Goal: Task Accomplishment & Management: Use online tool/utility

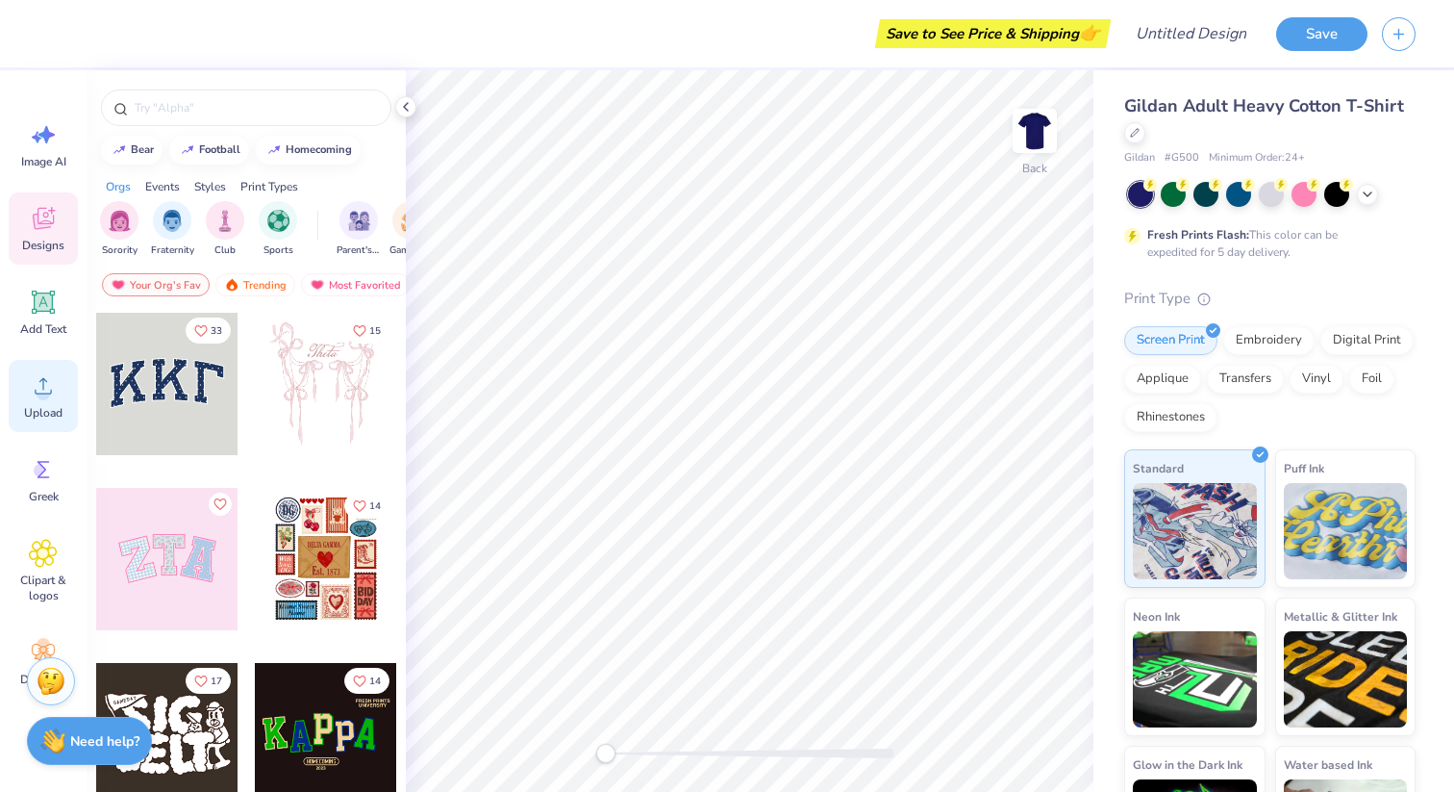
click at [32, 407] on span "Upload" at bounding box center [43, 412] width 38 height 15
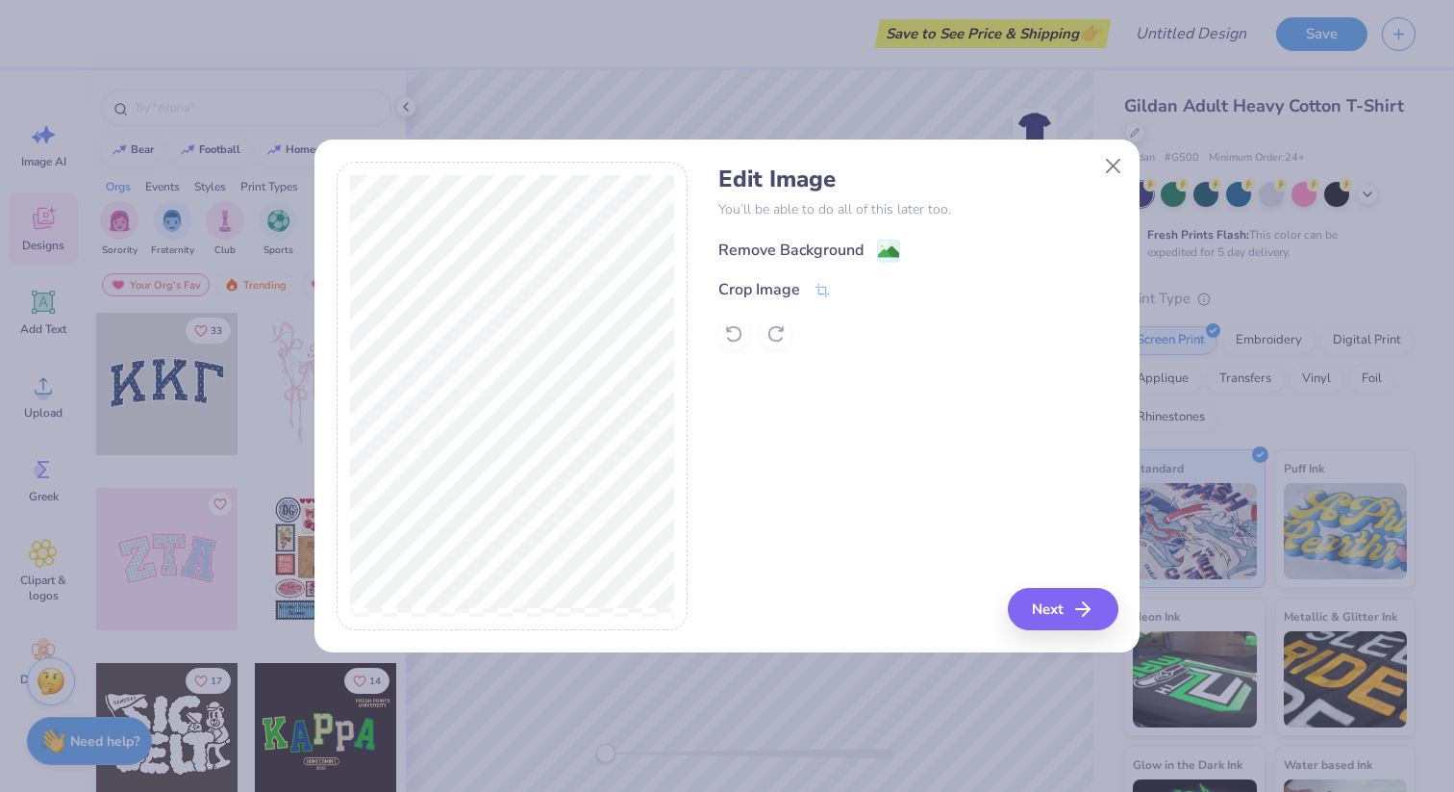
click at [798, 253] on div "Remove Background" at bounding box center [790, 250] width 145 height 23
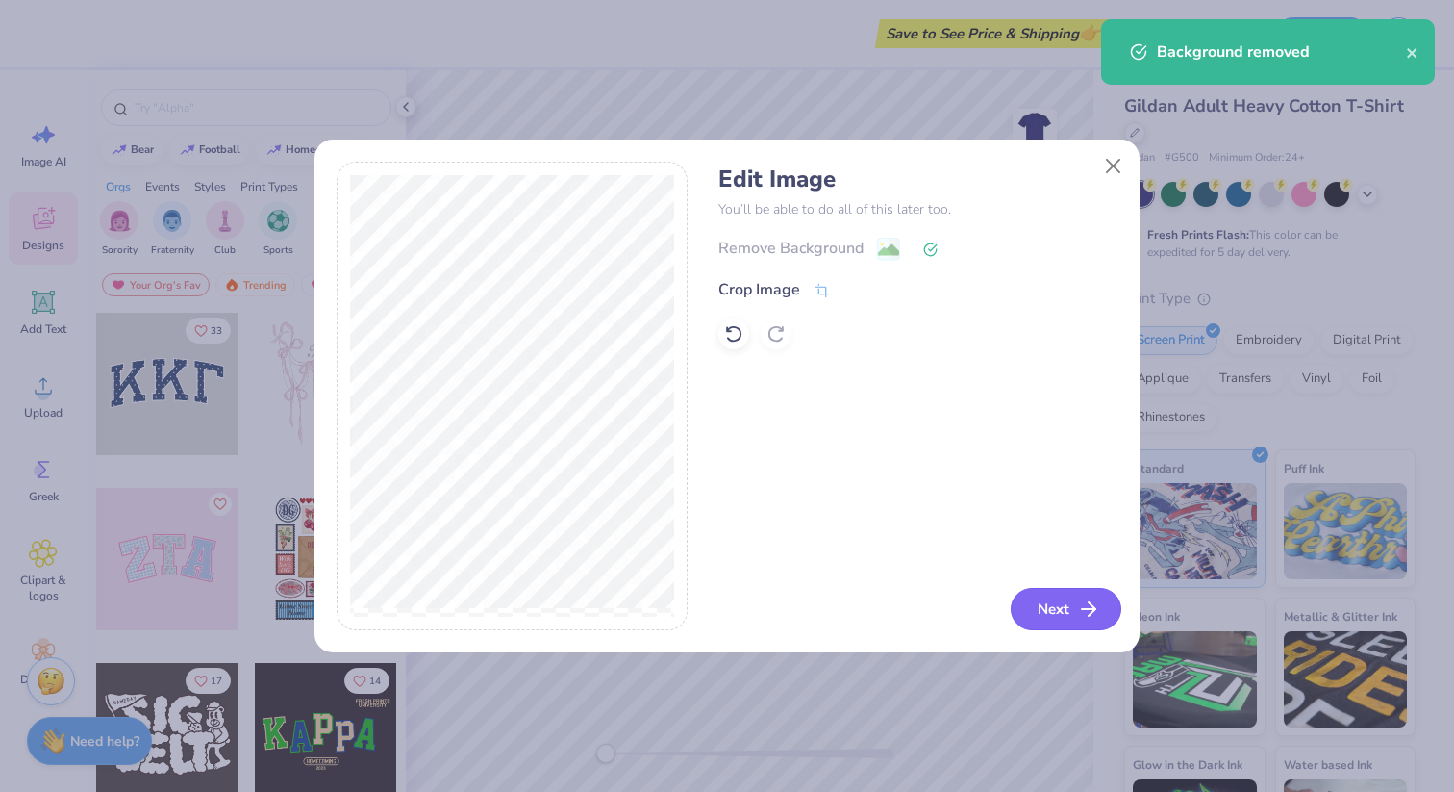
click at [1070, 614] on button "Next" at bounding box center [1066, 609] width 111 height 42
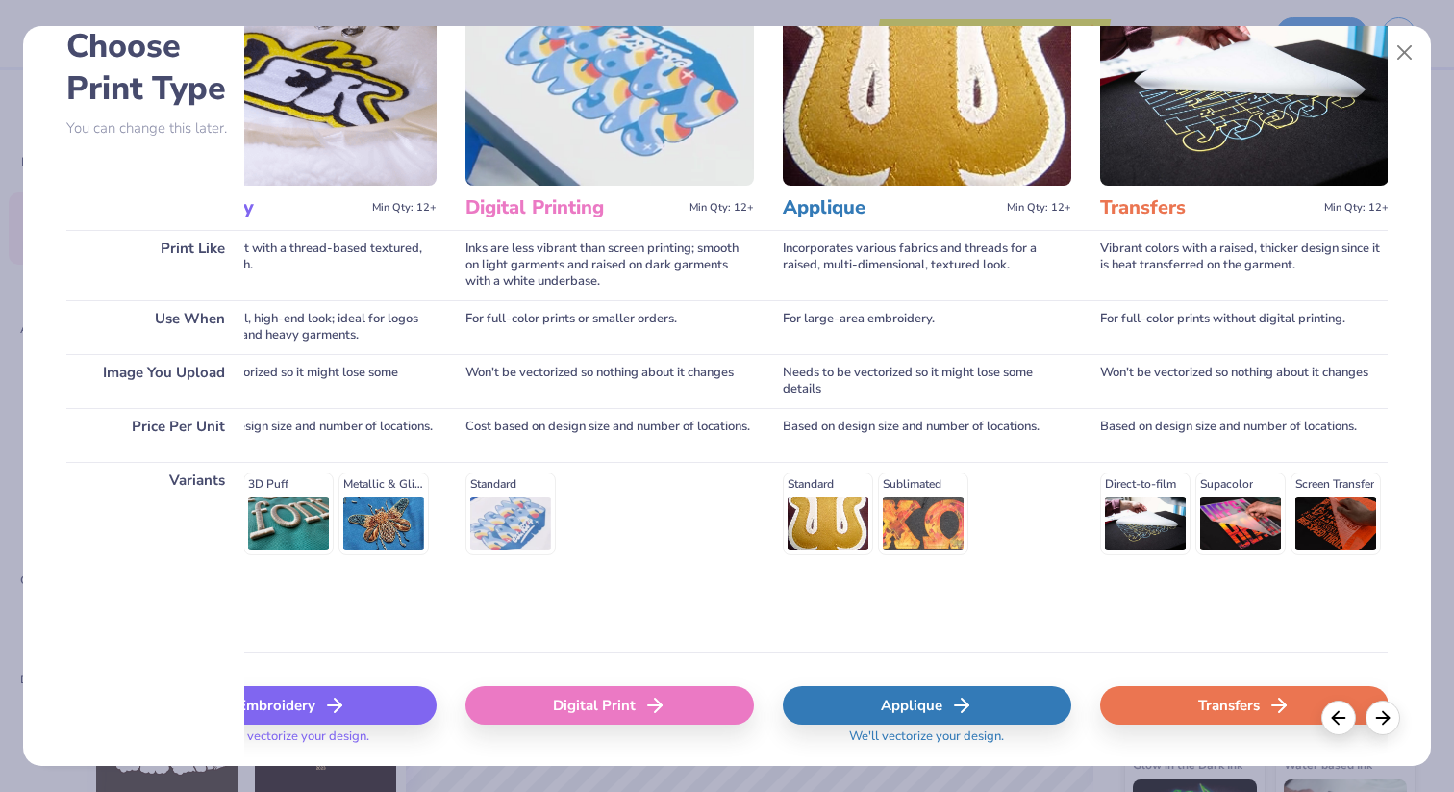
scroll to position [0, 422]
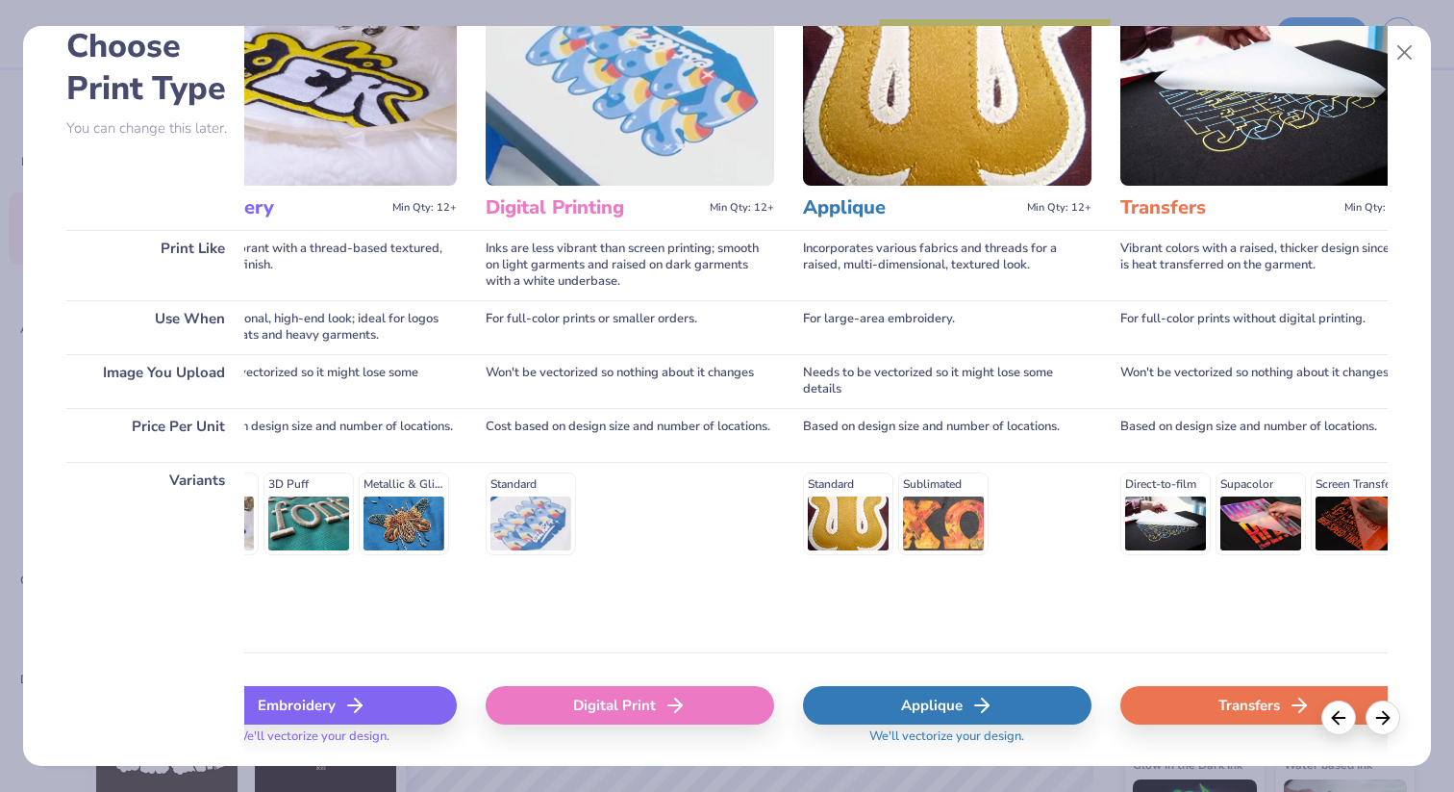
click at [594, 711] on div "Digital Print" at bounding box center [630, 705] width 289 height 38
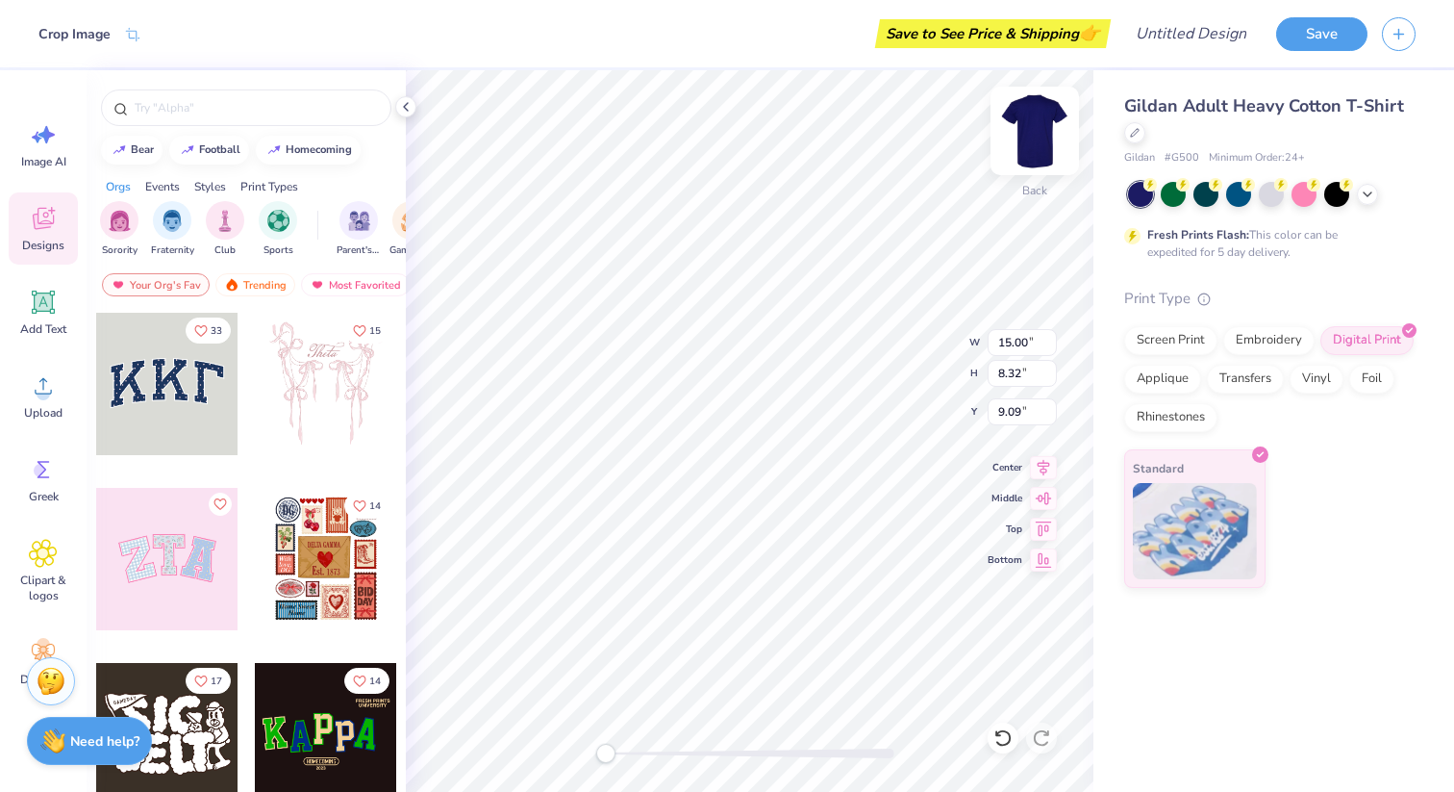
click at [1039, 115] on img at bounding box center [1034, 130] width 77 height 77
click at [1024, 145] on img at bounding box center [1034, 130] width 77 height 77
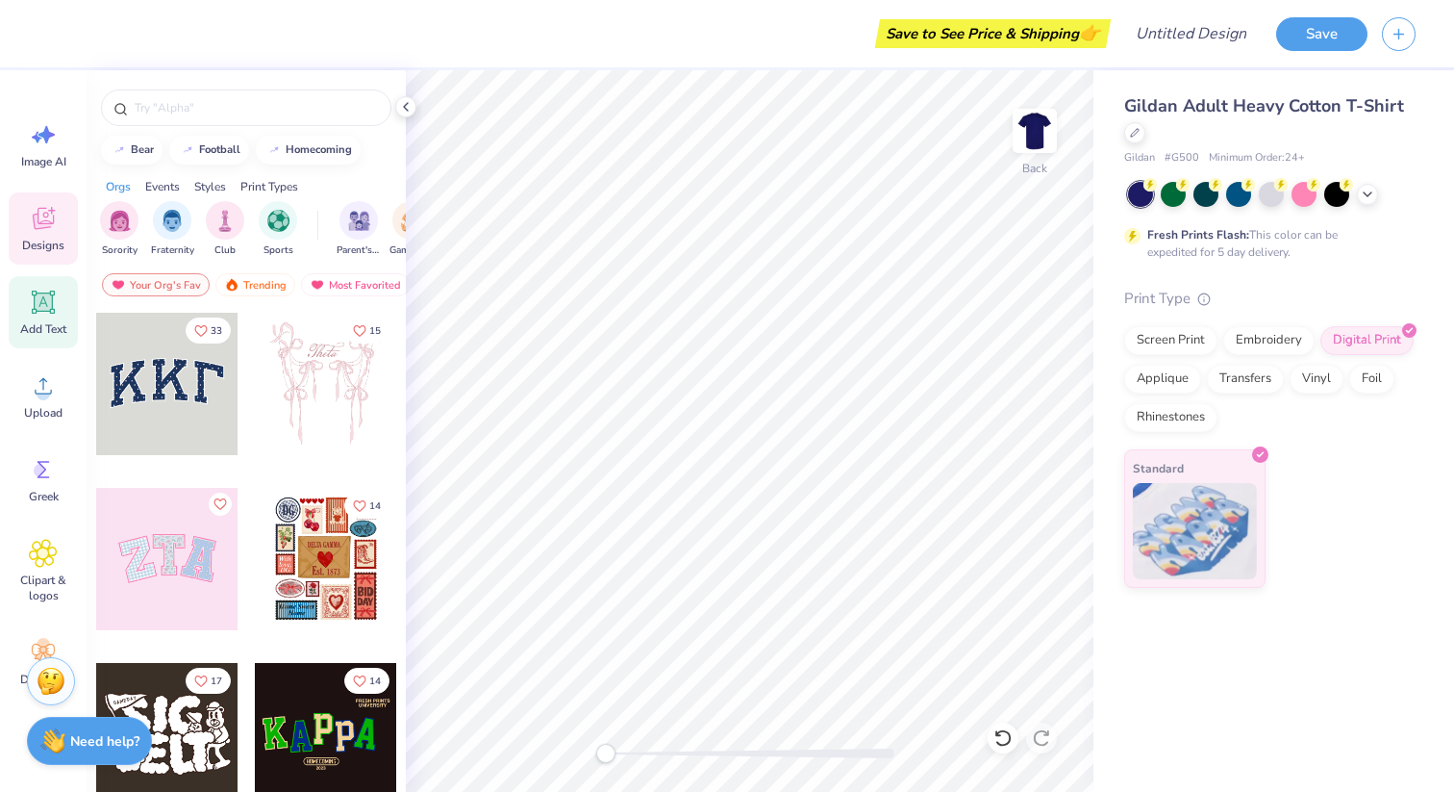
click at [44, 312] on icon at bounding box center [43, 302] width 29 height 29
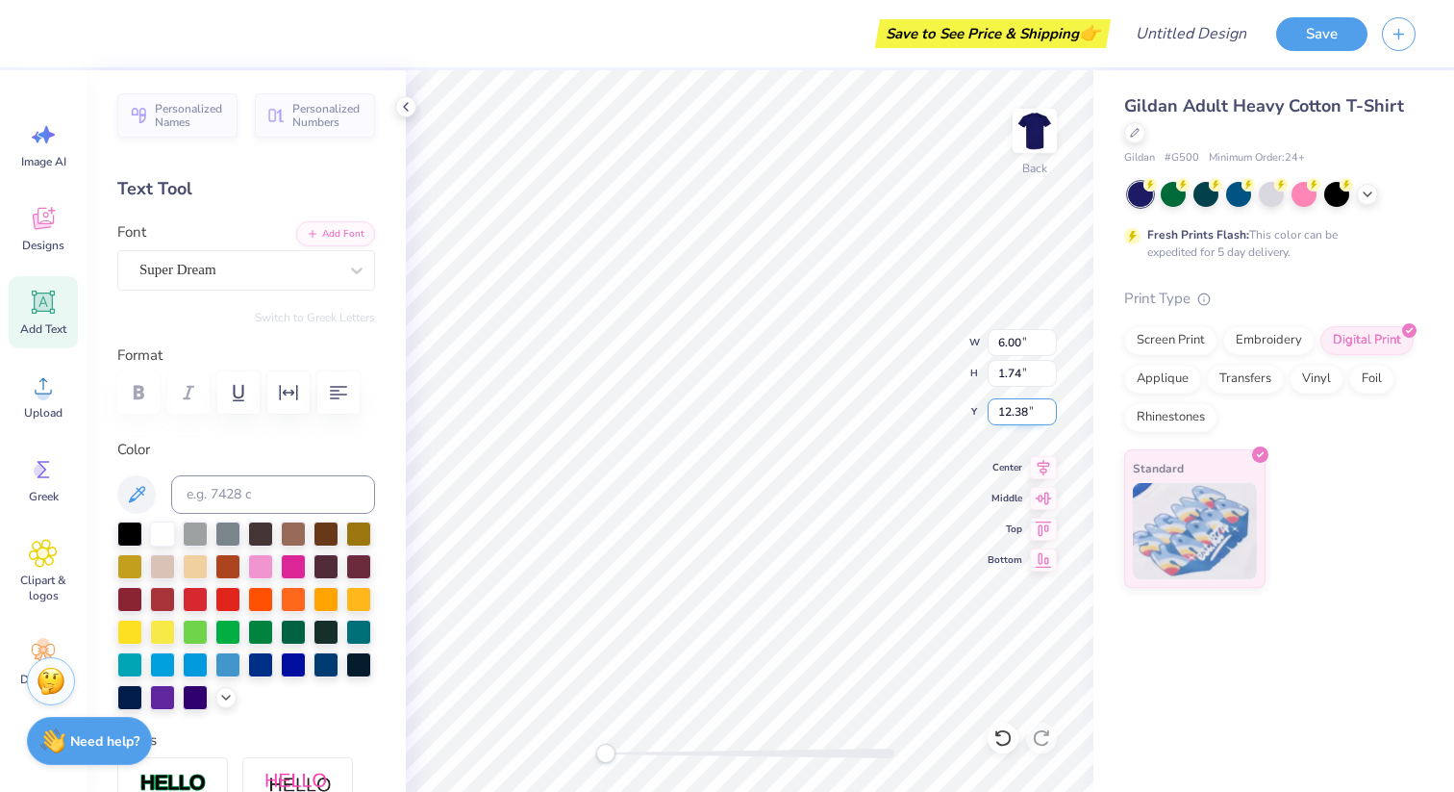
scroll to position [0, 5]
type textarea "ISC X HOCO '25"
click at [241, 284] on div "Super Dream" at bounding box center [239, 270] width 202 height 30
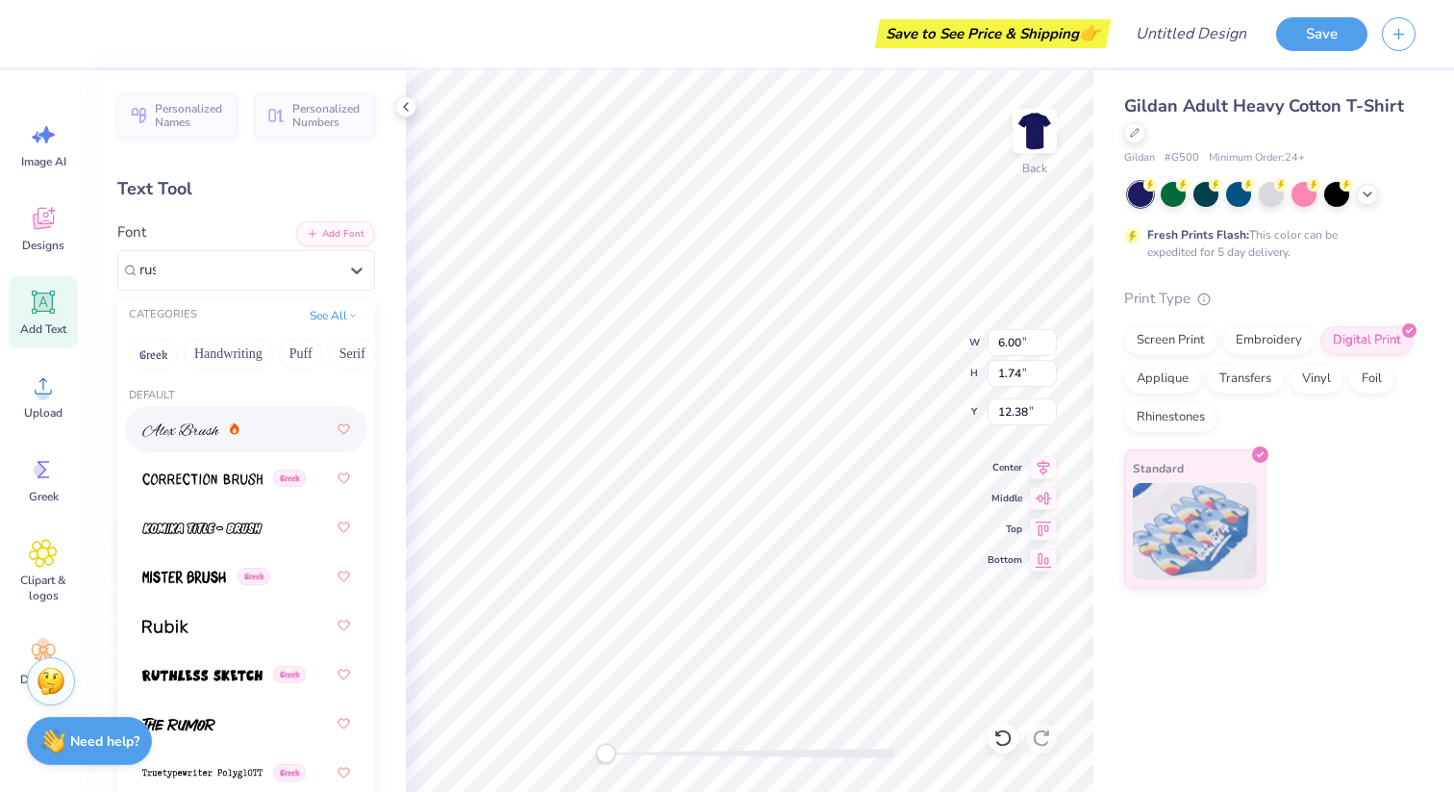
type input "rust"
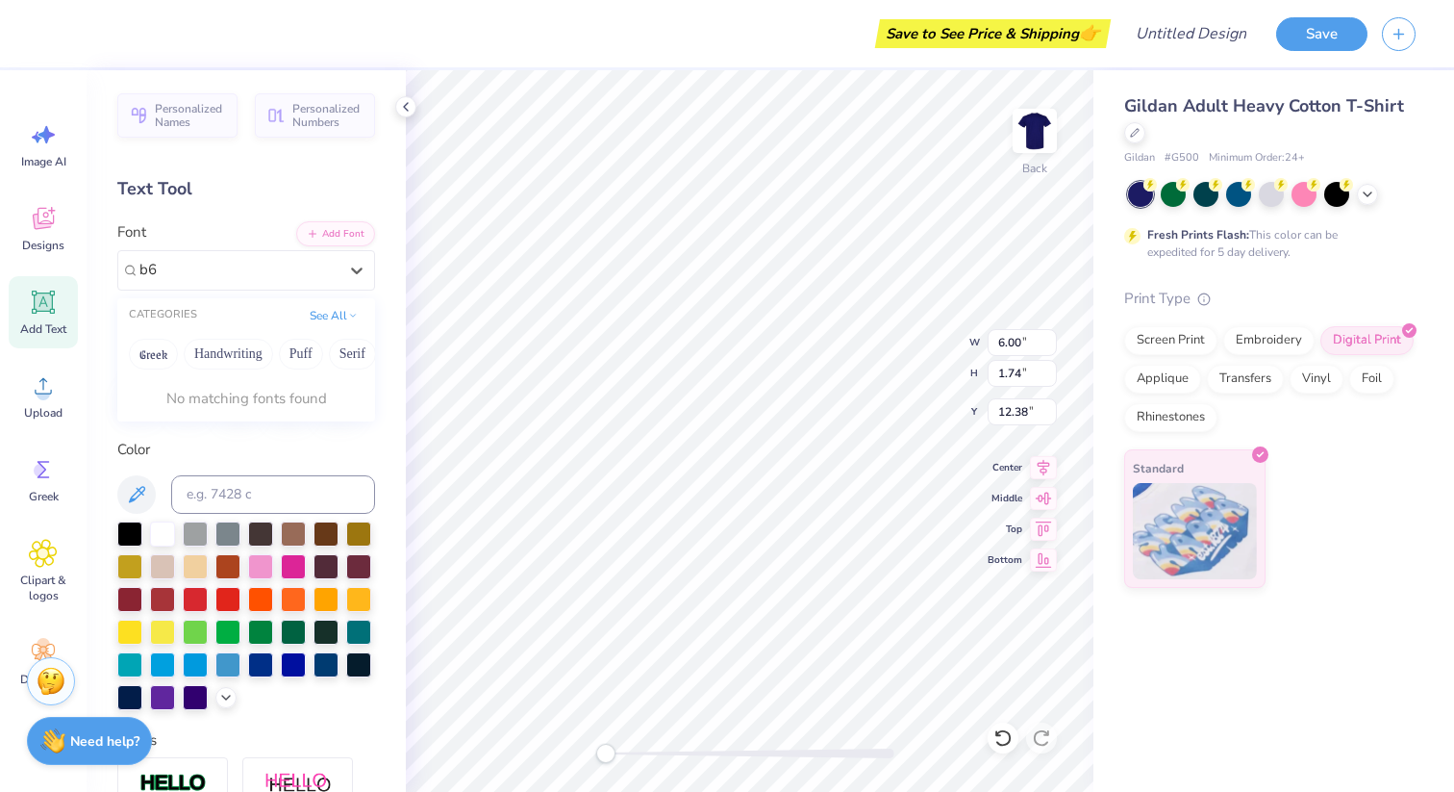
type input "b"
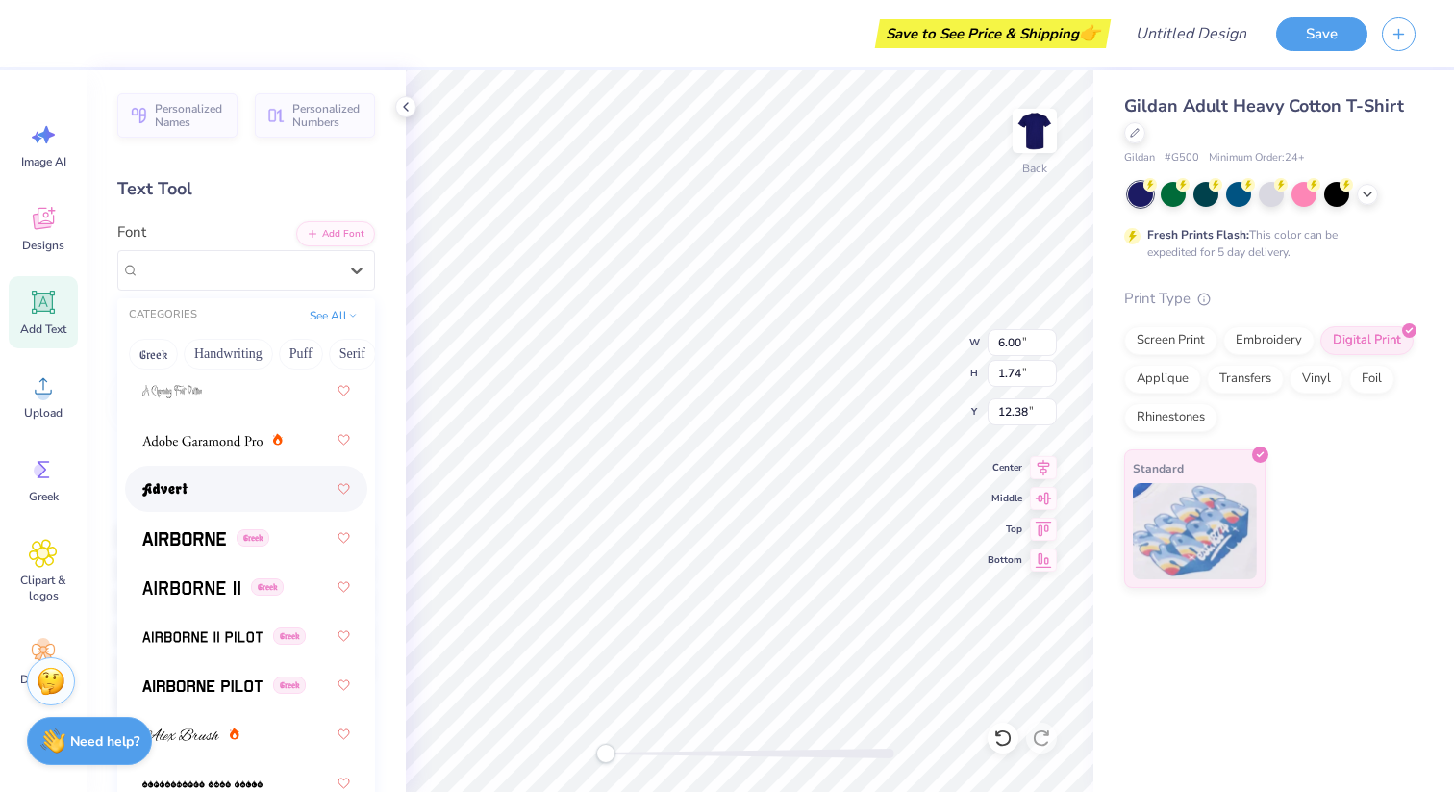
scroll to position [350, 0]
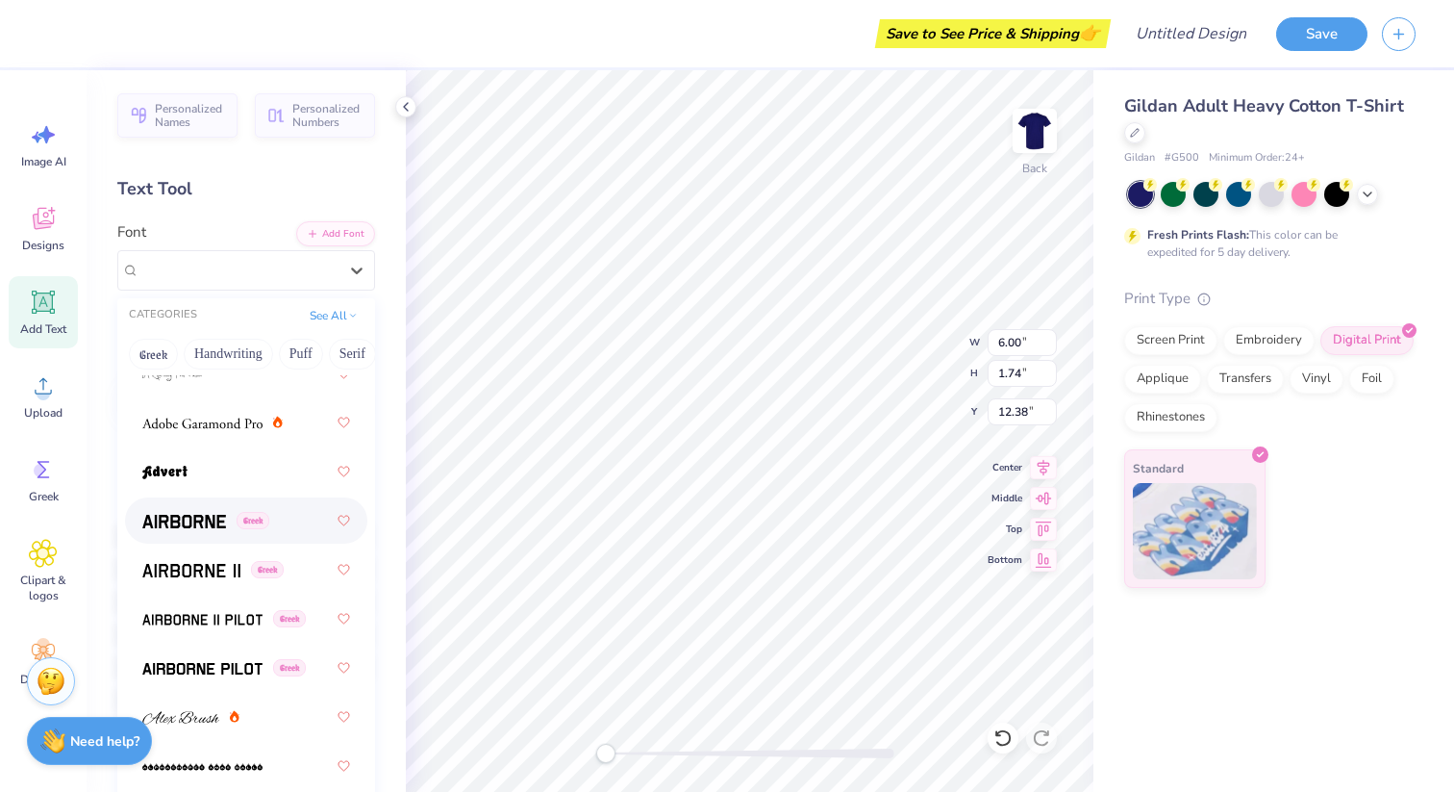
click at [194, 519] on img at bounding box center [184, 521] width 84 height 13
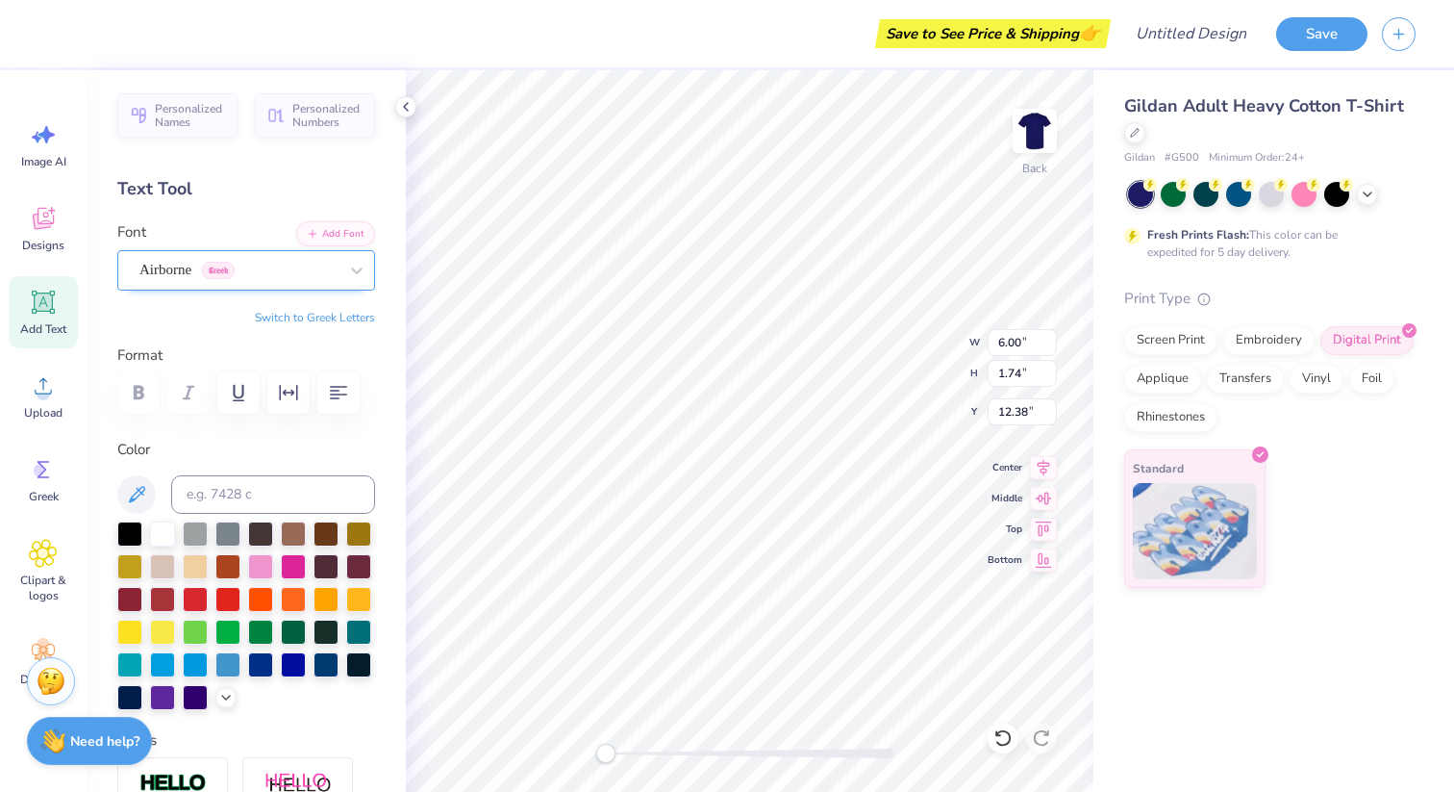
click at [161, 276] on div "Airborne Greek" at bounding box center [239, 270] width 202 height 30
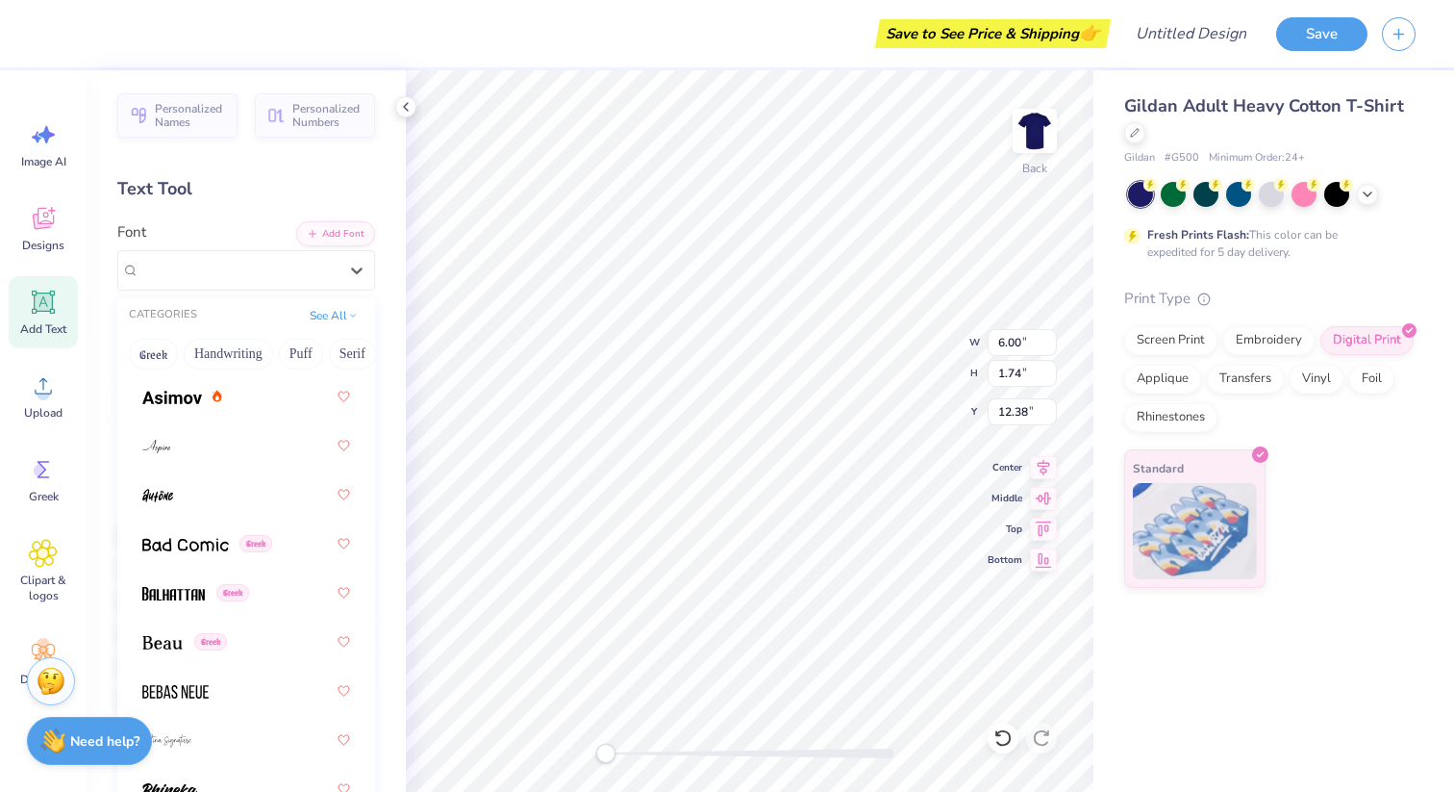
scroll to position [1021, 0]
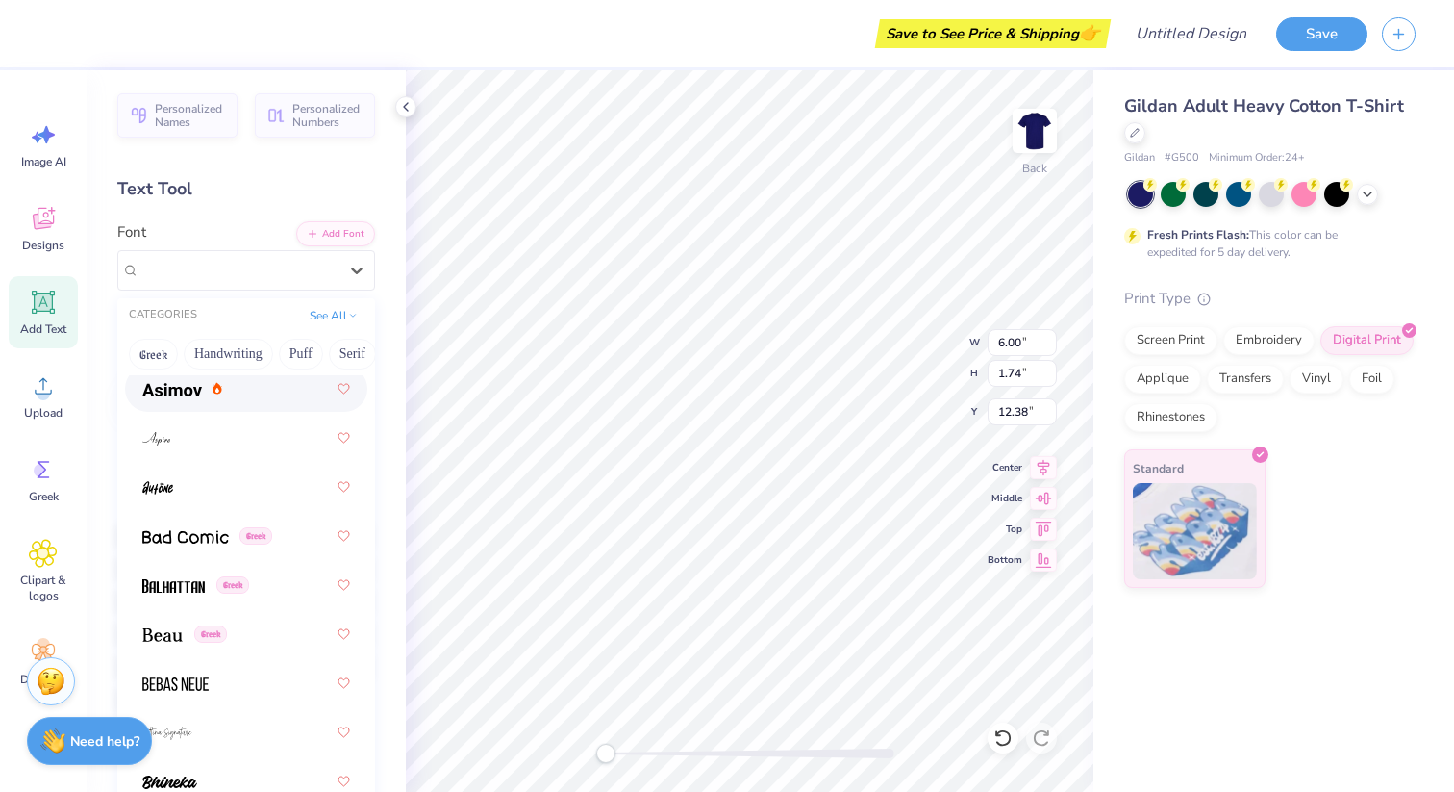
click at [172, 382] on span at bounding box center [172, 389] width 60 height 20
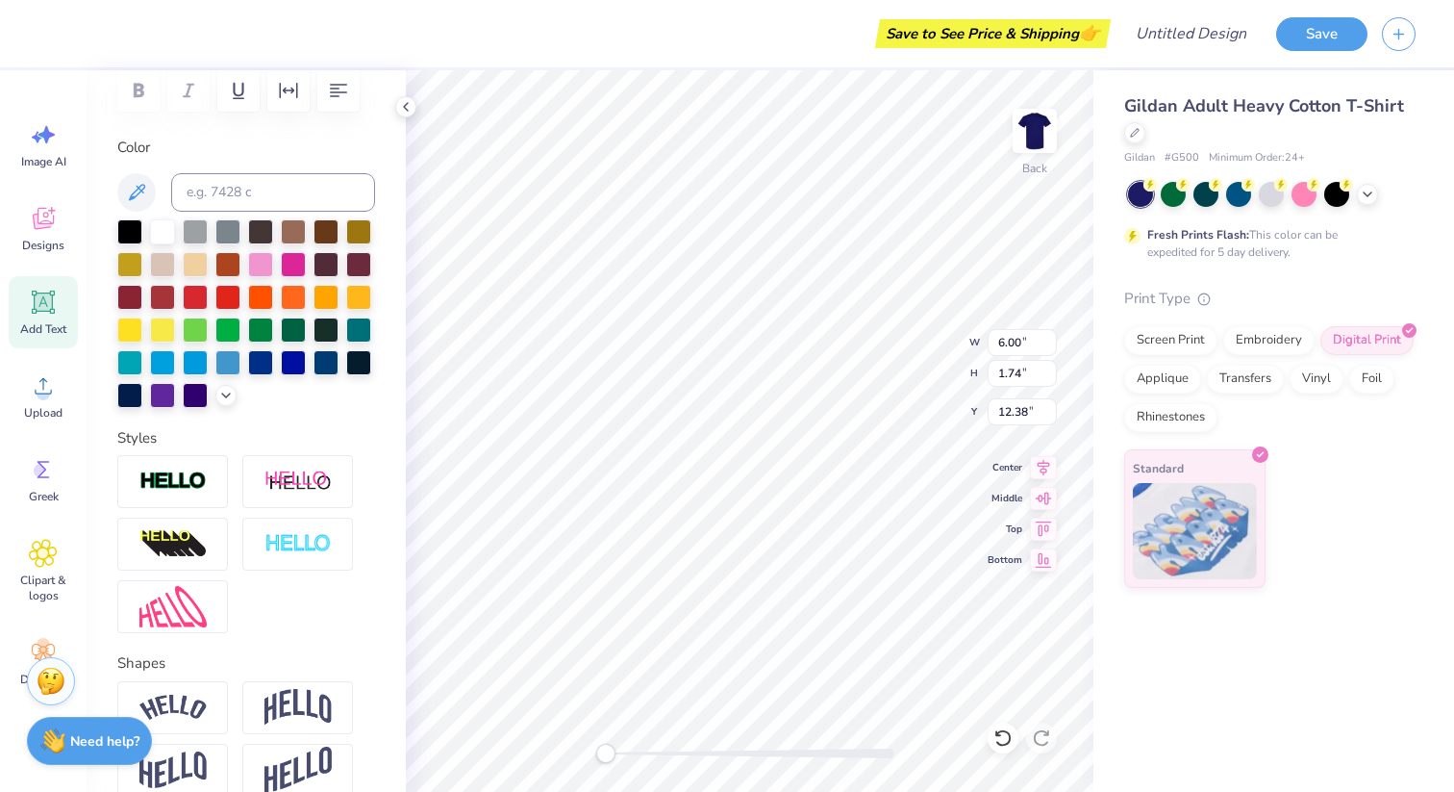
scroll to position [280, 0]
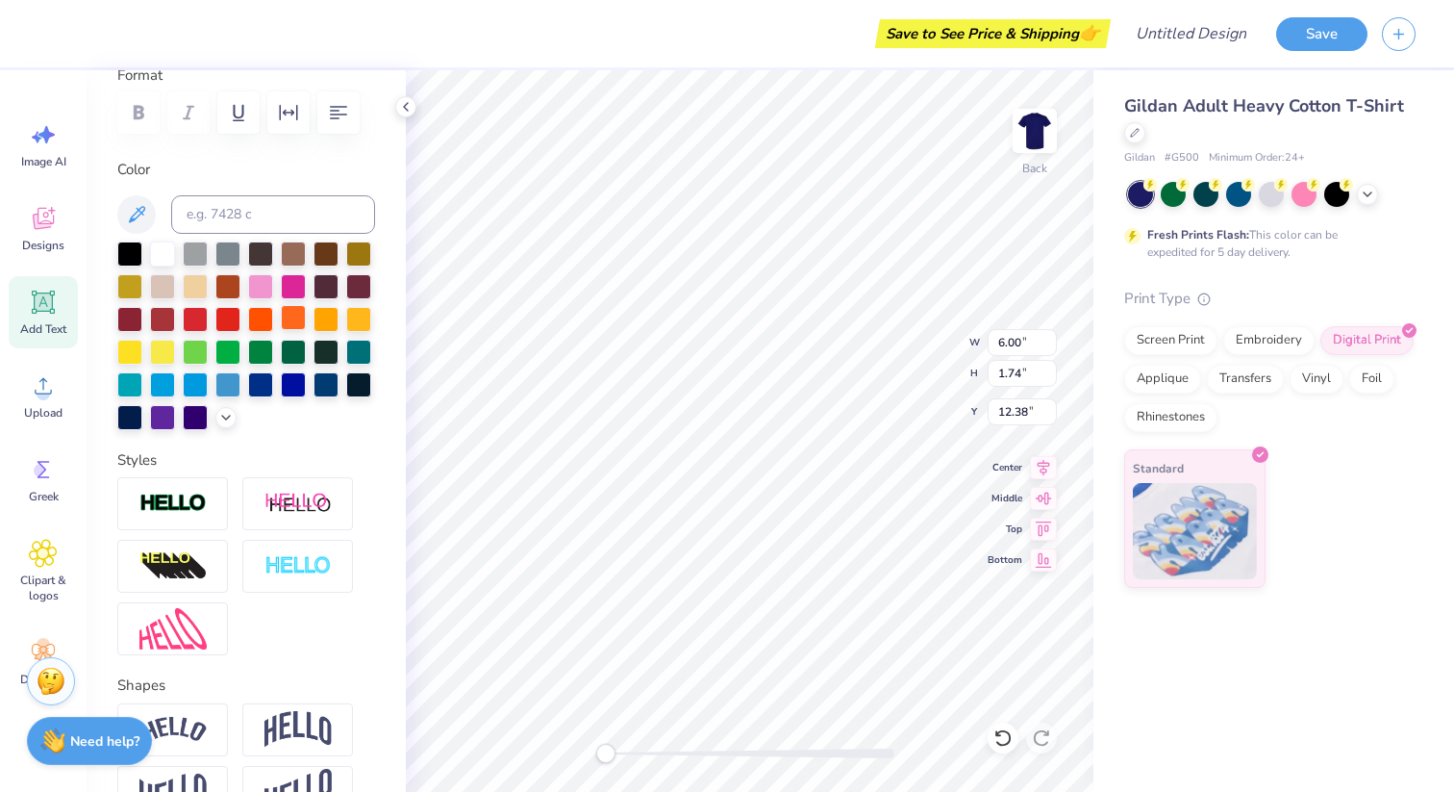
click at [306, 313] on div at bounding box center [293, 317] width 25 height 25
click at [275, 315] on div at bounding box center [246, 335] width 258 height 189
click at [259, 315] on div at bounding box center [260, 317] width 25 height 25
click at [283, 318] on div at bounding box center [293, 317] width 25 height 25
click at [291, 320] on div at bounding box center [293, 317] width 25 height 25
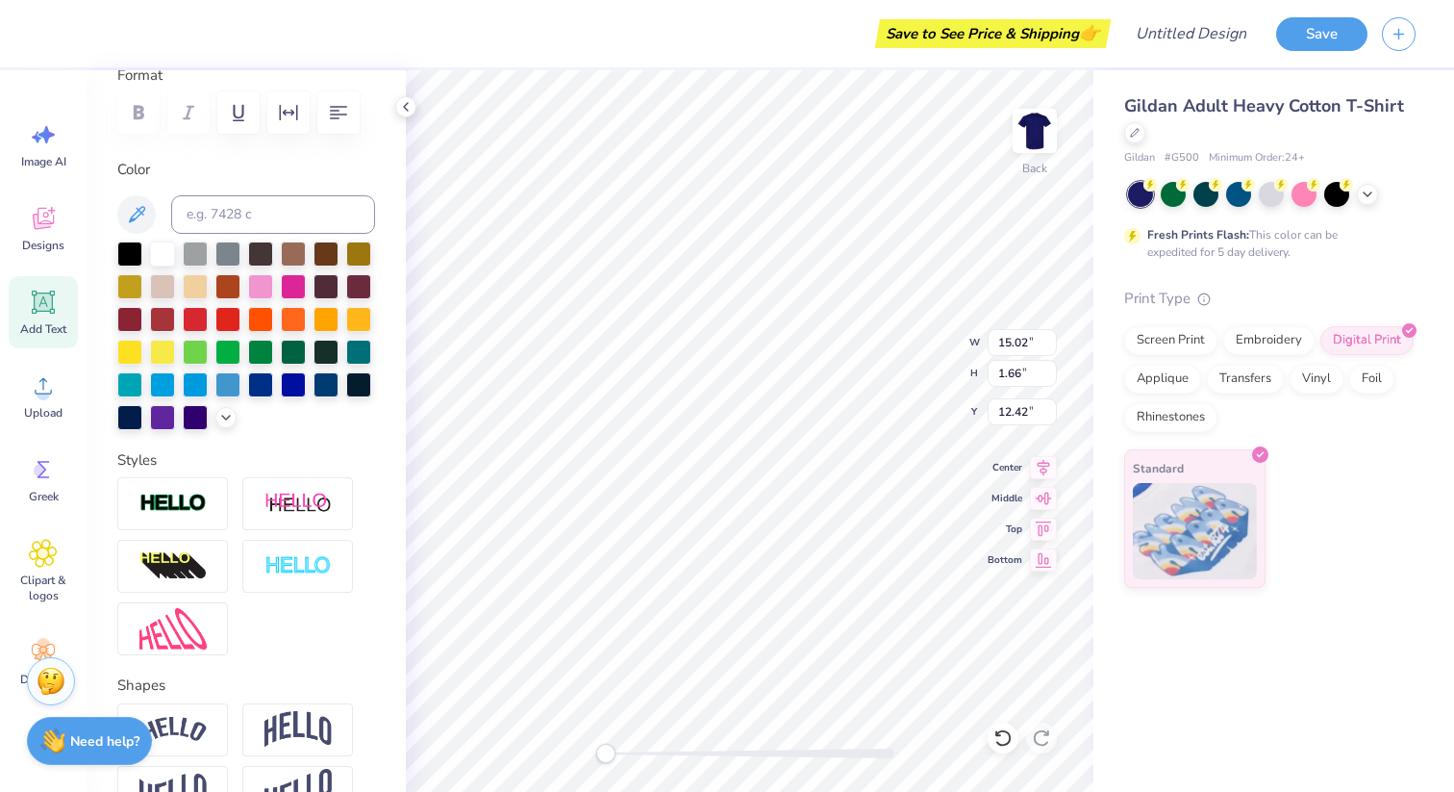
type input "8.33"
type input "0.92"
type input "13.16"
type input "2.72"
type input "2.29"
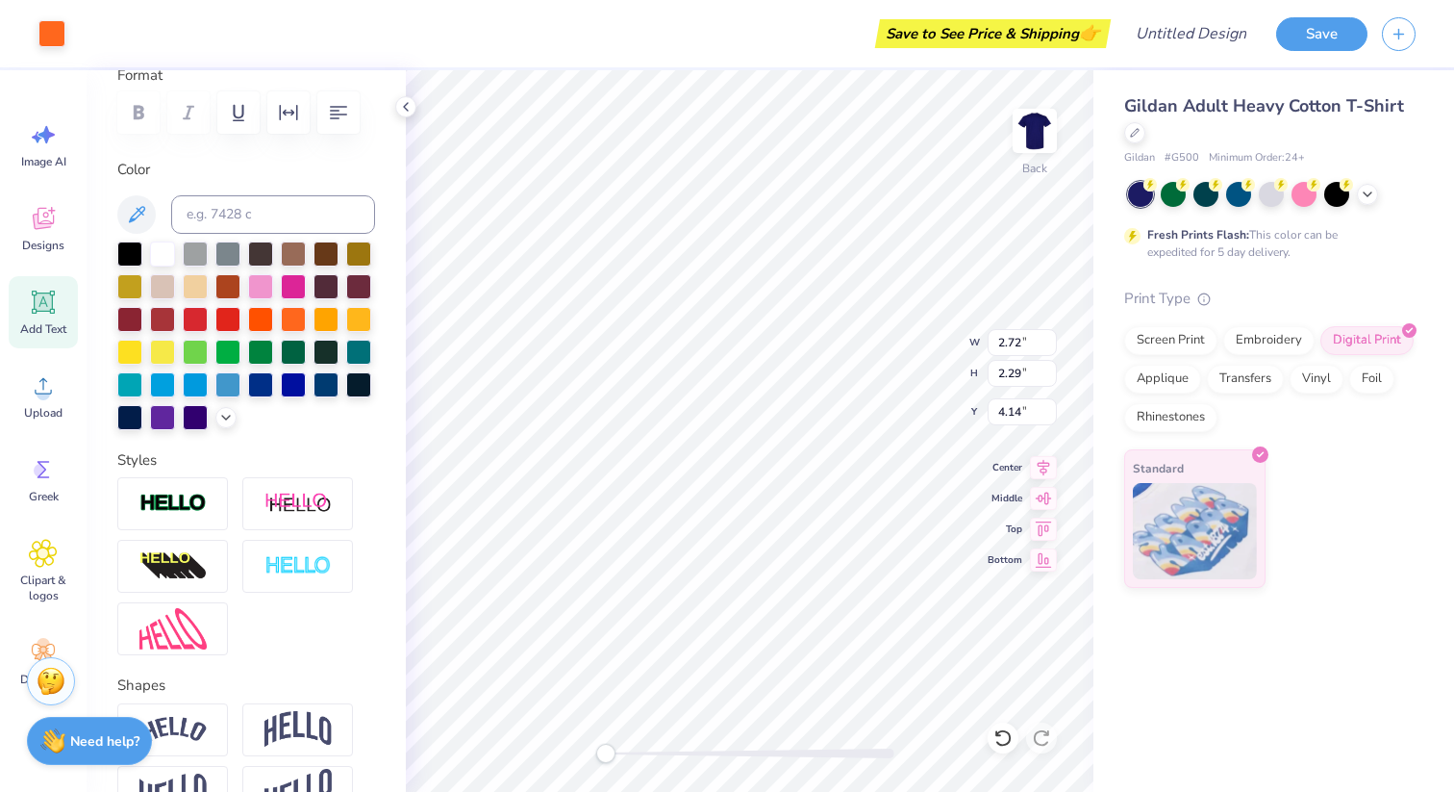
type input "3.00"
type input "2.87"
type input "2.37"
type input "2.98"
click at [1017, 343] on input "2.87" at bounding box center [1022, 342] width 69 height 27
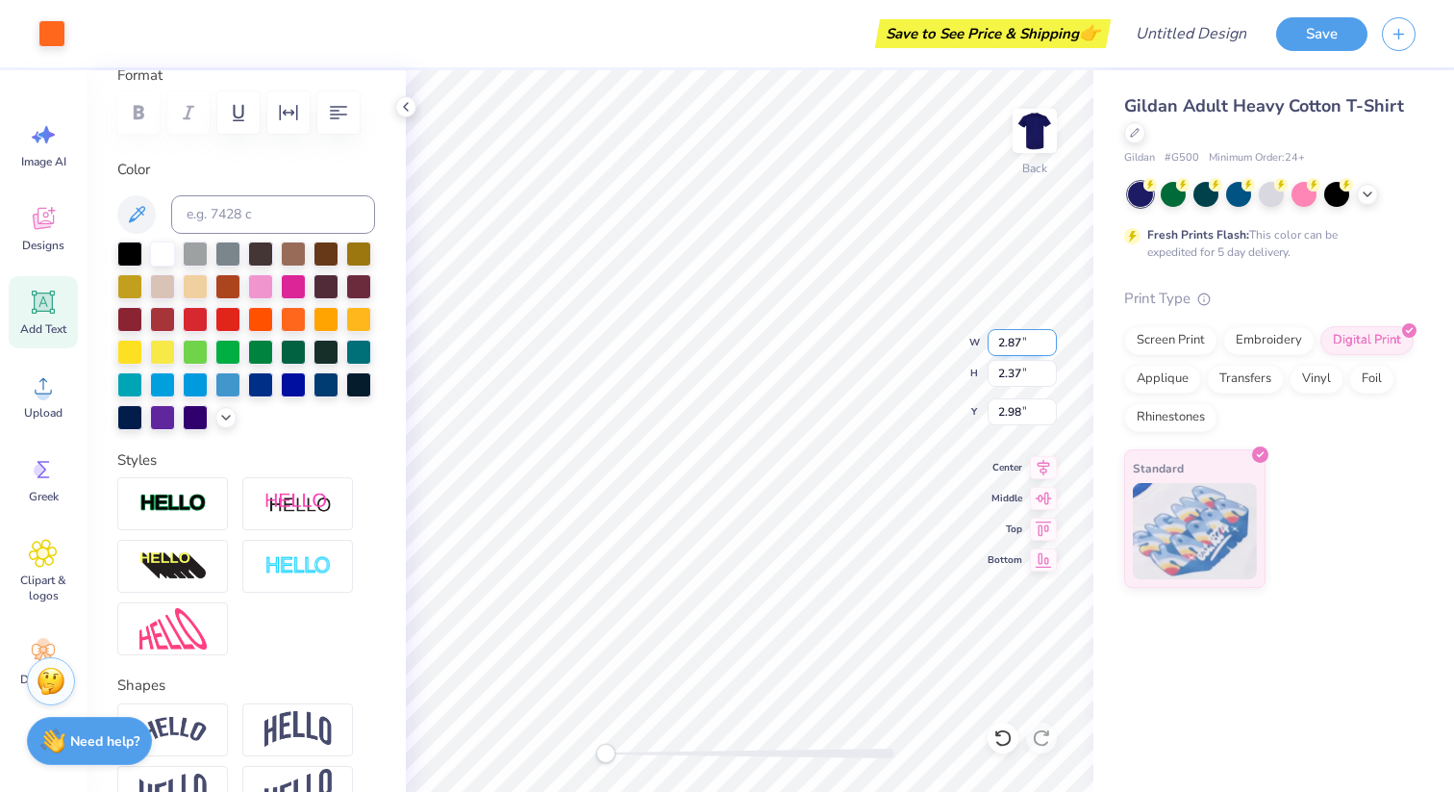
click at [963, 343] on div "Back W 2.87 2.87 " H 2.37 2.37 " Y 2.98 2.98 " Center Middle Top Bottom" at bounding box center [750, 430] width 688 height 721
click at [1023, 344] on input "2.87" at bounding box center [1022, 342] width 69 height 27
drag, startPoint x: 1023, startPoint y: 344, endPoint x: 990, endPoint y: 341, distance: 33.8
click at [990, 341] on input "2.87" at bounding box center [1022, 342] width 69 height 27
type input "3"
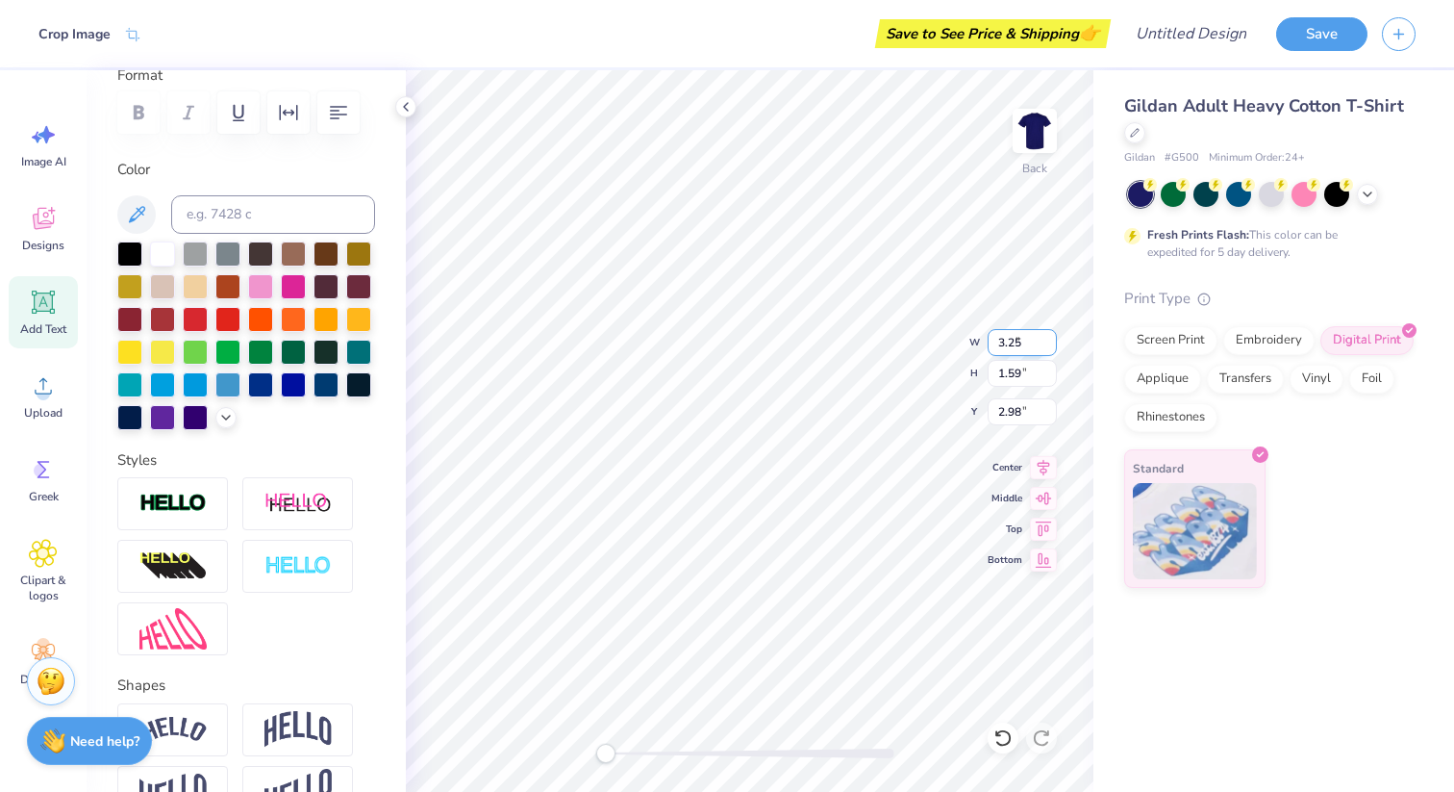
type input "3.25"
type input "5.27"
type input "2.93"
type input "2.33"
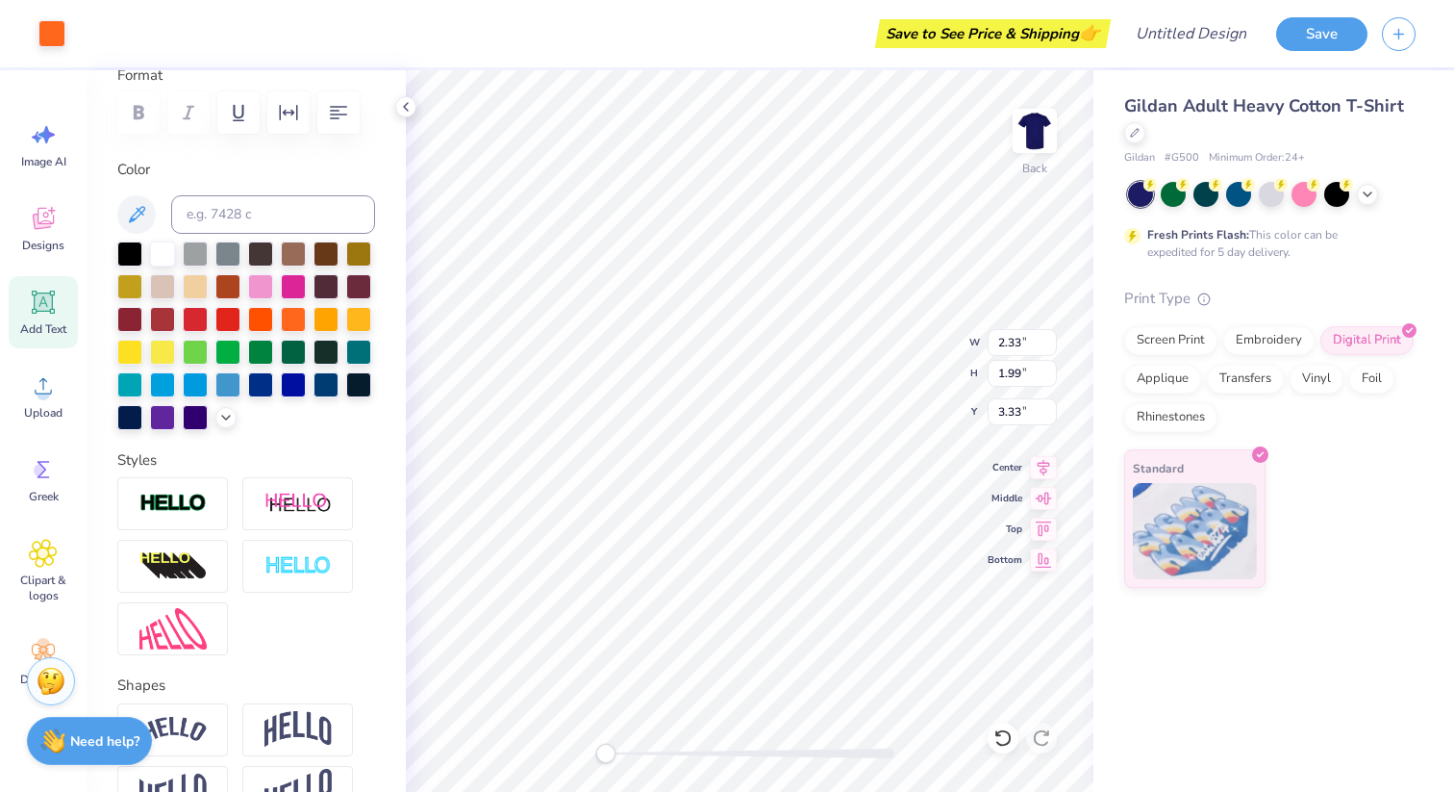
type input "1.99"
type input "3.33"
type input "4.16"
type input "2.98"
type input "2.37"
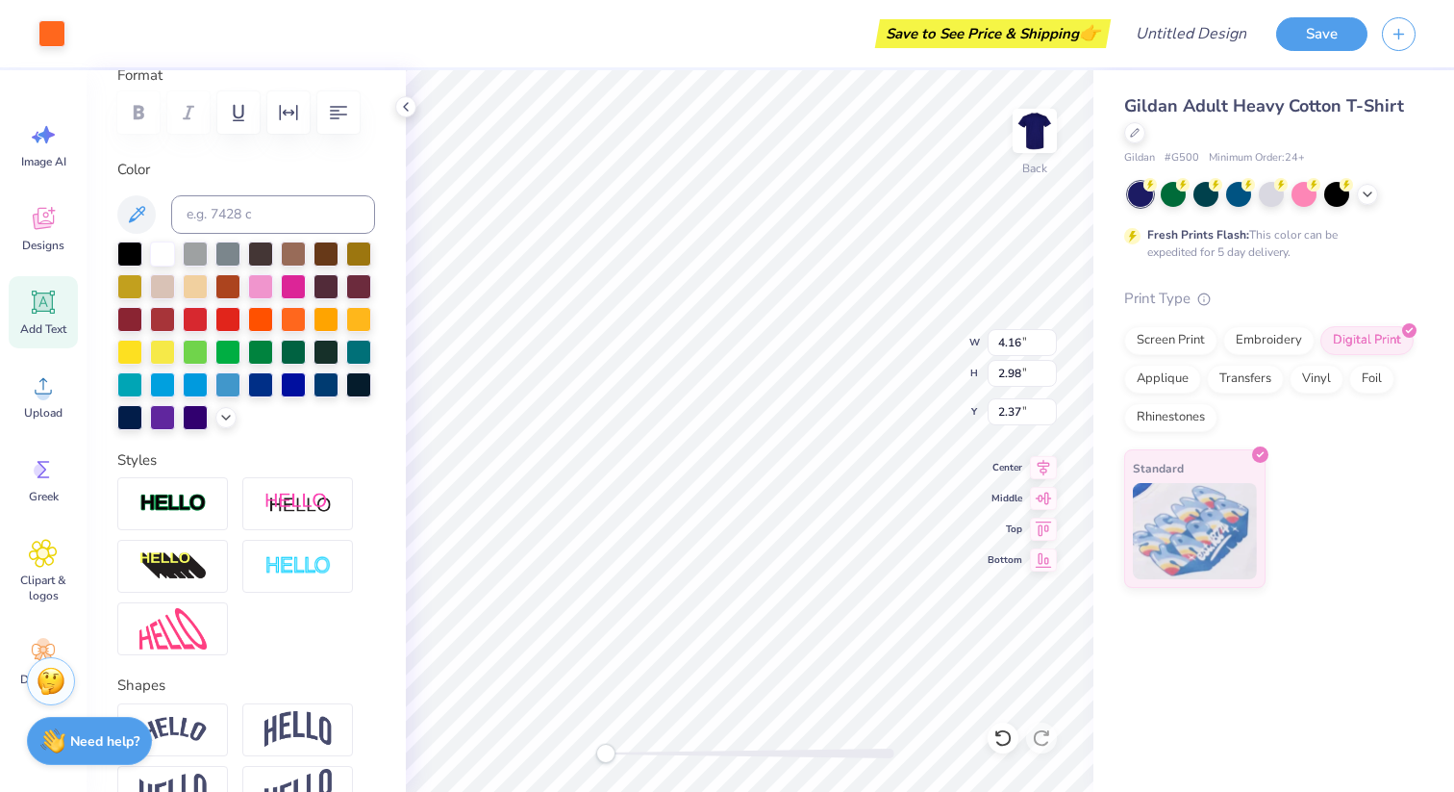
type input "2.89"
type input "2.31"
type input "3.02"
click at [1014, 346] on input "2.89" at bounding box center [1022, 342] width 69 height 27
click at [976, 346] on div "Back W 2.89 2.89 " H 2.31 2.31 " Y 3.02 3.02 " Center Middle Top Bottom" at bounding box center [750, 430] width 688 height 721
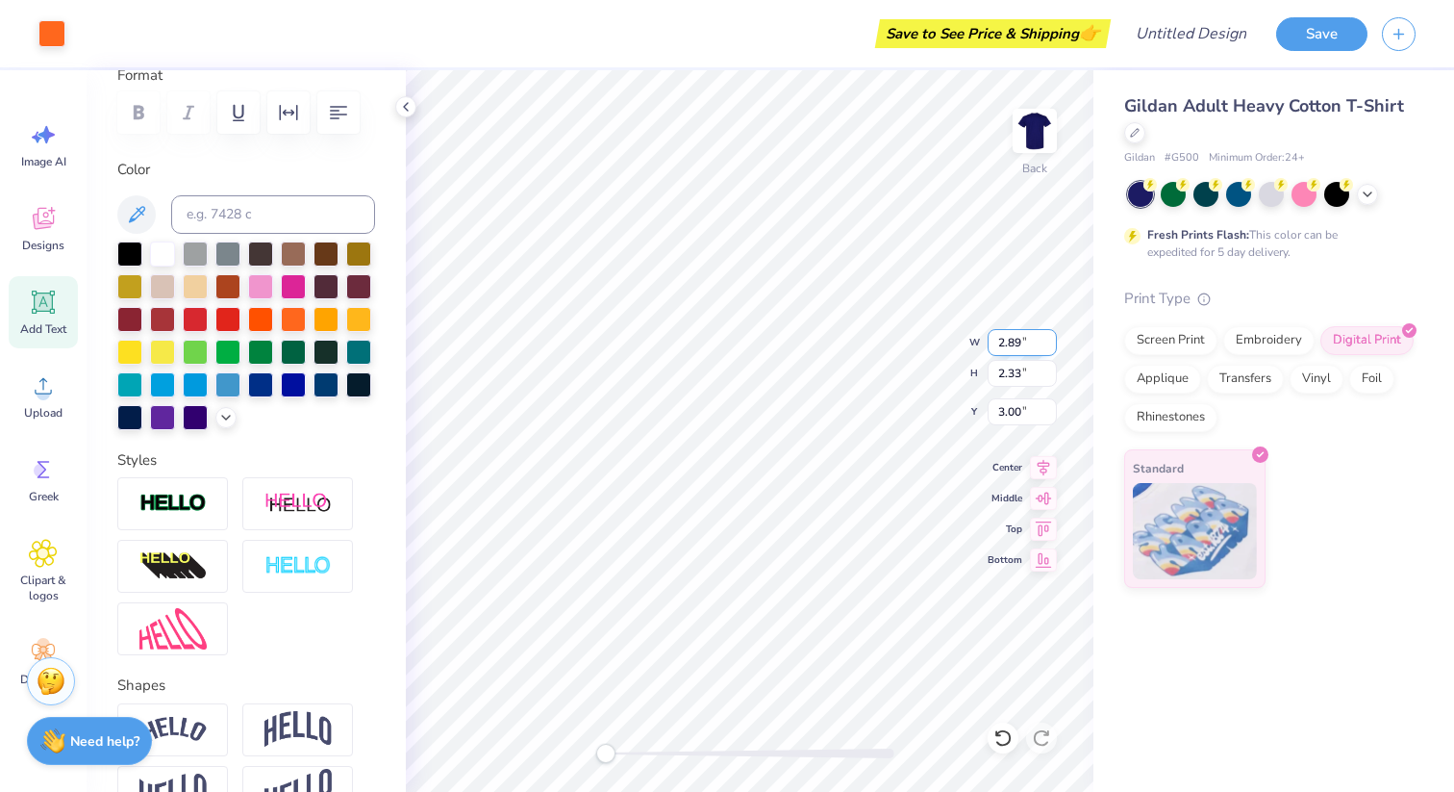
click at [1005, 343] on input "2.89" at bounding box center [1022, 342] width 69 height 27
click at [983, 342] on div "Back W 2.89 2.89 " H 2.33 2.33 " Y 3.00 3.00 " Center Middle Top Bottom" at bounding box center [750, 430] width 688 height 721
type input "3.00"
type input "4.60"
type input "3.08"
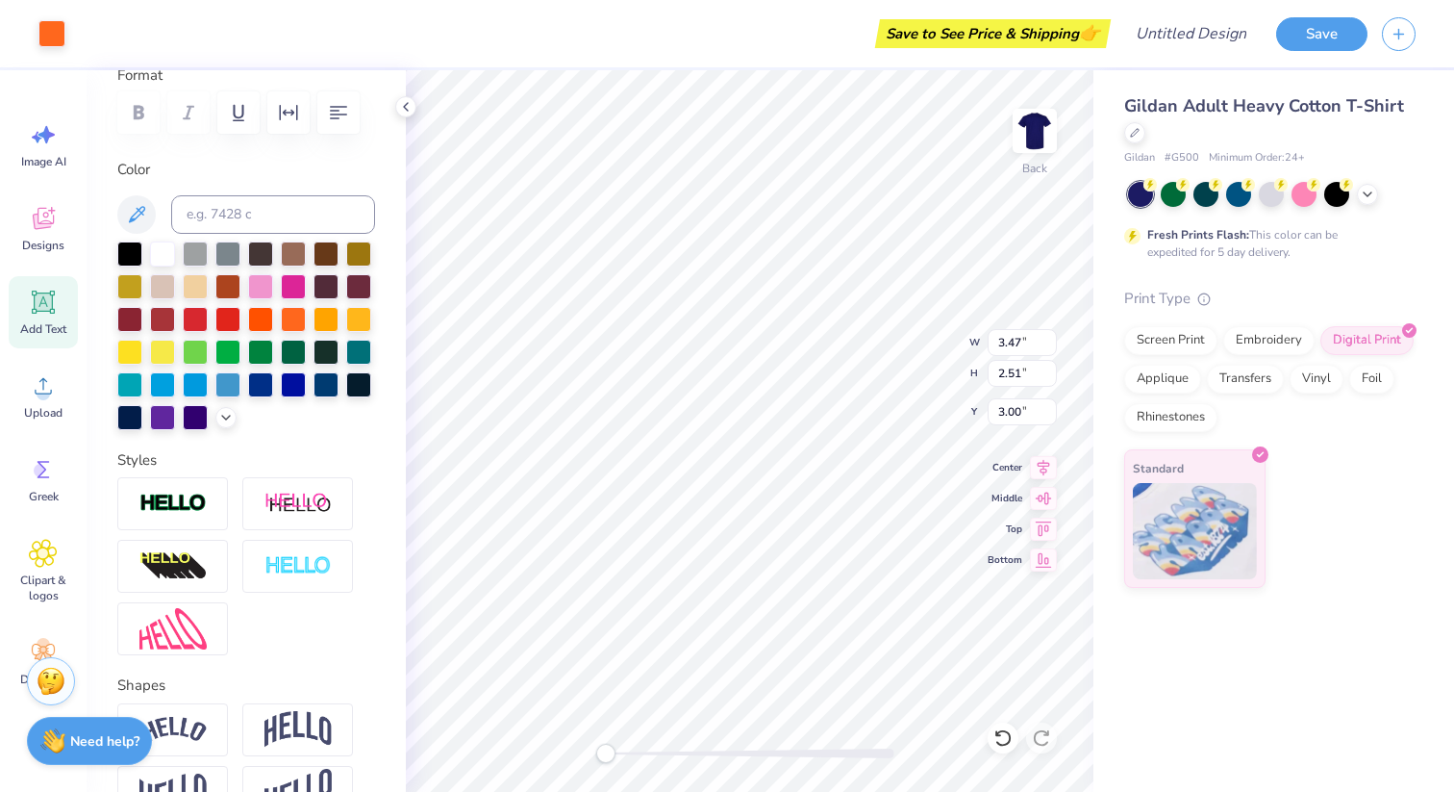
type input "2.83"
type input "3.00"
click at [1025, 157] on img at bounding box center [1034, 130] width 77 height 77
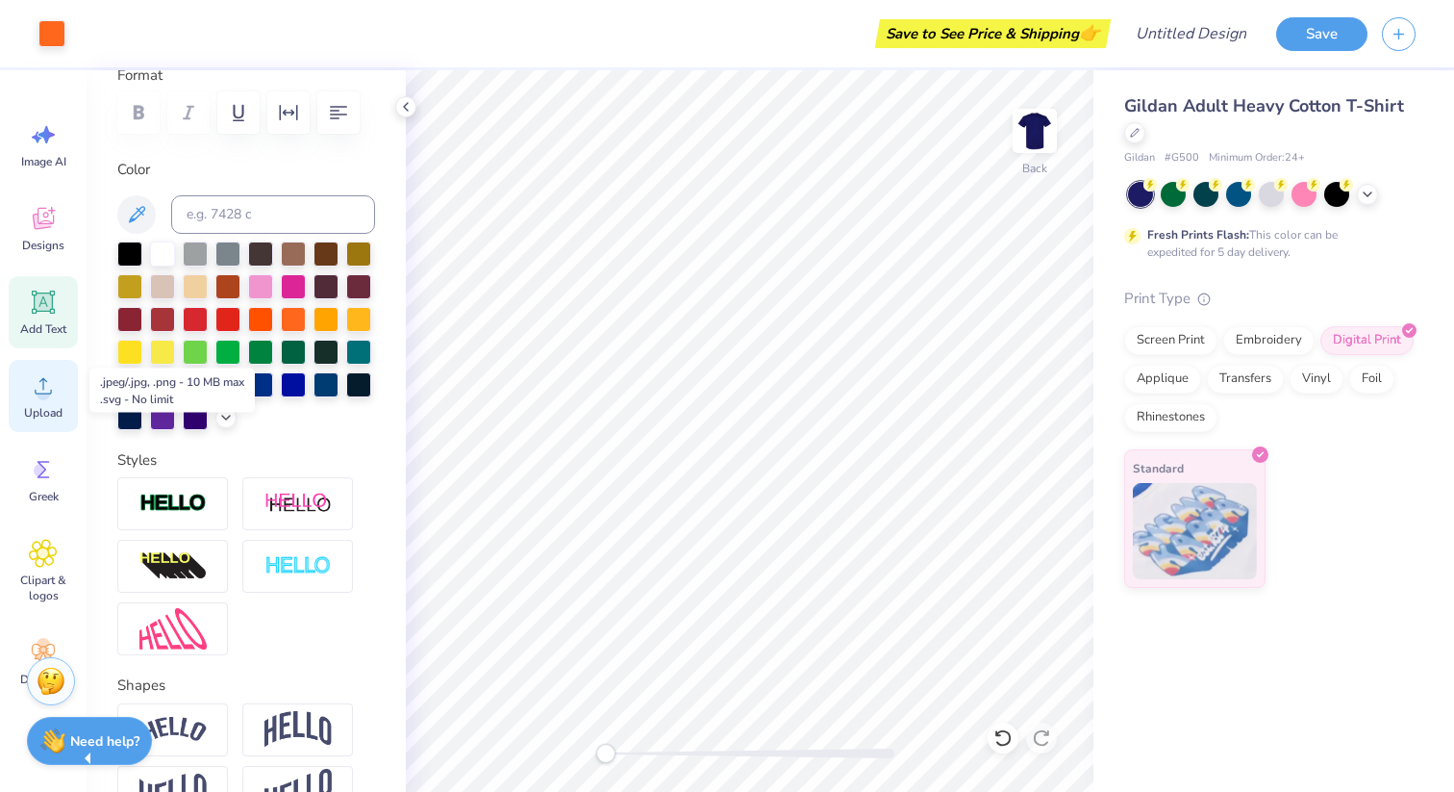
click at [37, 380] on icon at bounding box center [43, 385] width 29 height 29
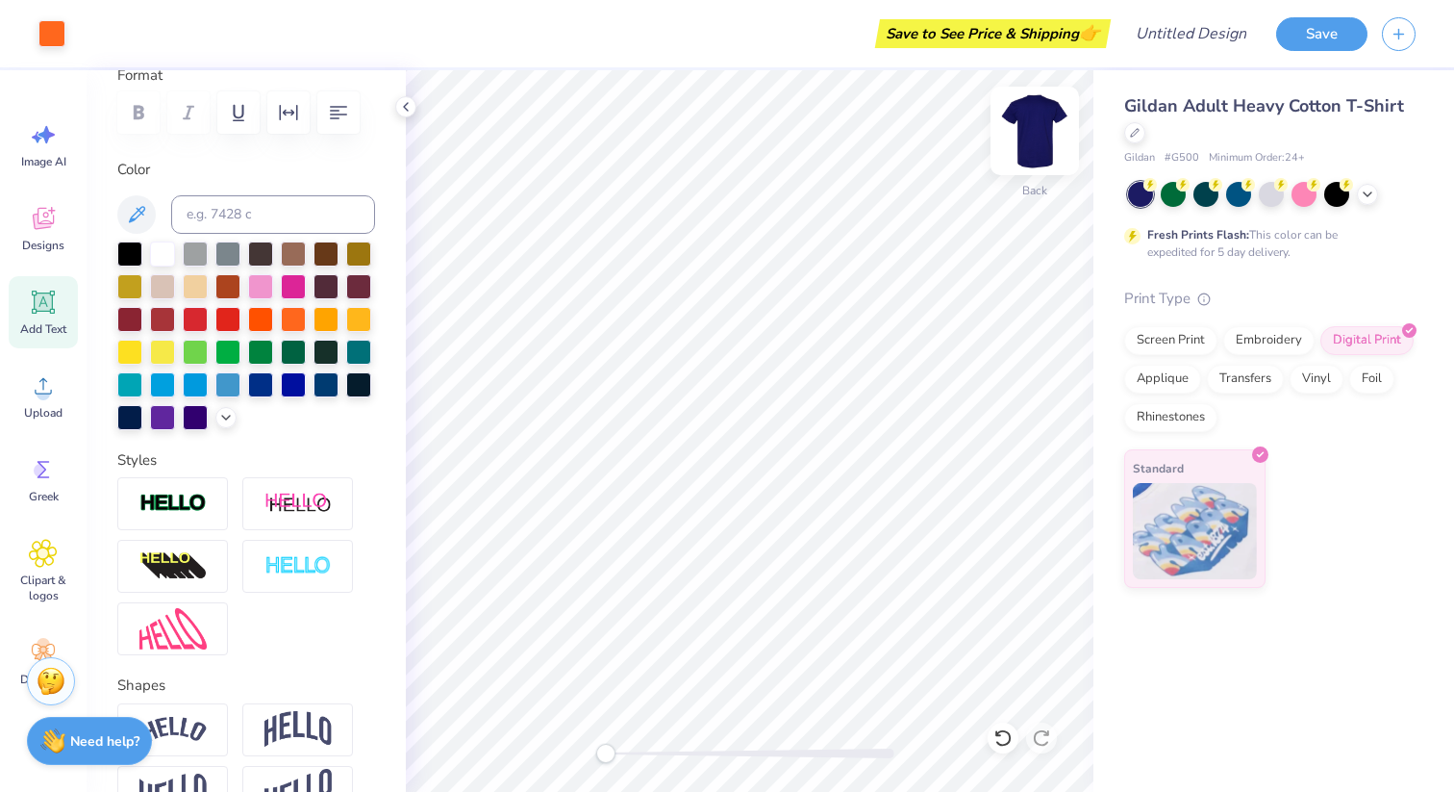
click at [1029, 132] on img at bounding box center [1034, 130] width 77 height 77
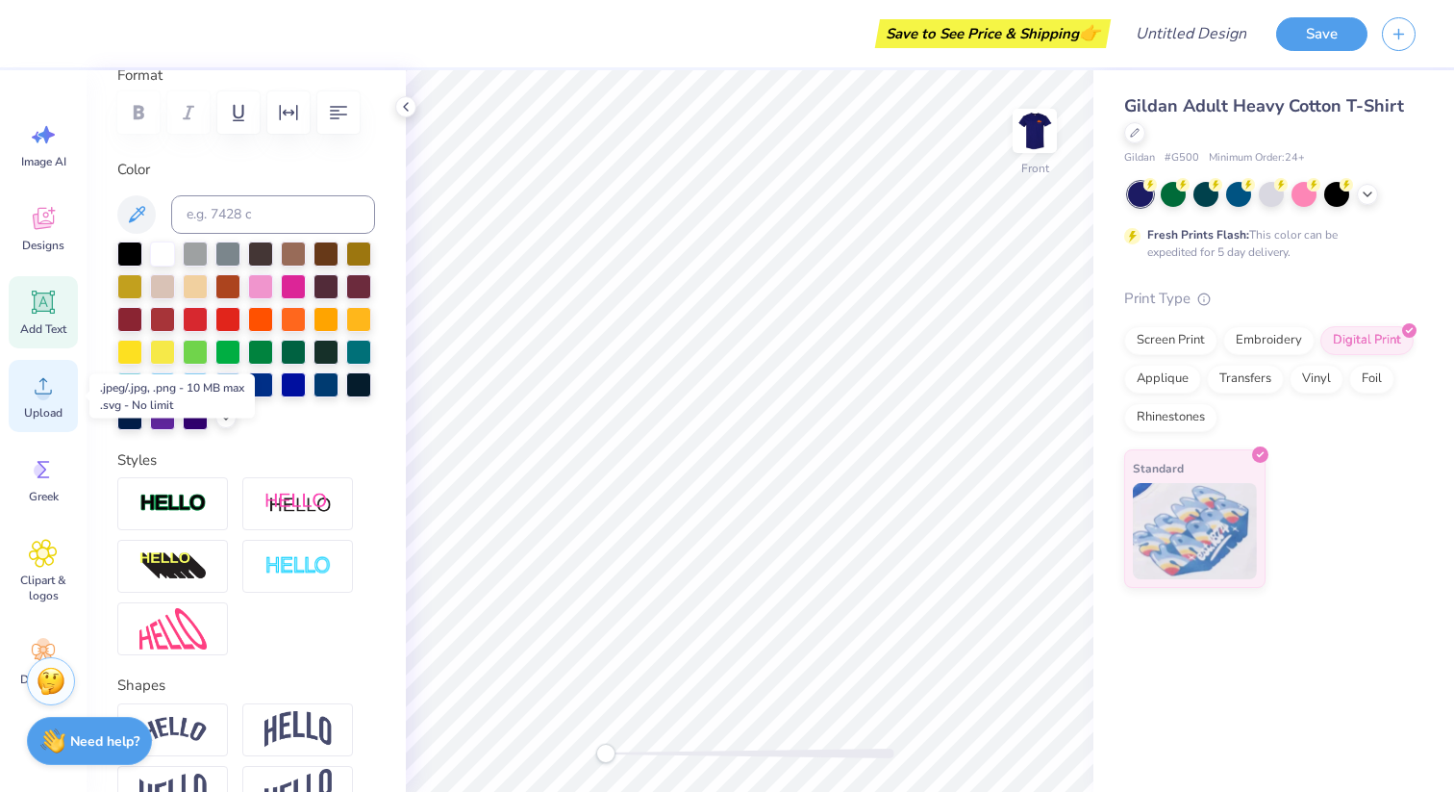
click at [44, 387] on icon at bounding box center [43, 385] width 29 height 29
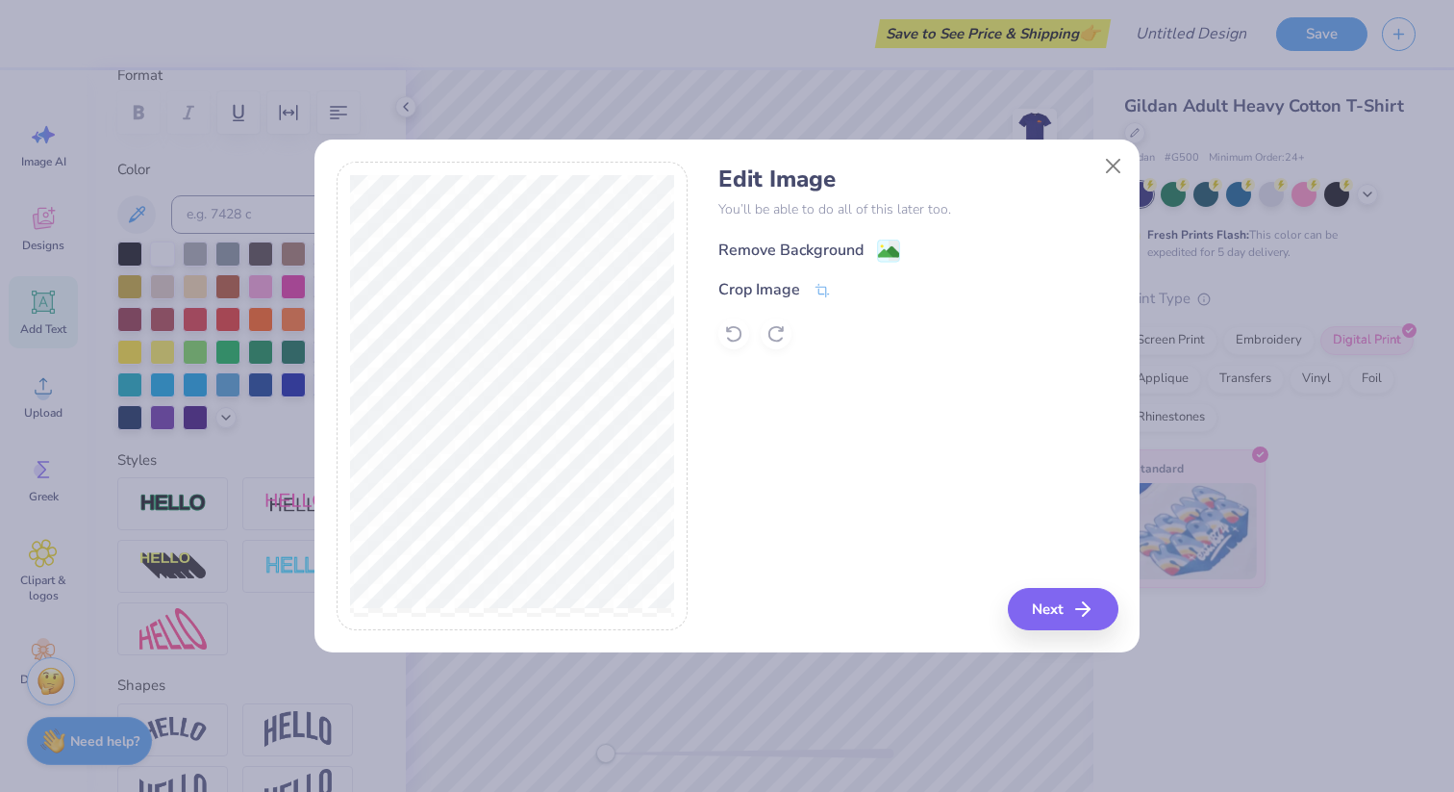
click at [784, 252] on div "Remove Background" at bounding box center [790, 250] width 145 height 23
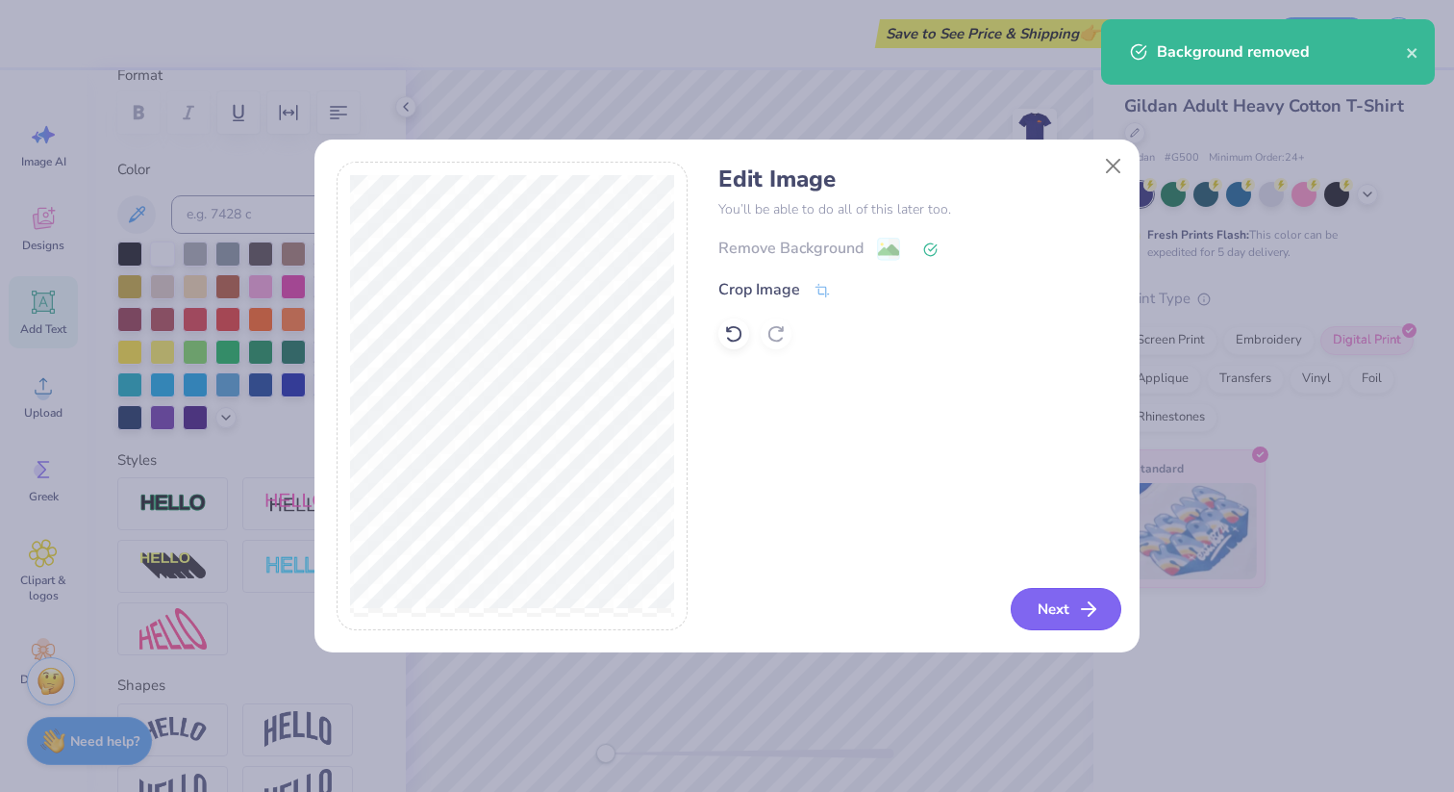
click at [1067, 597] on button "Next" at bounding box center [1066, 609] width 111 height 42
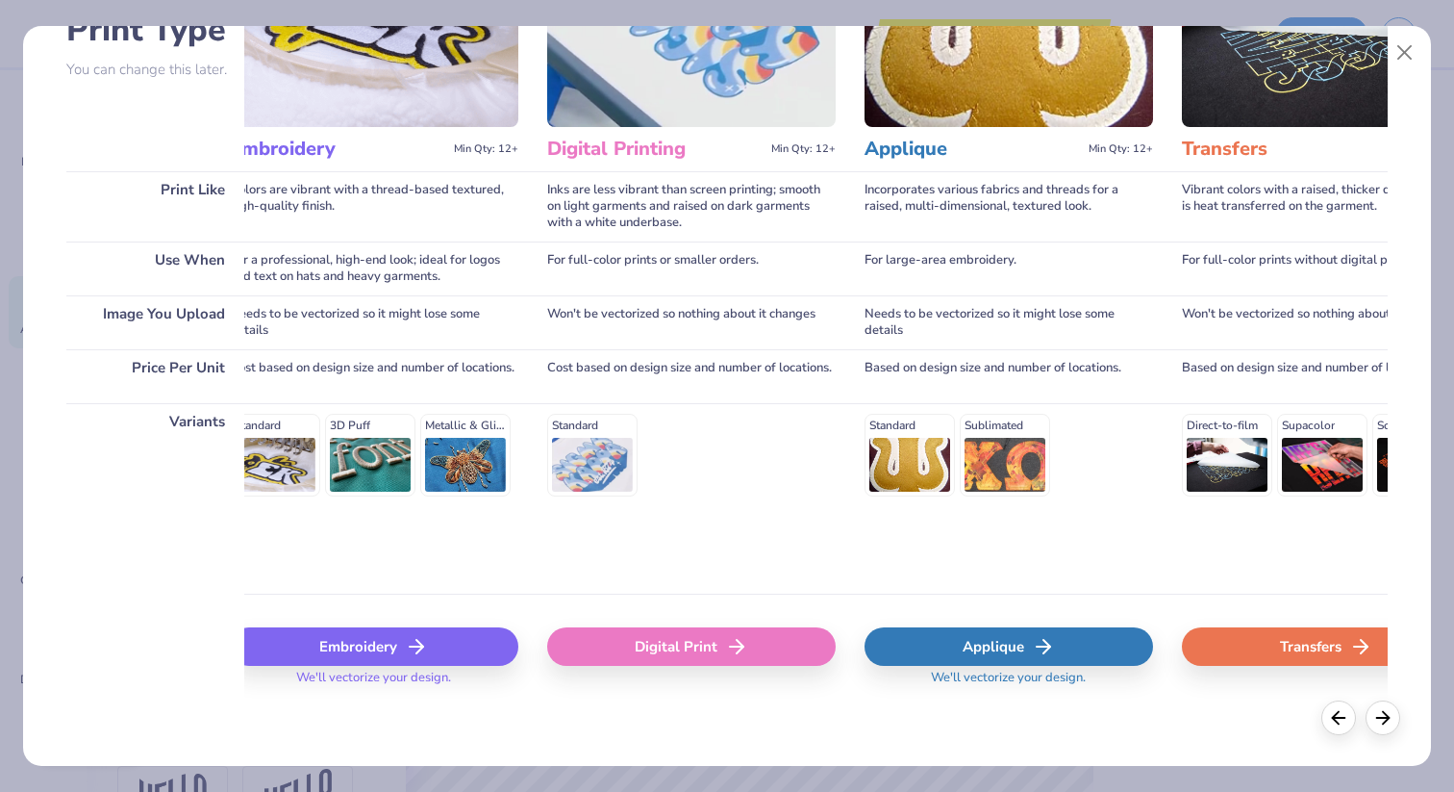
scroll to position [0, 369]
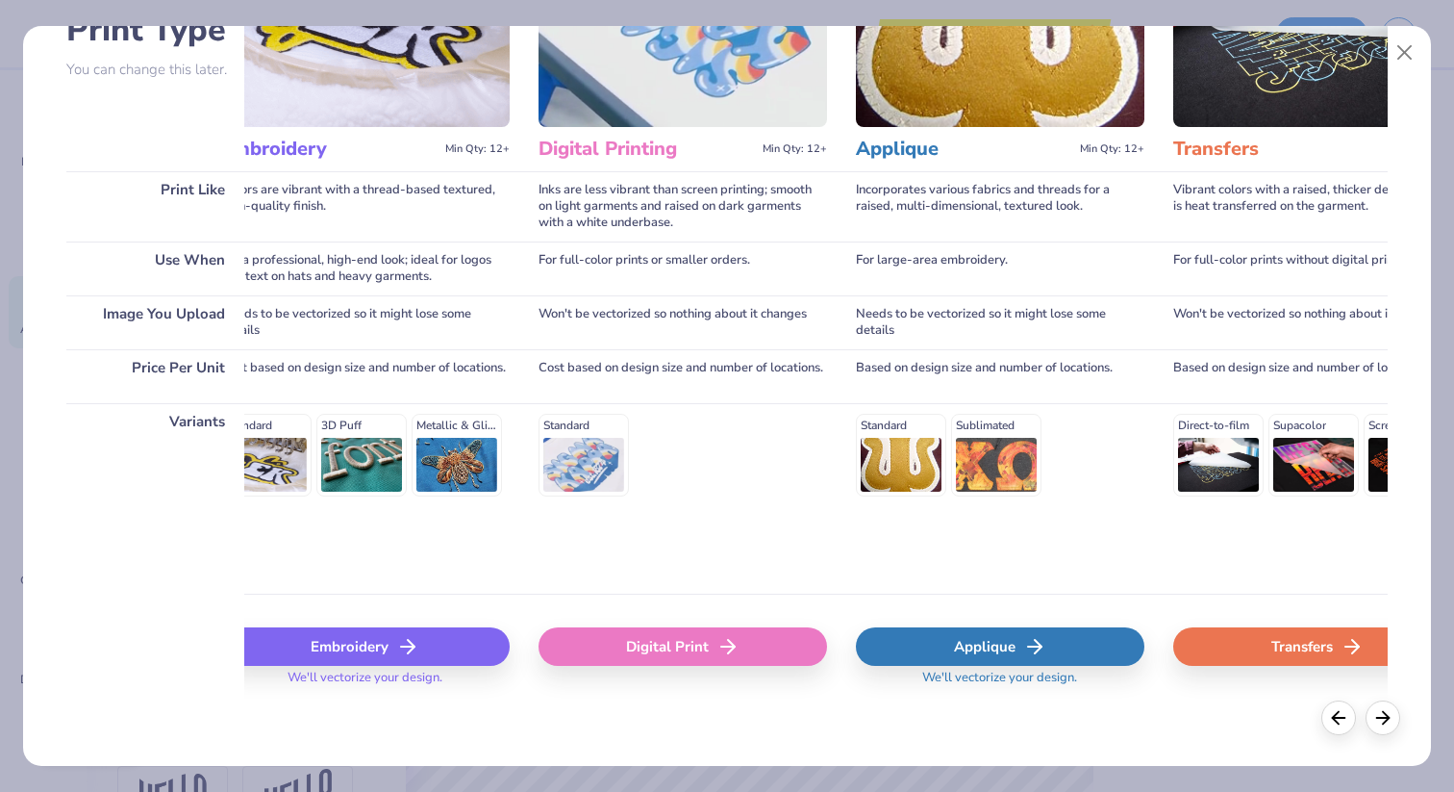
click at [687, 652] on div "Digital Print" at bounding box center [683, 646] width 289 height 38
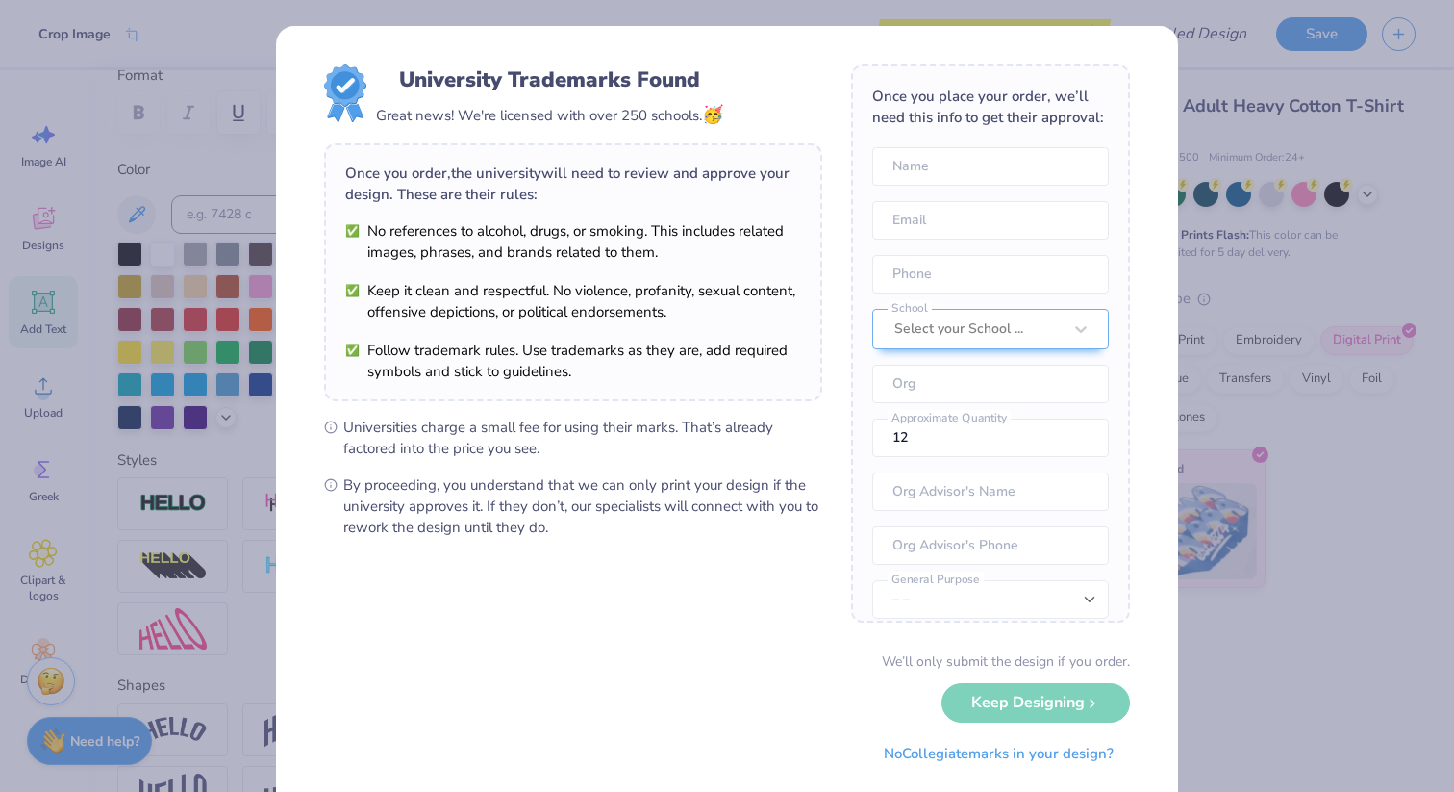
click at [1192, 169] on div "University Trademarks Found Great news! We're licensed with over 250 schools. 🥳…" at bounding box center [727, 396] width 1454 height 792
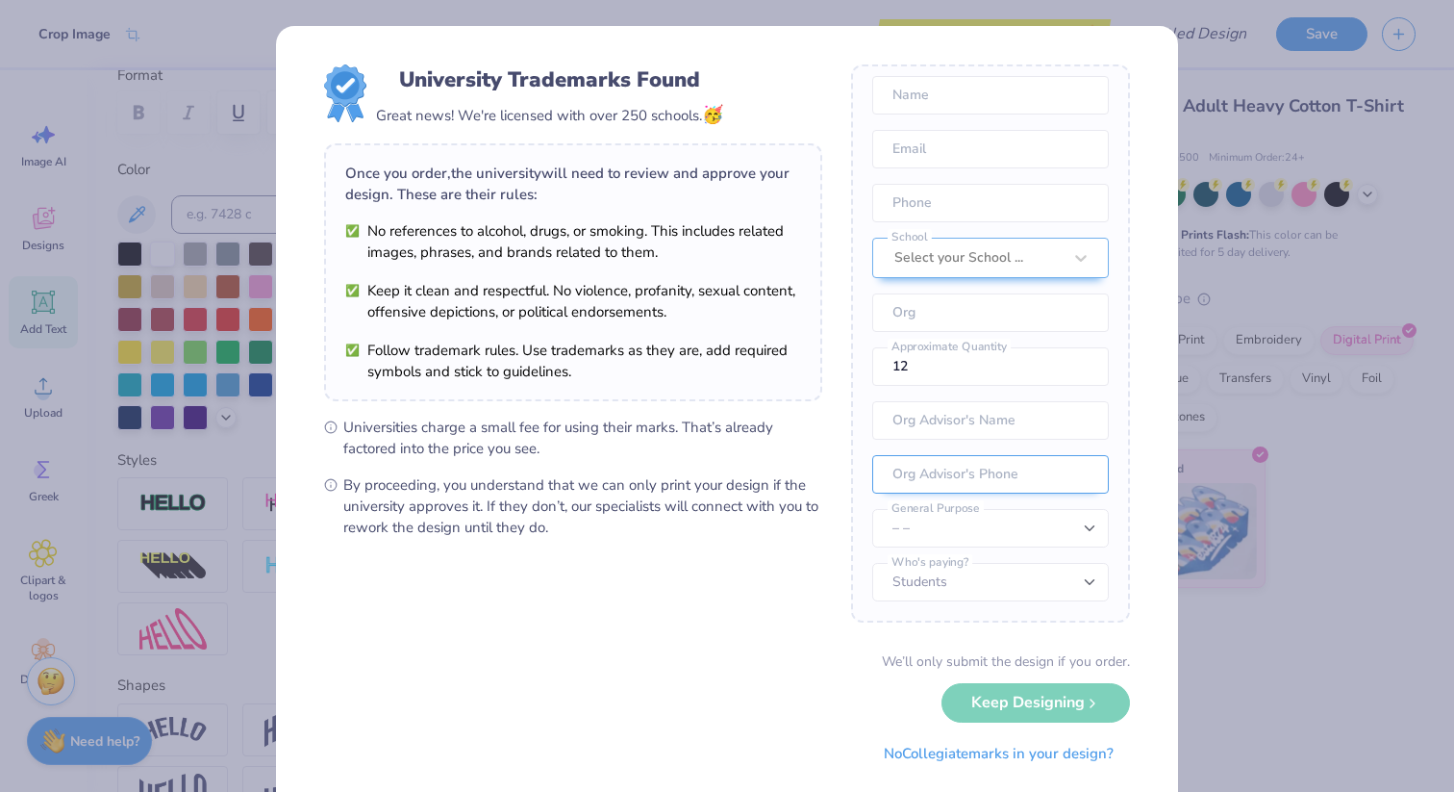
scroll to position [0, 0]
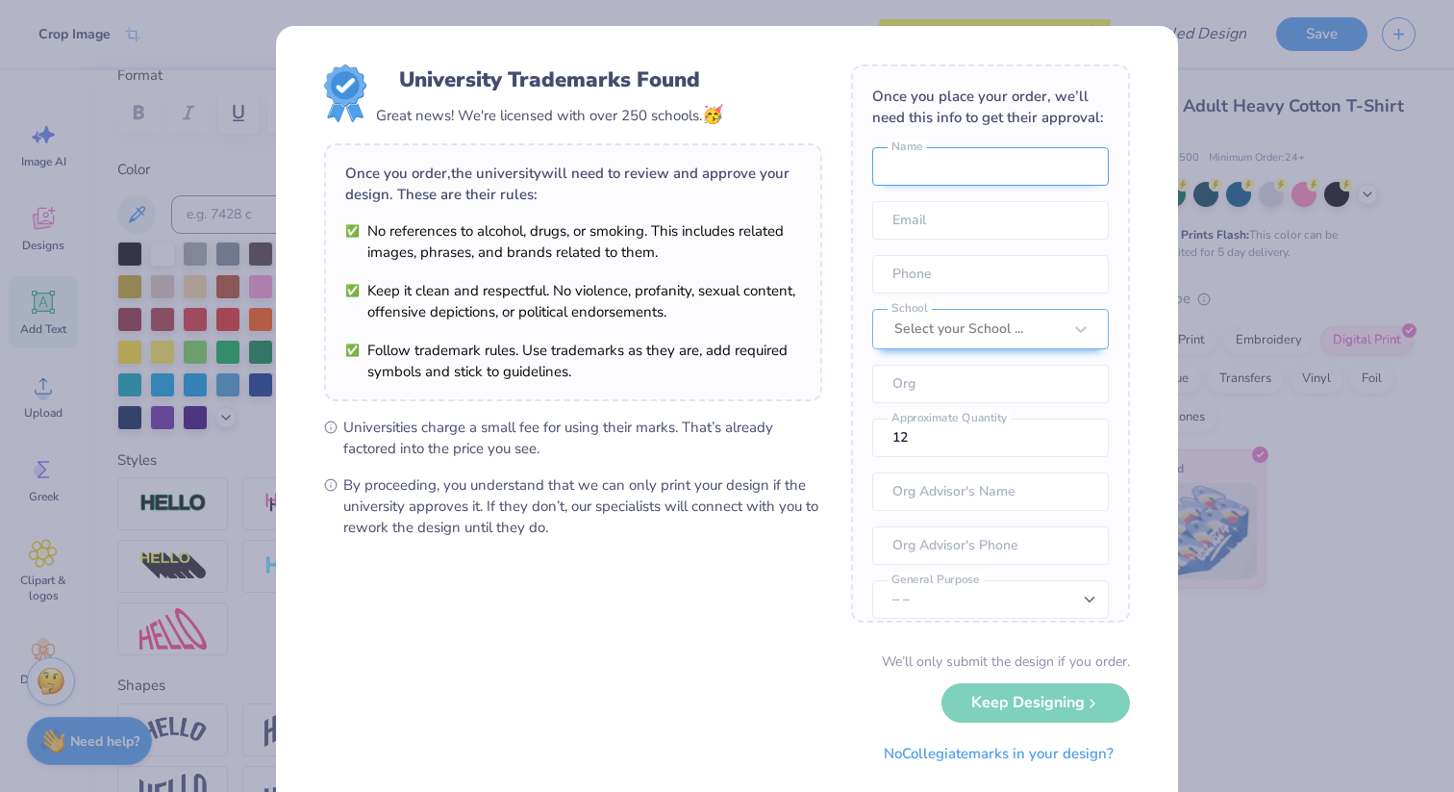
click at [962, 162] on input "text" at bounding box center [990, 166] width 237 height 38
type input "Uma Aradhana Ramesh"
type input "uma042@gmail.com"
type input "(650) 686-9133"
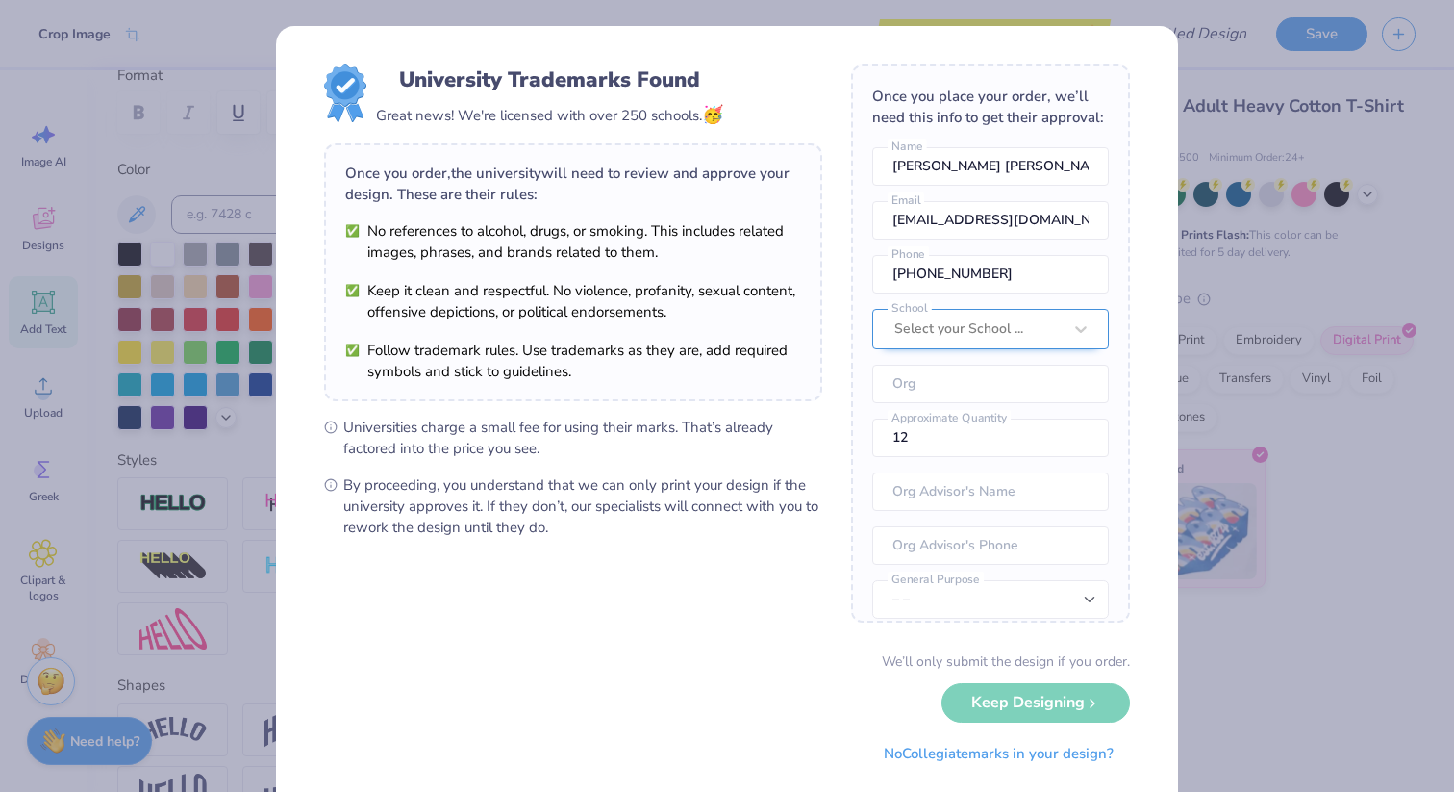
click at [944, 330] on div at bounding box center [977, 328] width 167 height 25
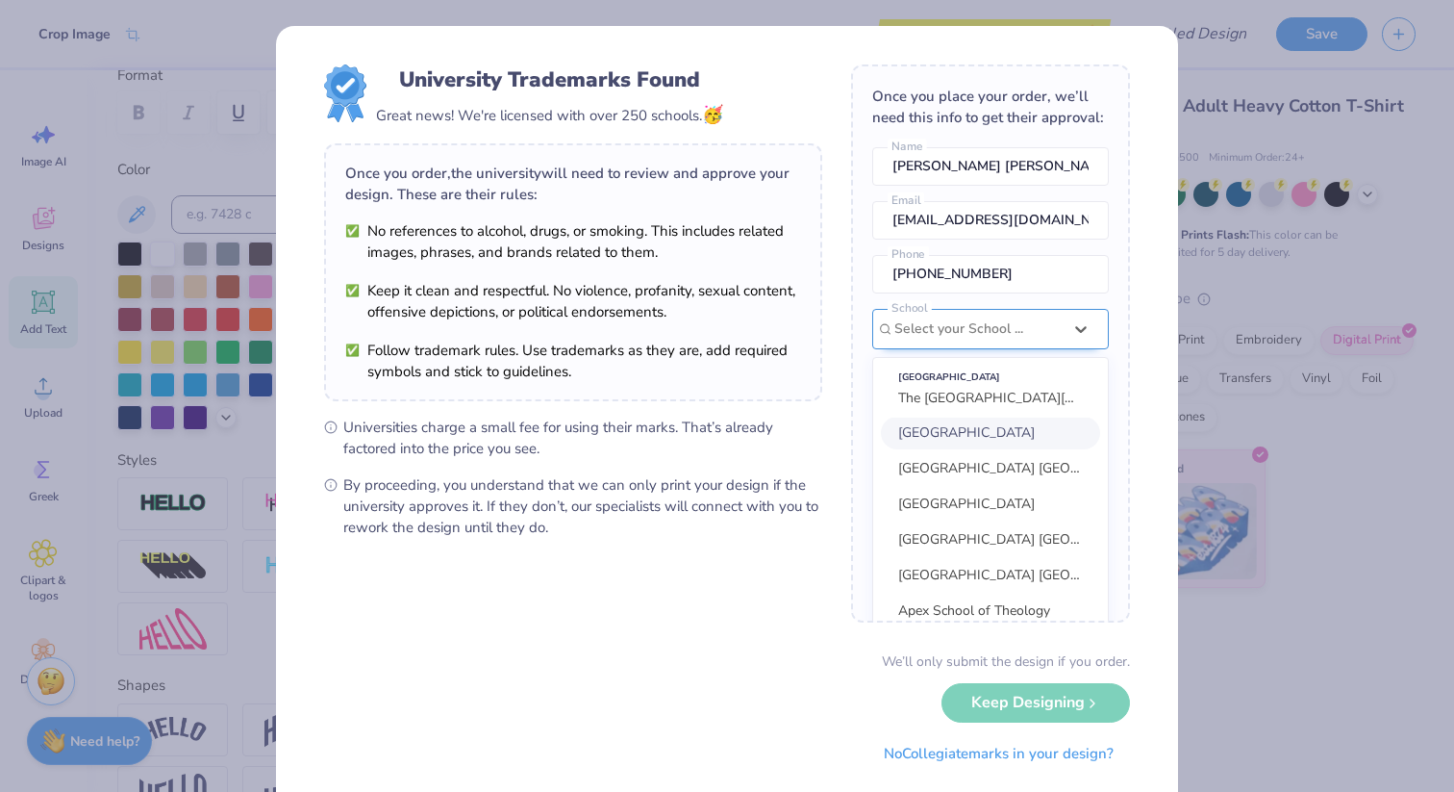
click at [949, 337] on div at bounding box center [977, 328] width 167 height 25
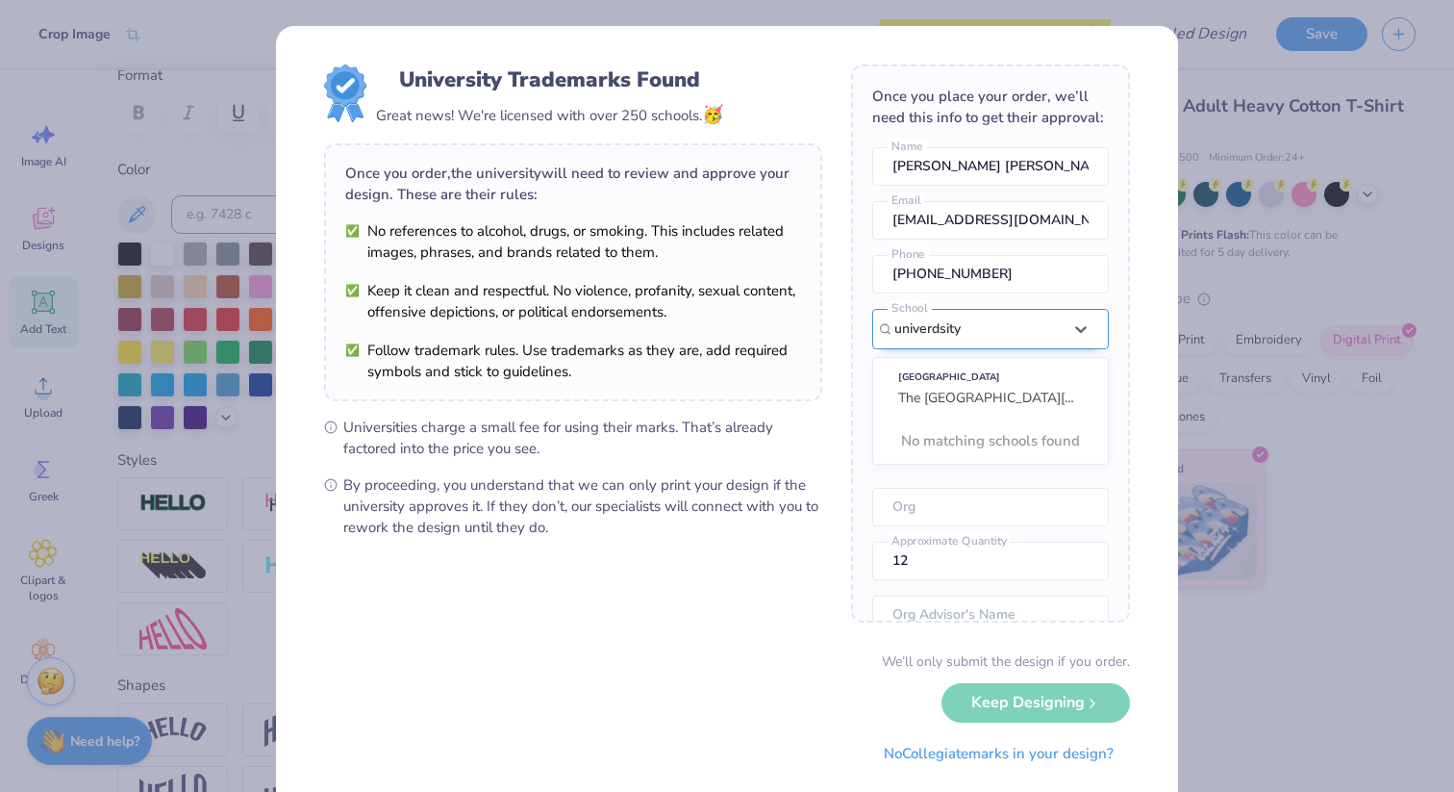
type input "univerdsity o"
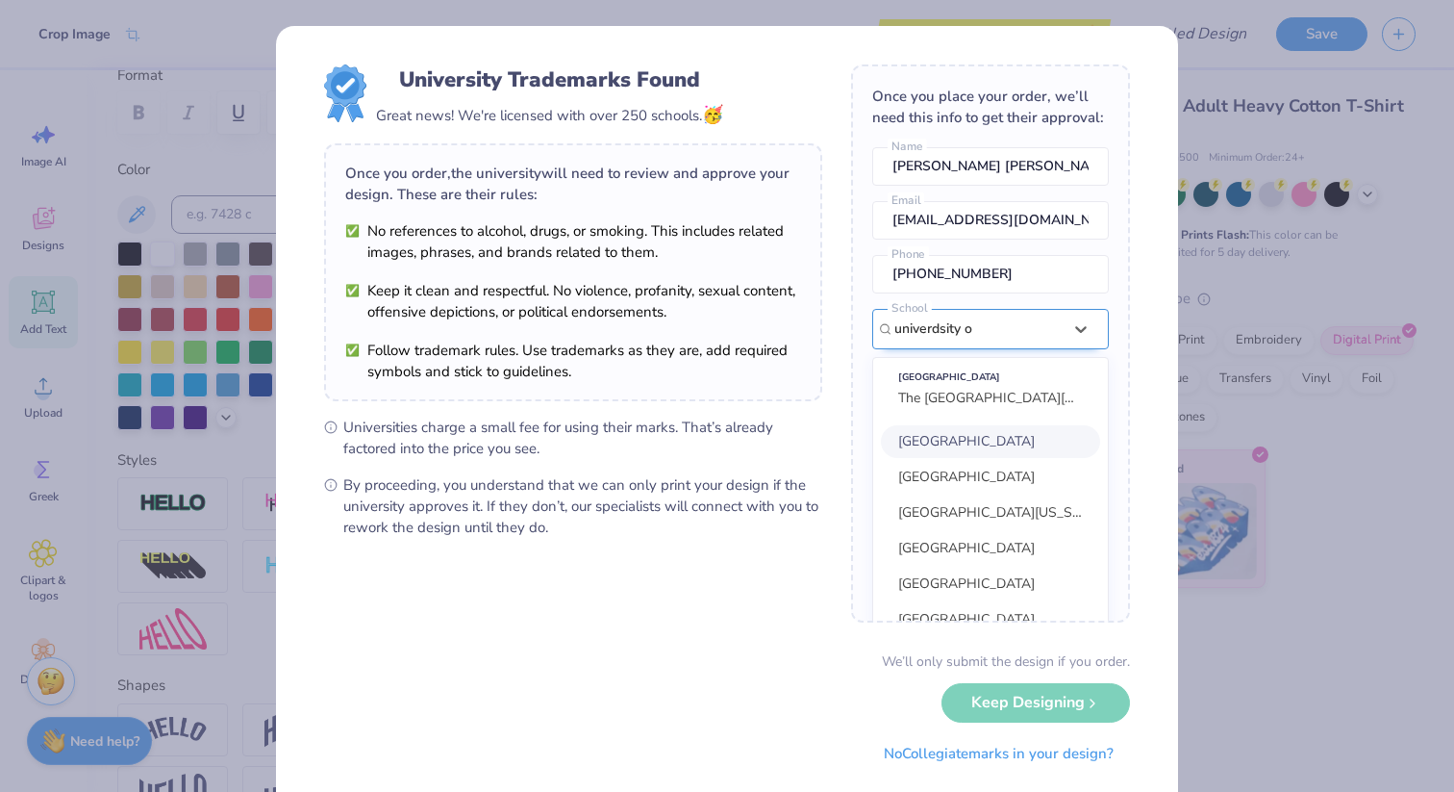
scroll to position [87, 0]
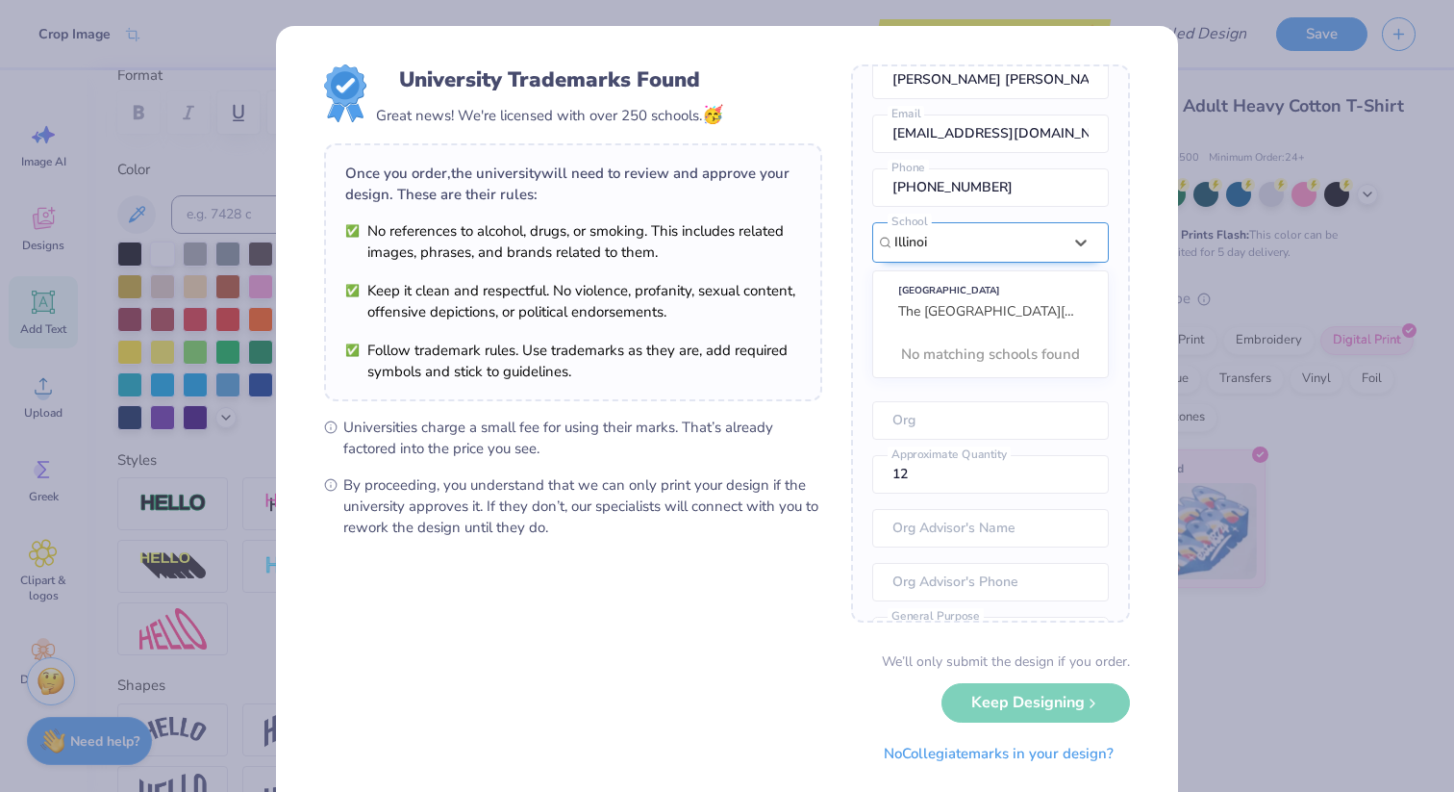
type input "Illinois"
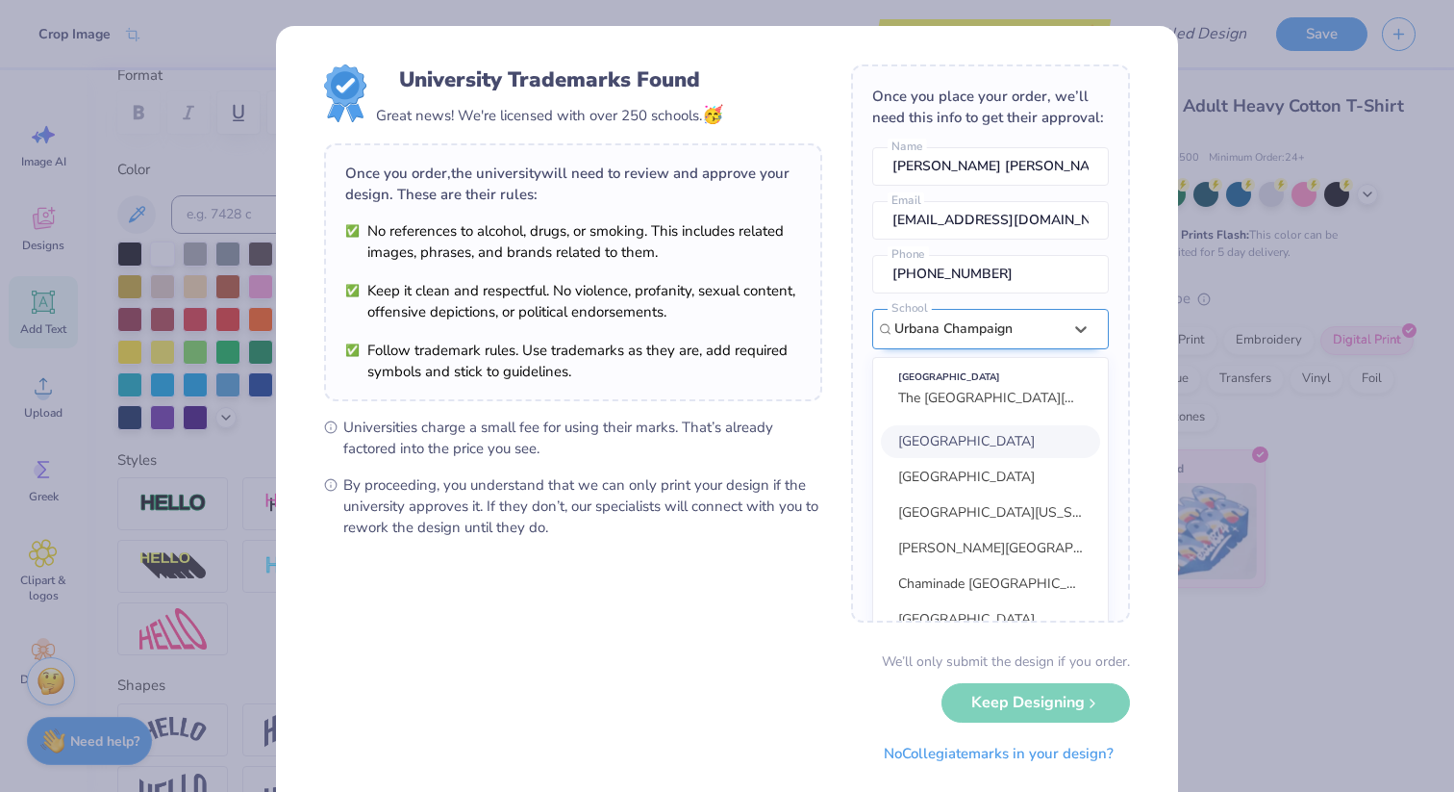
scroll to position [0, 0]
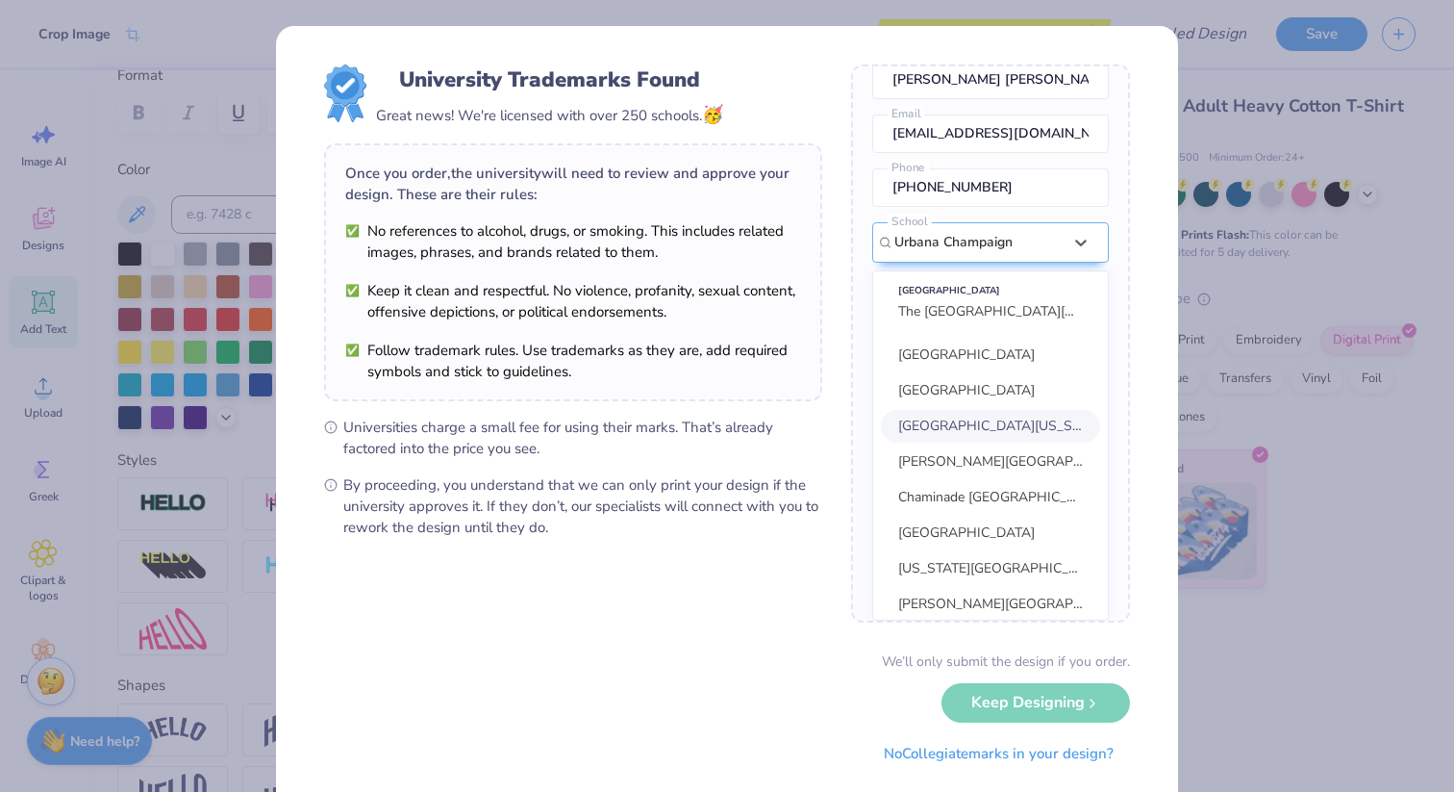
click at [1043, 430] on span "University of Illinois Urbana-Champaign" at bounding box center [1002, 425] width 209 height 18
type input "Urbana Champaign"
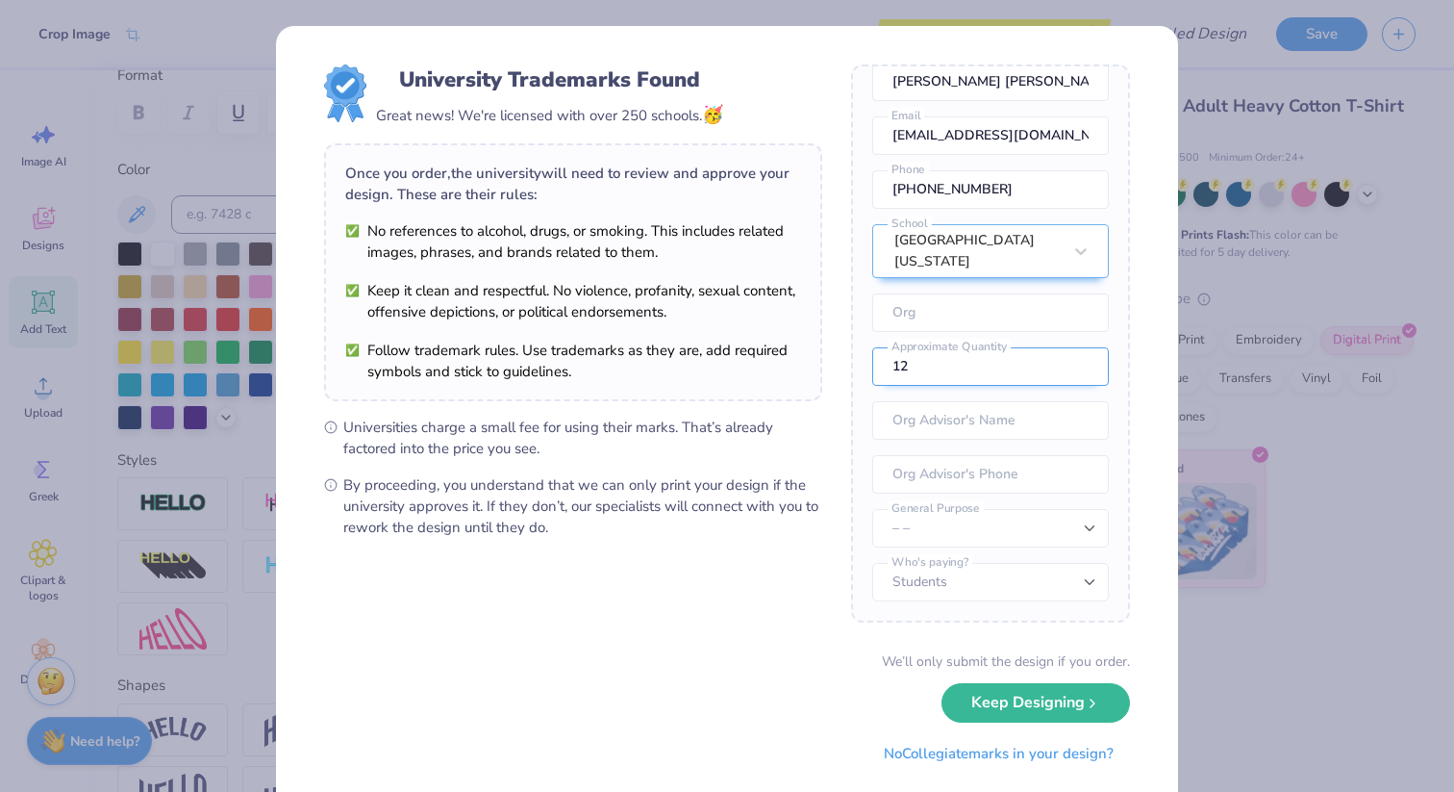
drag, startPoint x: 965, startPoint y: 365, endPoint x: 878, endPoint y: 366, distance: 86.6
click at [878, 366] on input "12" at bounding box center [990, 366] width 237 height 38
type input "6"
type input "70"
click at [920, 414] on input "text" at bounding box center [990, 420] width 237 height 38
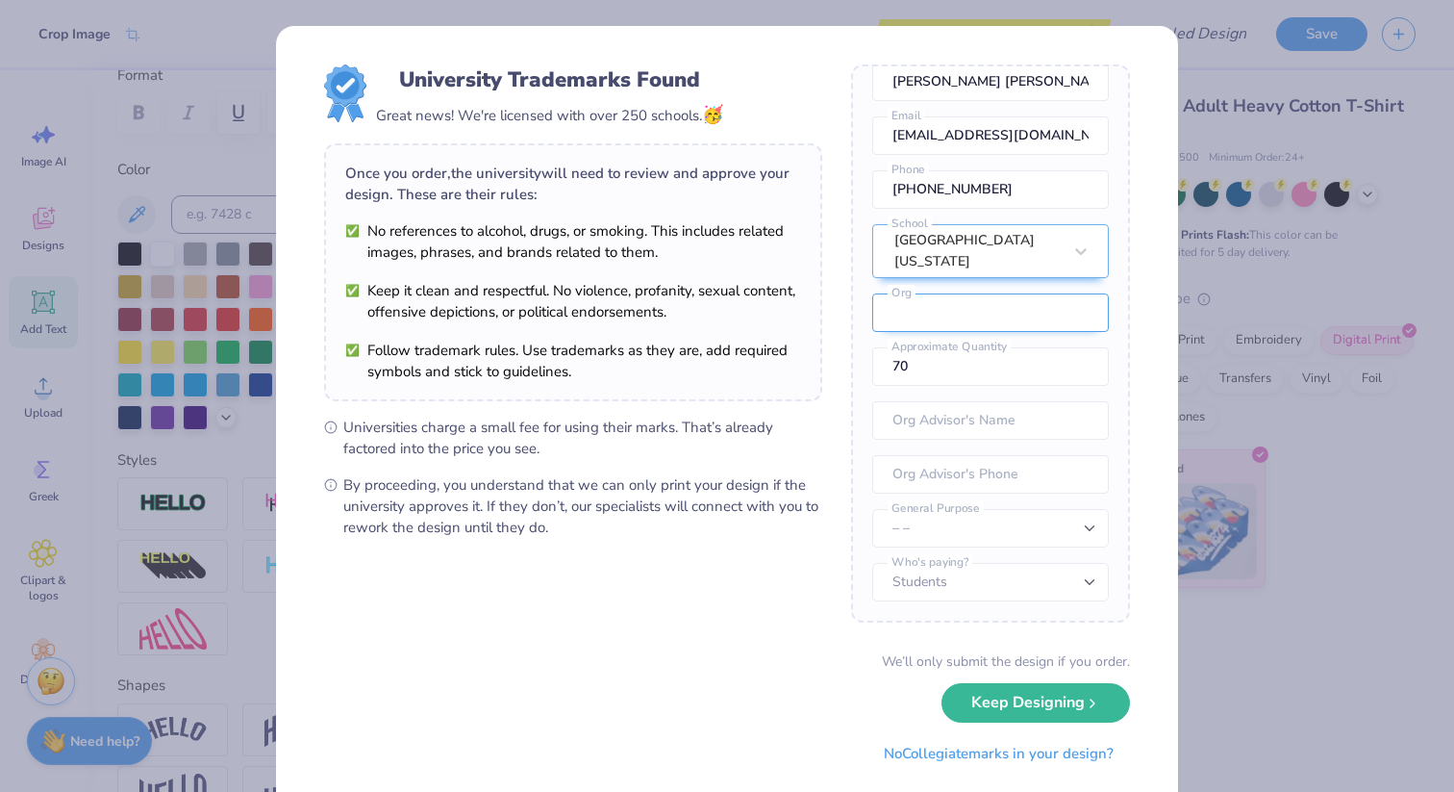
click at [905, 326] on input "text" at bounding box center [990, 312] width 237 height 38
type input "Illinois Student Council"
click at [941, 435] on input "text" at bounding box center [990, 420] width 237 height 38
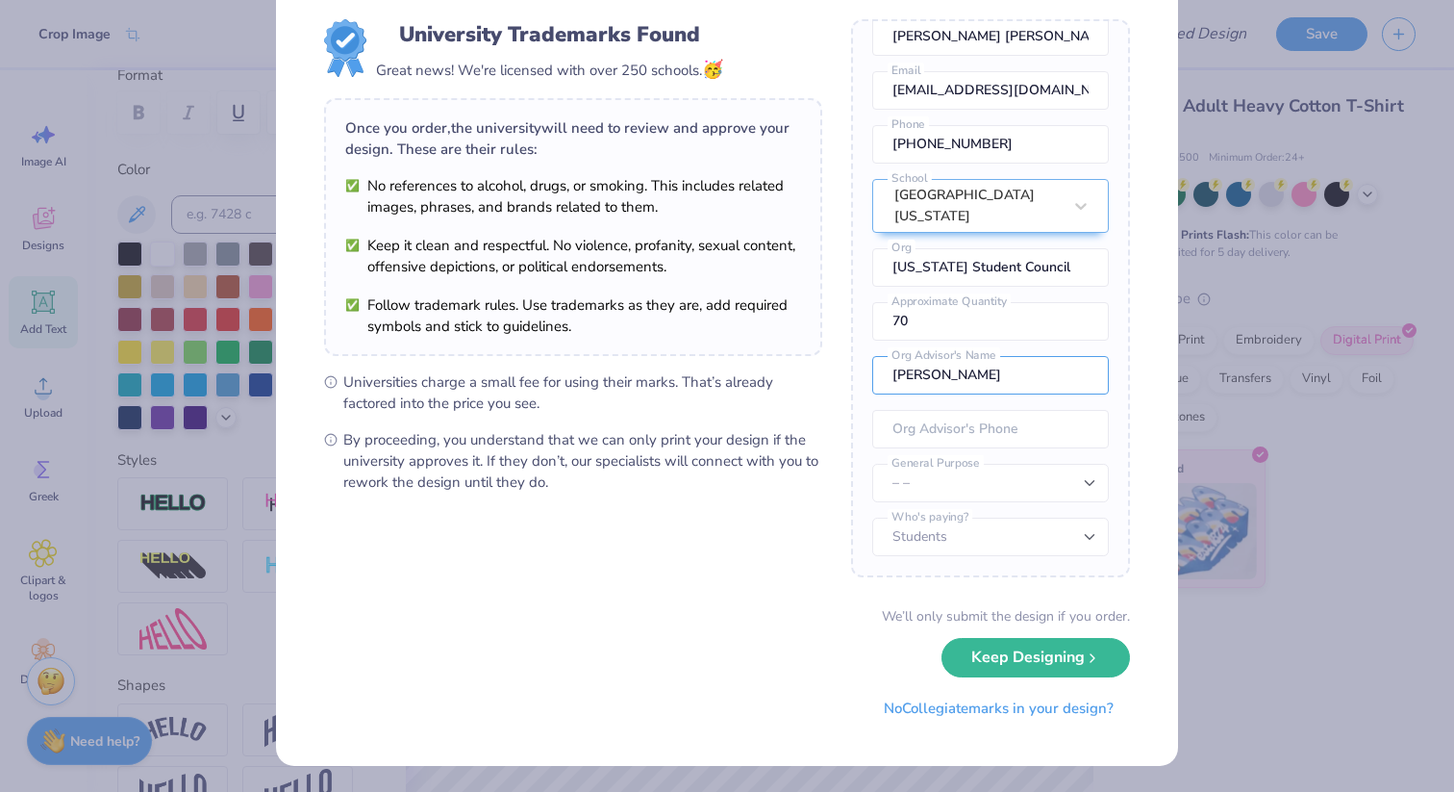
type input "Rachel"
click at [955, 545] on select "Students University" at bounding box center [990, 536] width 237 height 38
select select "University"
click at [894, 507] on div "Once you place your order, we’ll need this info to get their approval: Uma Arad…" at bounding box center [990, 298] width 279 height 558
click at [973, 382] on input "Rachel" at bounding box center [990, 375] width 237 height 38
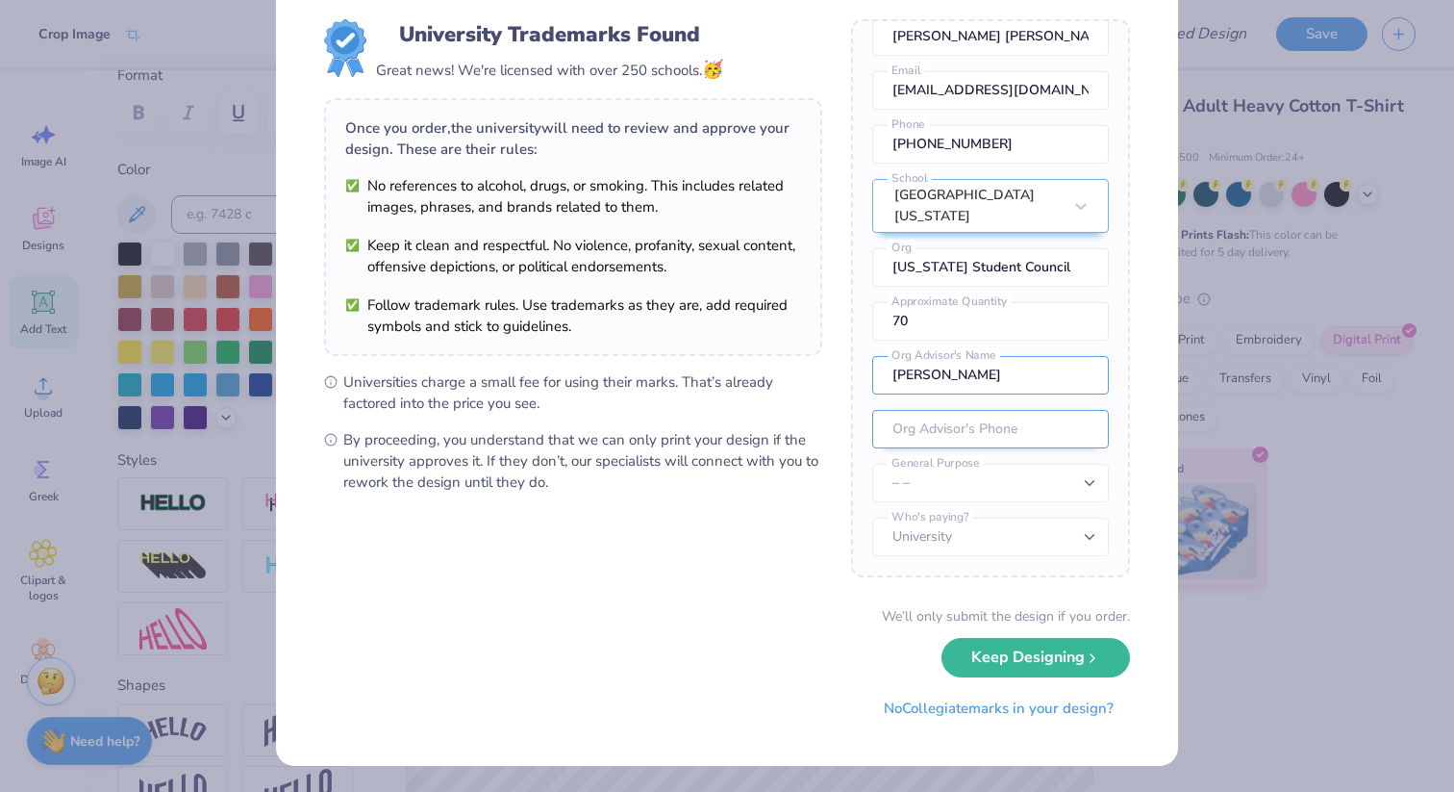
type input "Rachel Plencher"
click at [941, 435] on input "tel" at bounding box center [990, 429] width 237 height 38
paste input "(217) 300-8757"
type input "(217) 300-8757"
click at [960, 488] on select "– – Member apparel for registered Student Organization / Department / School Fu…" at bounding box center [990, 483] width 237 height 38
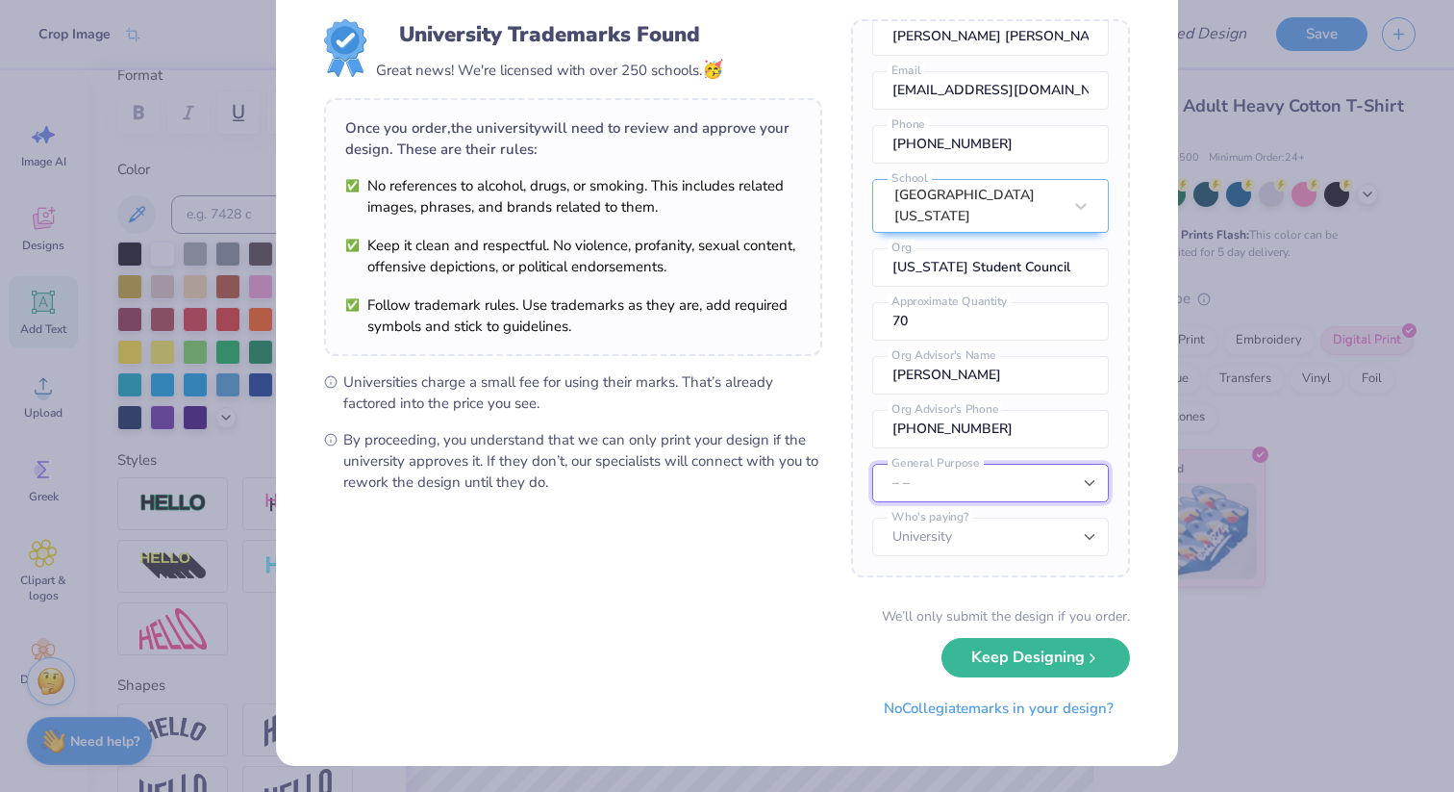
select select "Member apparel for registered Student Organization / Department / School"
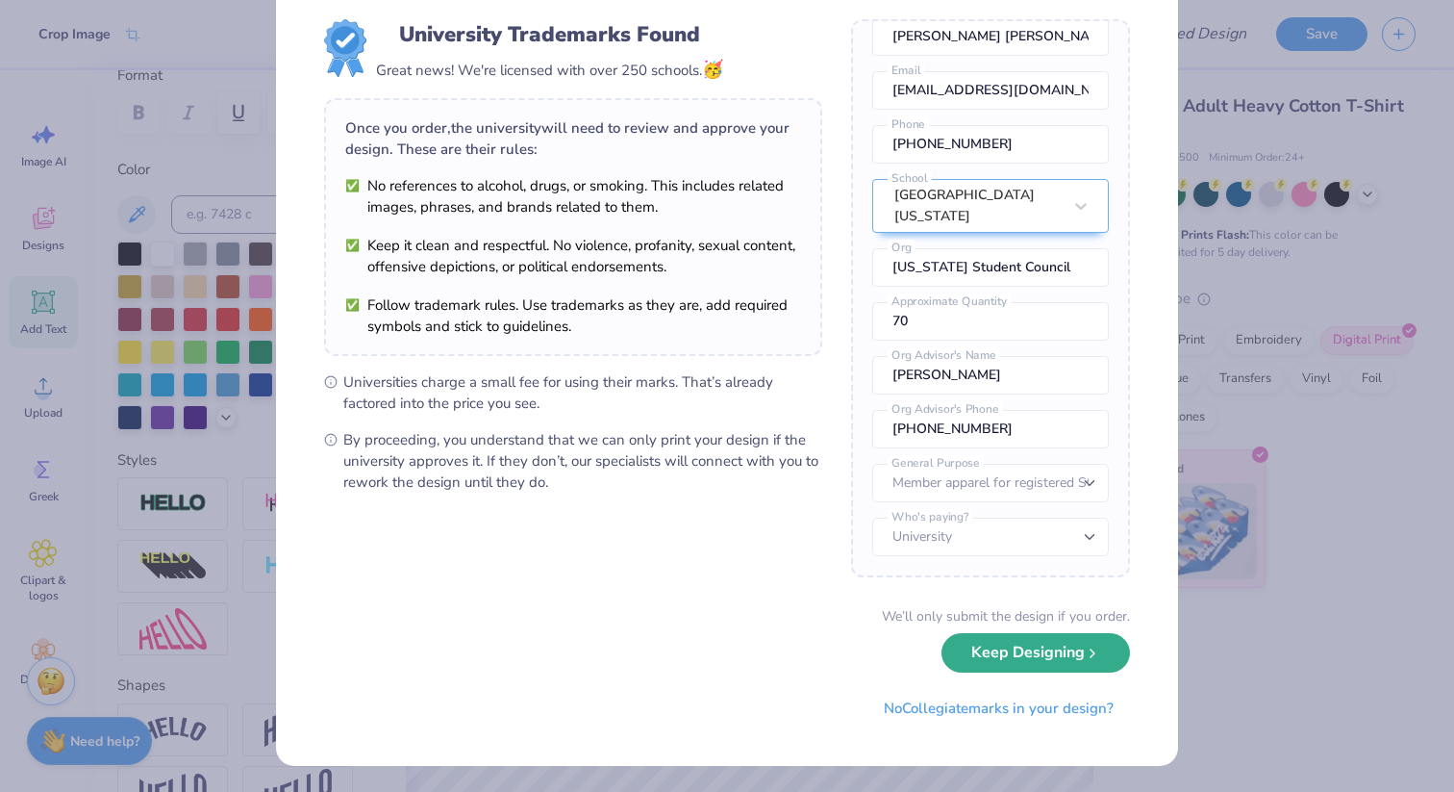
click at [1012, 657] on button "Keep Designing" at bounding box center [1036, 652] width 189 height 39
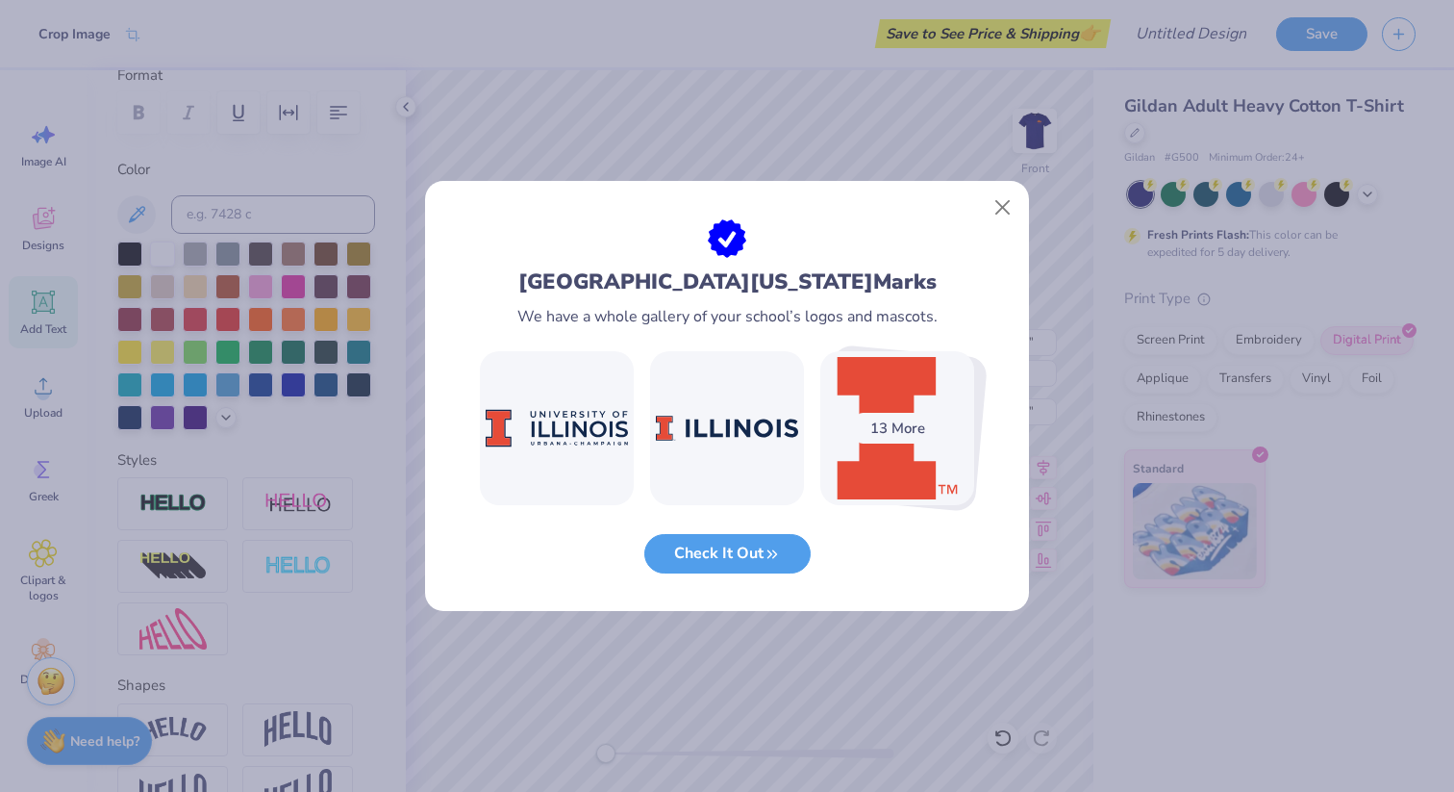
scroll to position [0, 0]
click at [994, 213] on button "Close" at bounding box center [1003, 207] width 37 height 37
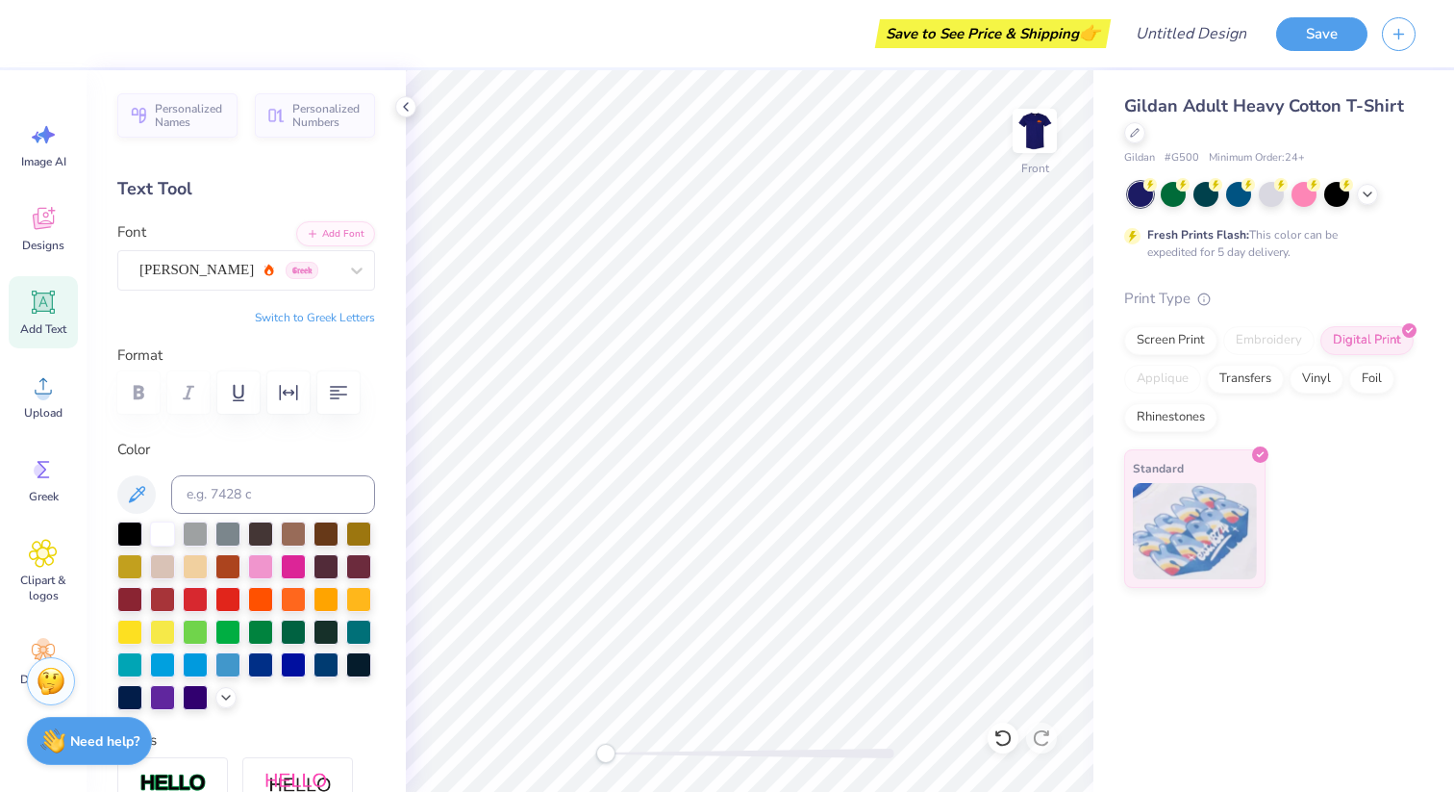
click at [51, 313] on icon at bounding box center [43, 301] width 23 height 23
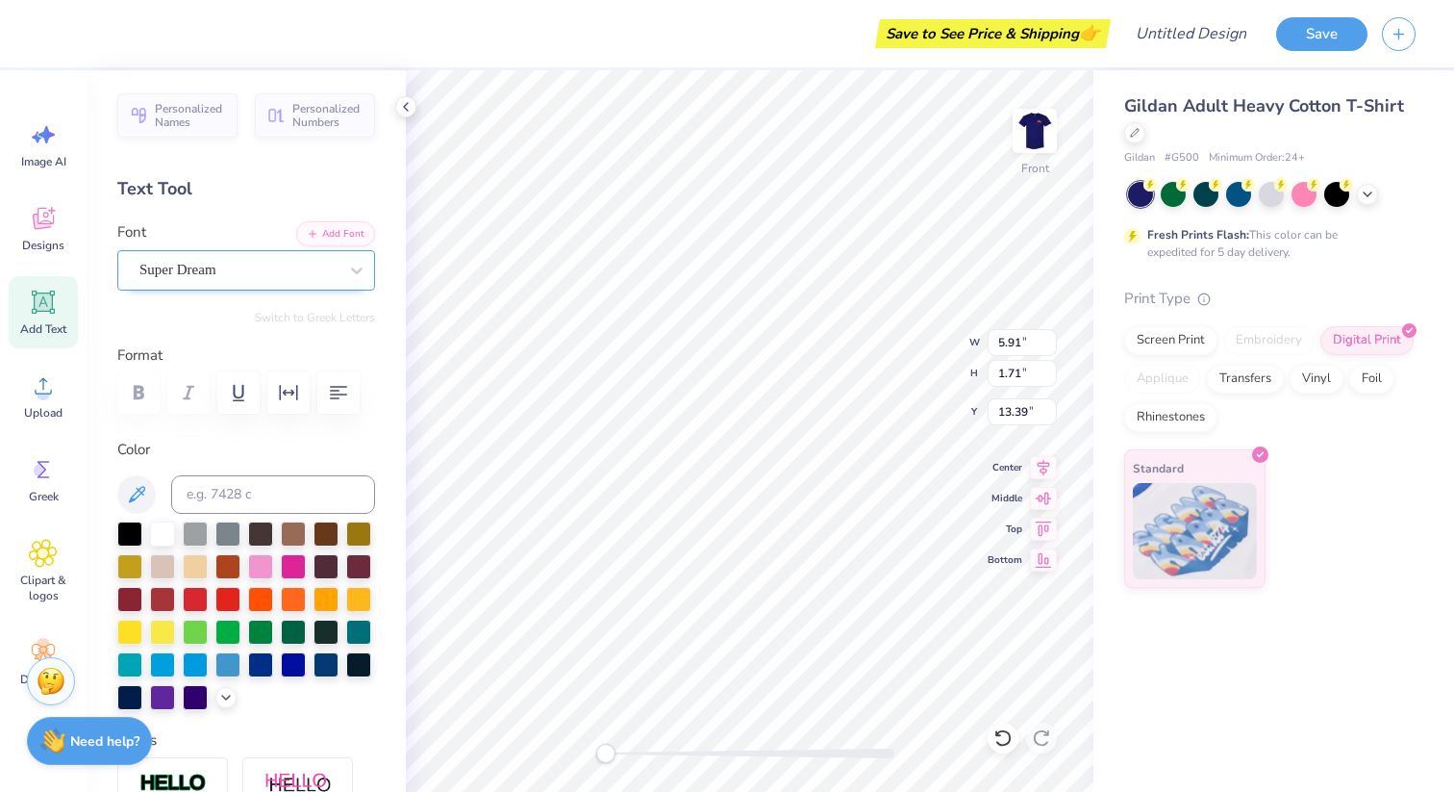
click at [267, 266] on div "Super Dream" at bounding box center [239, 270] width 202 height 30
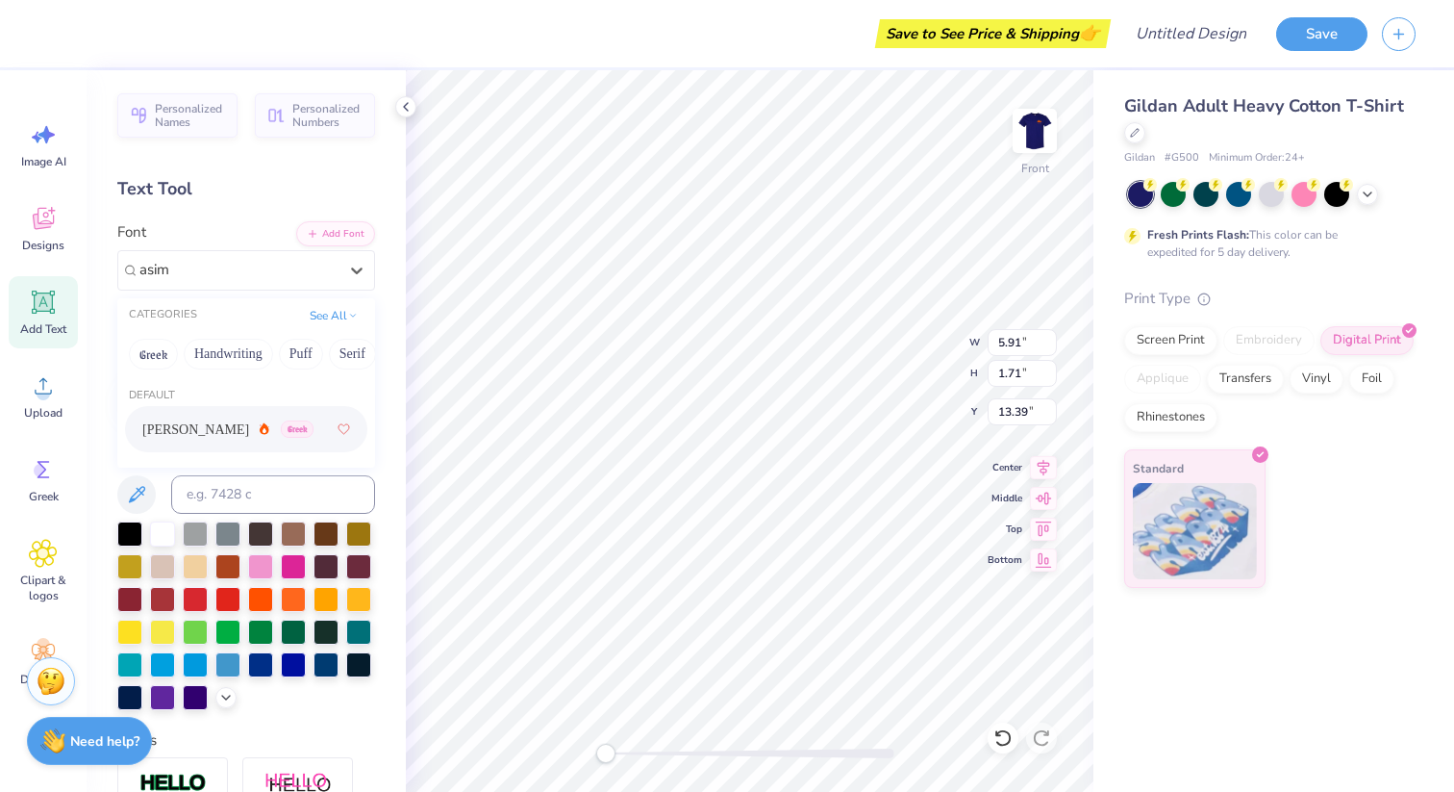
type input "asim"
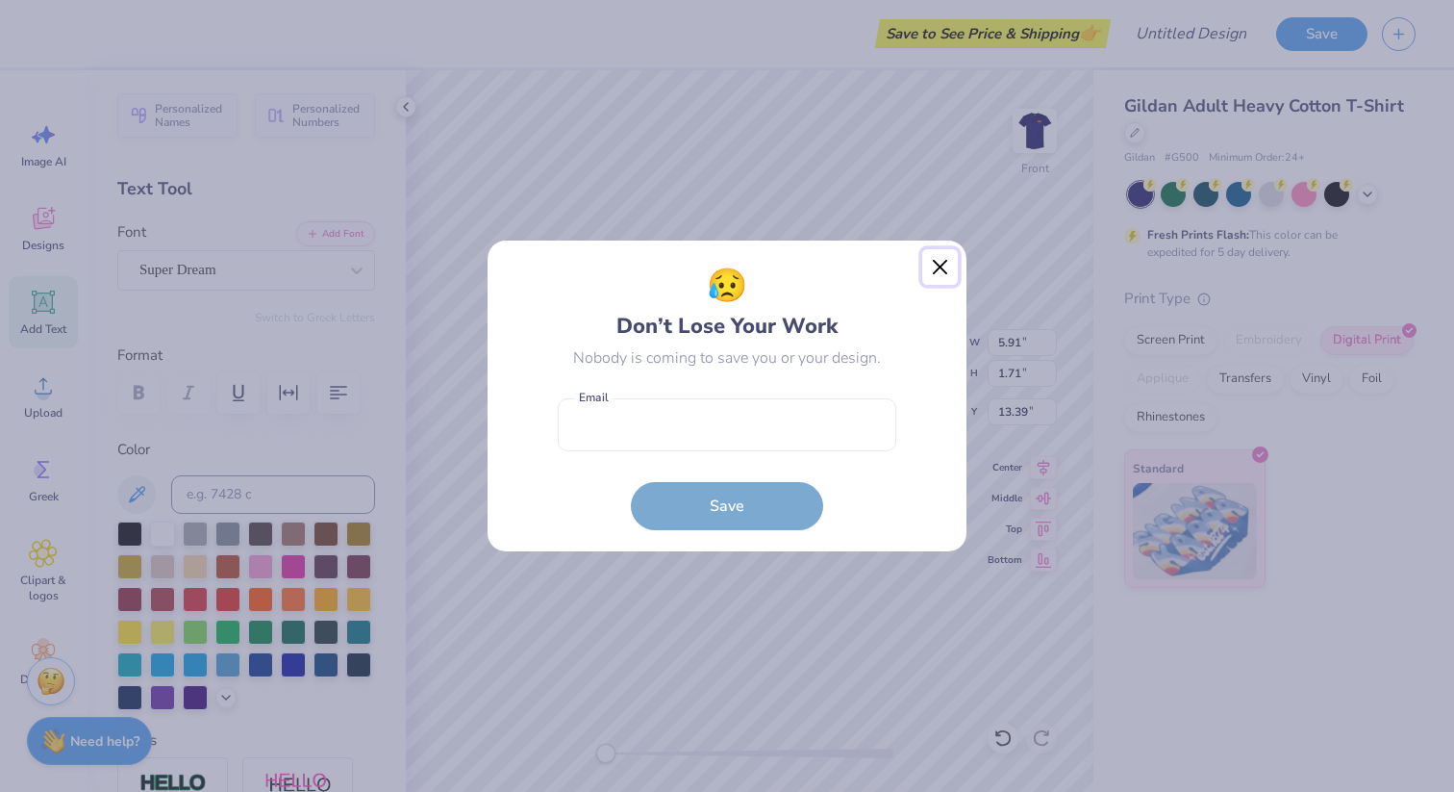
click at [939, 269] on button "Close" at bounding box center [940, 267] width 37 height 37
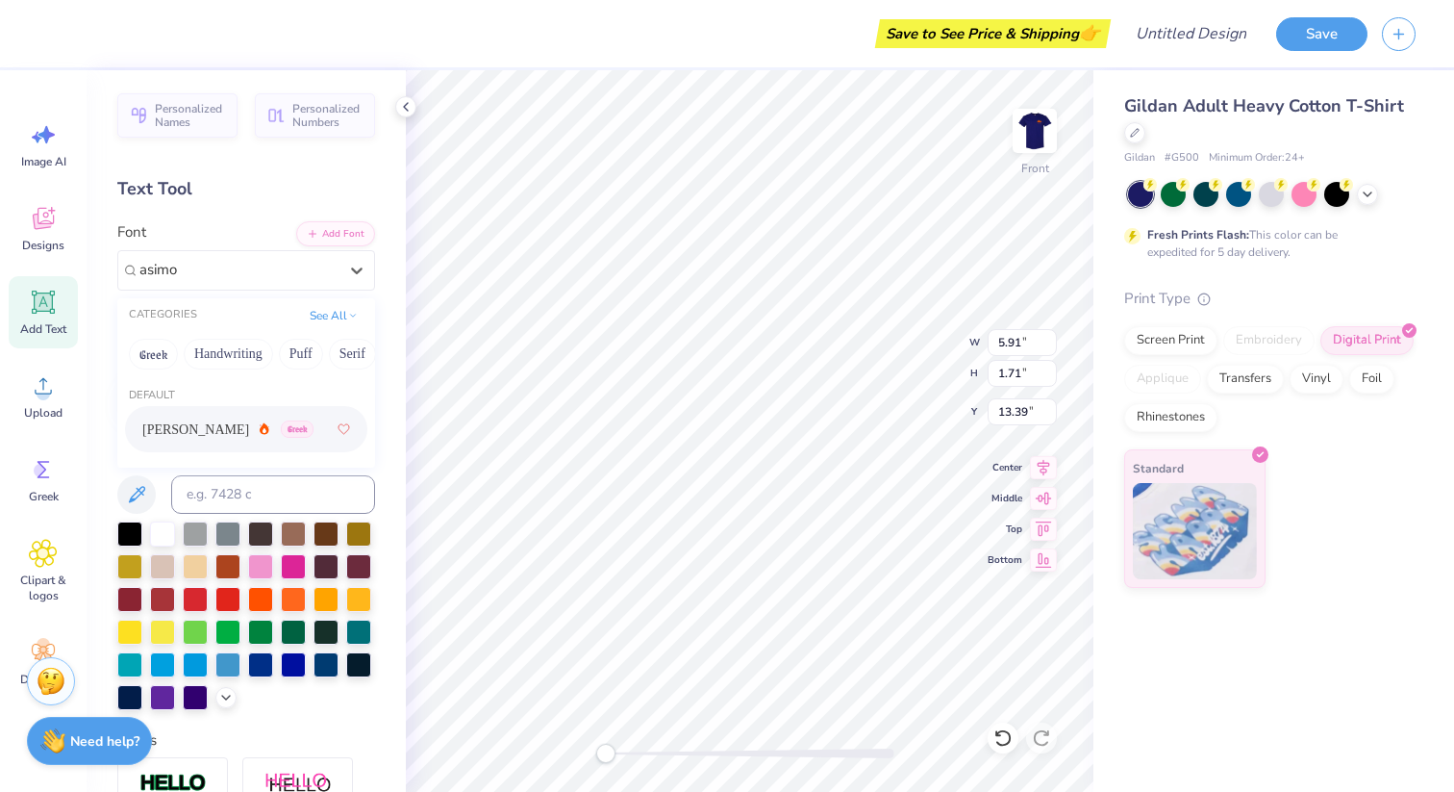
click at [260, 424] on icon at bounding box center [265, 428] width 10 height 13
type input "asimo"
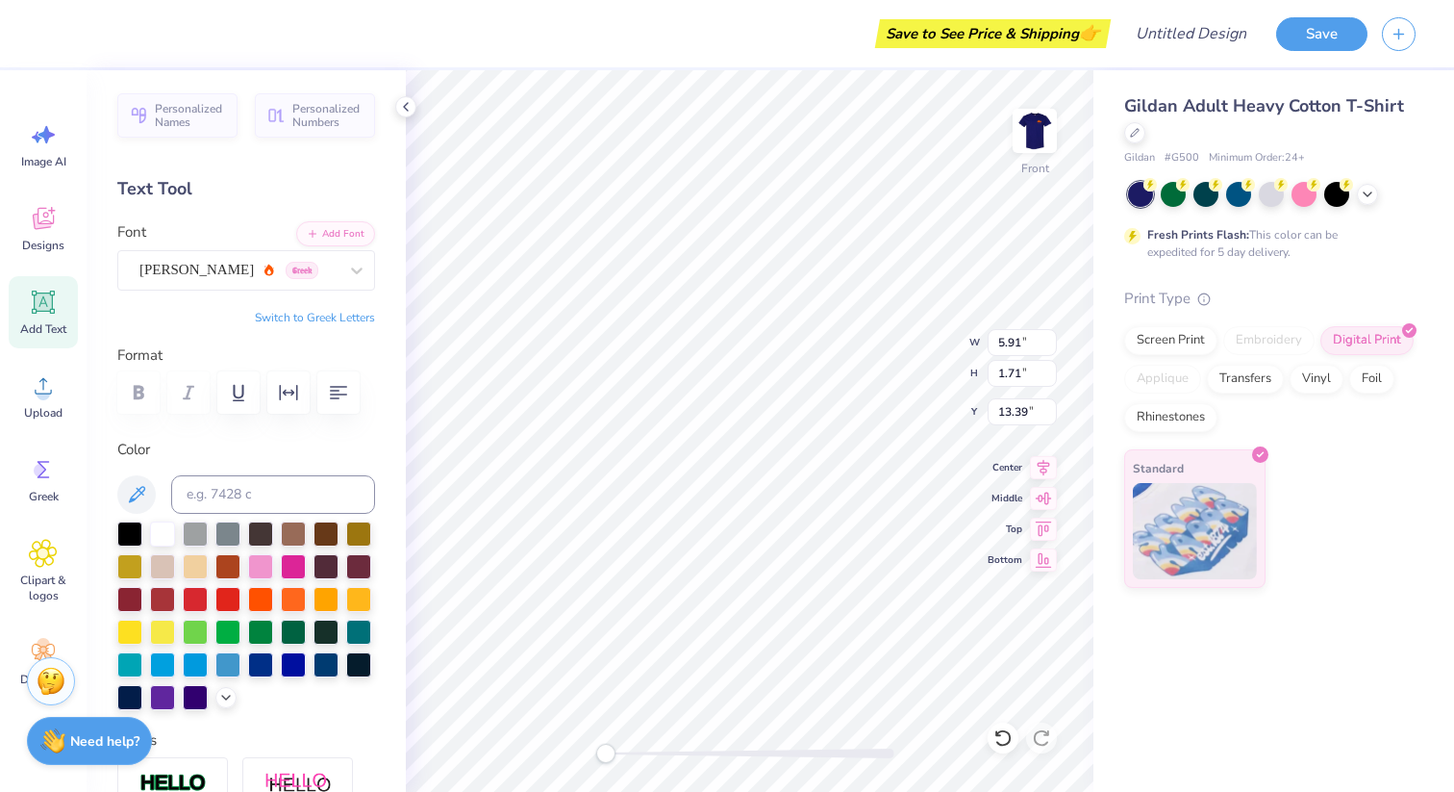
type textarea "Illinois"
type textarea "ISC X HOMECOMING 2025"
click at [293, 605] on div at bounding box center [293, 597] width 25 height 25
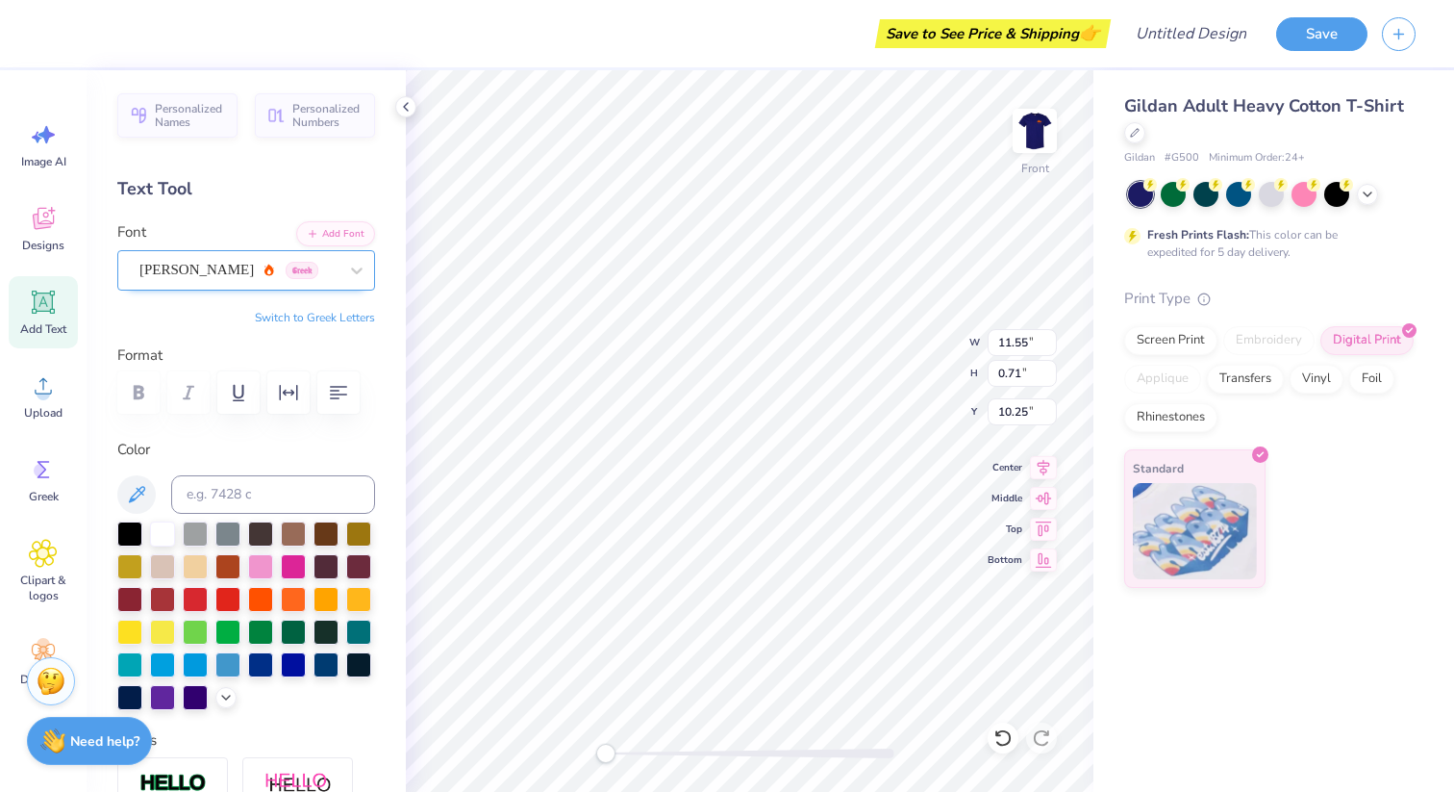
click at [208, 276] on div "Asimov Greek" at bounding box center [239, 270] width 202 height 30
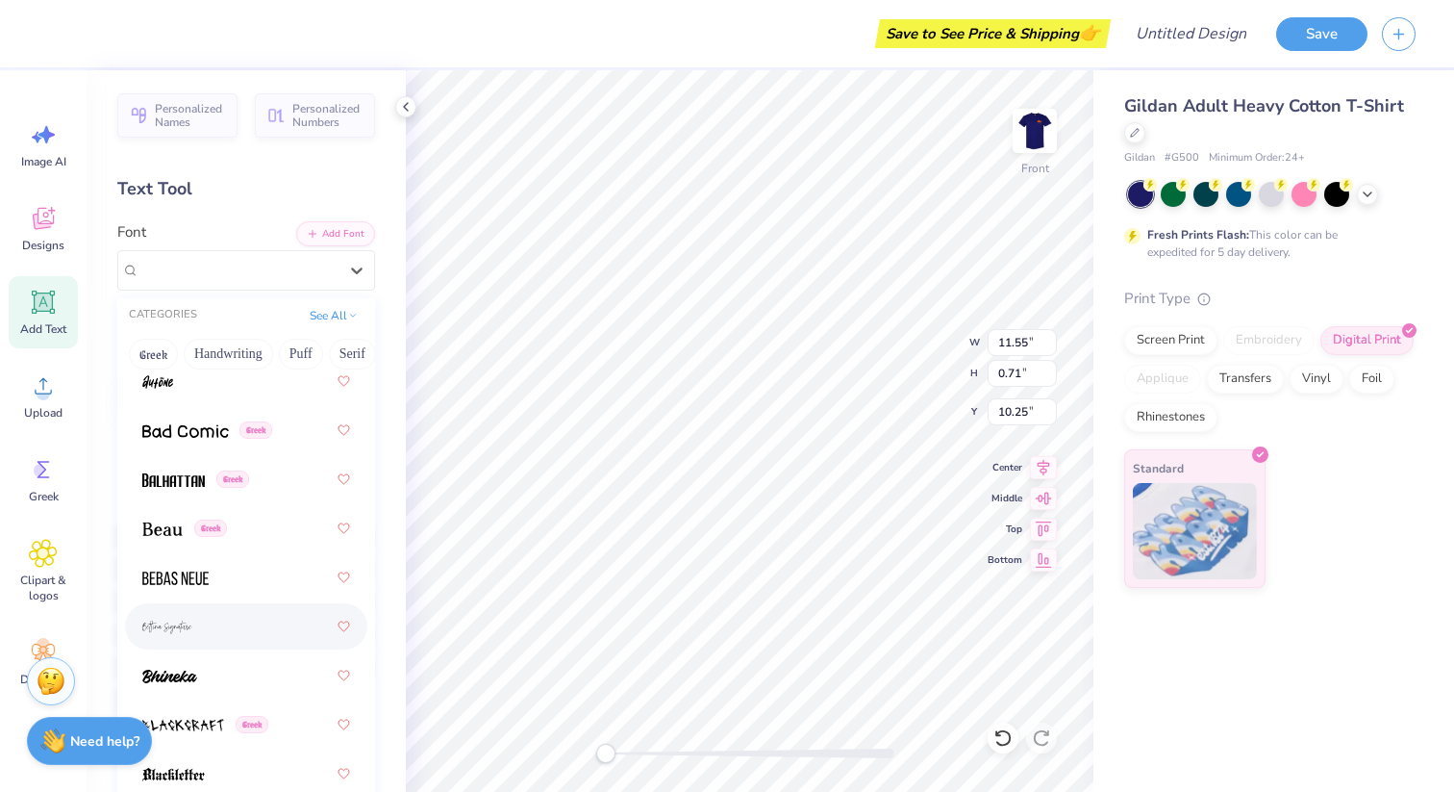
scroll to position [1128, 0]
click at [165, 484] on img at bounding box center [173, 478] width 63 height 13
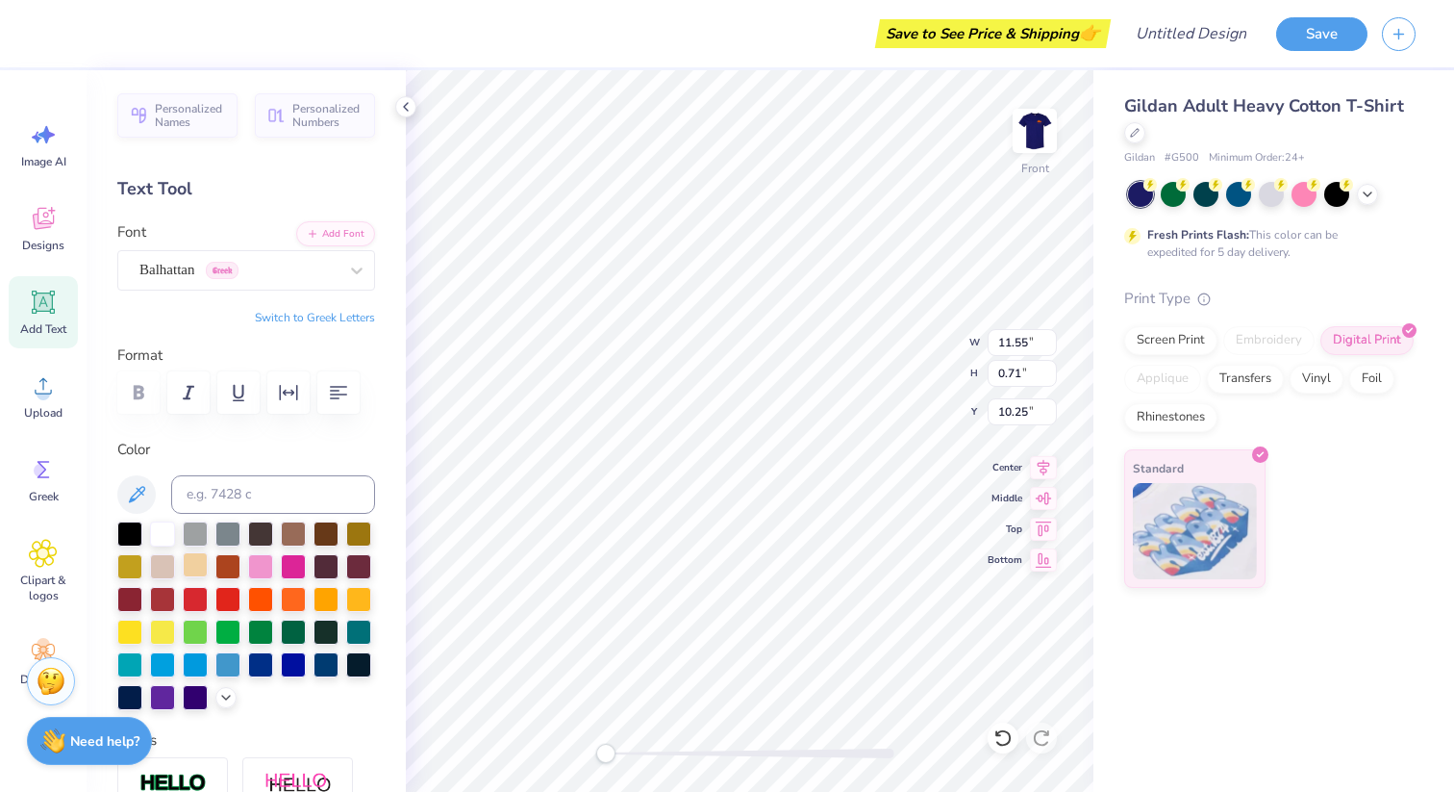
scroll to position [27, 0]
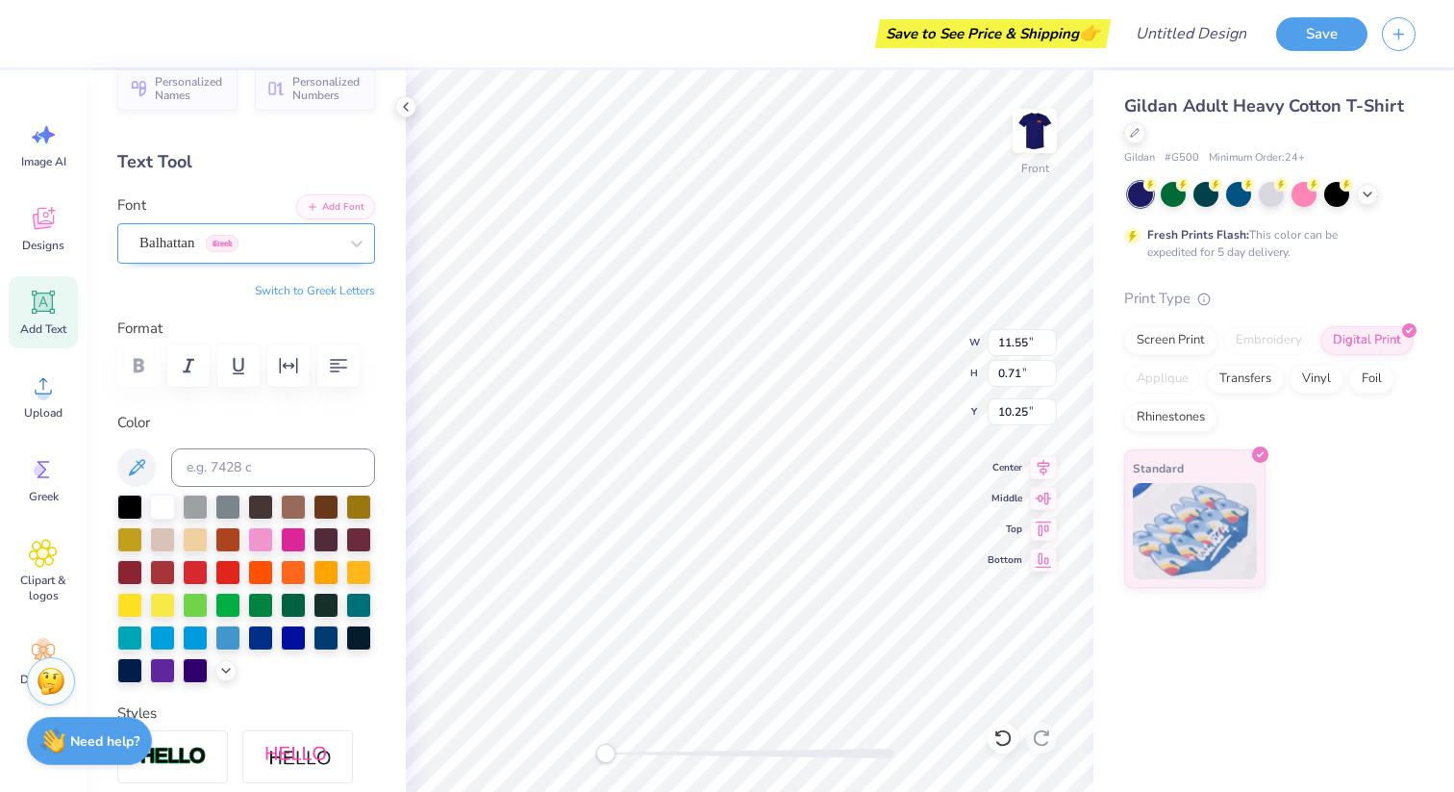
click at [227, 238] on div "Balhattan Greek" at bounding box center [239, 243] width 202 height 30
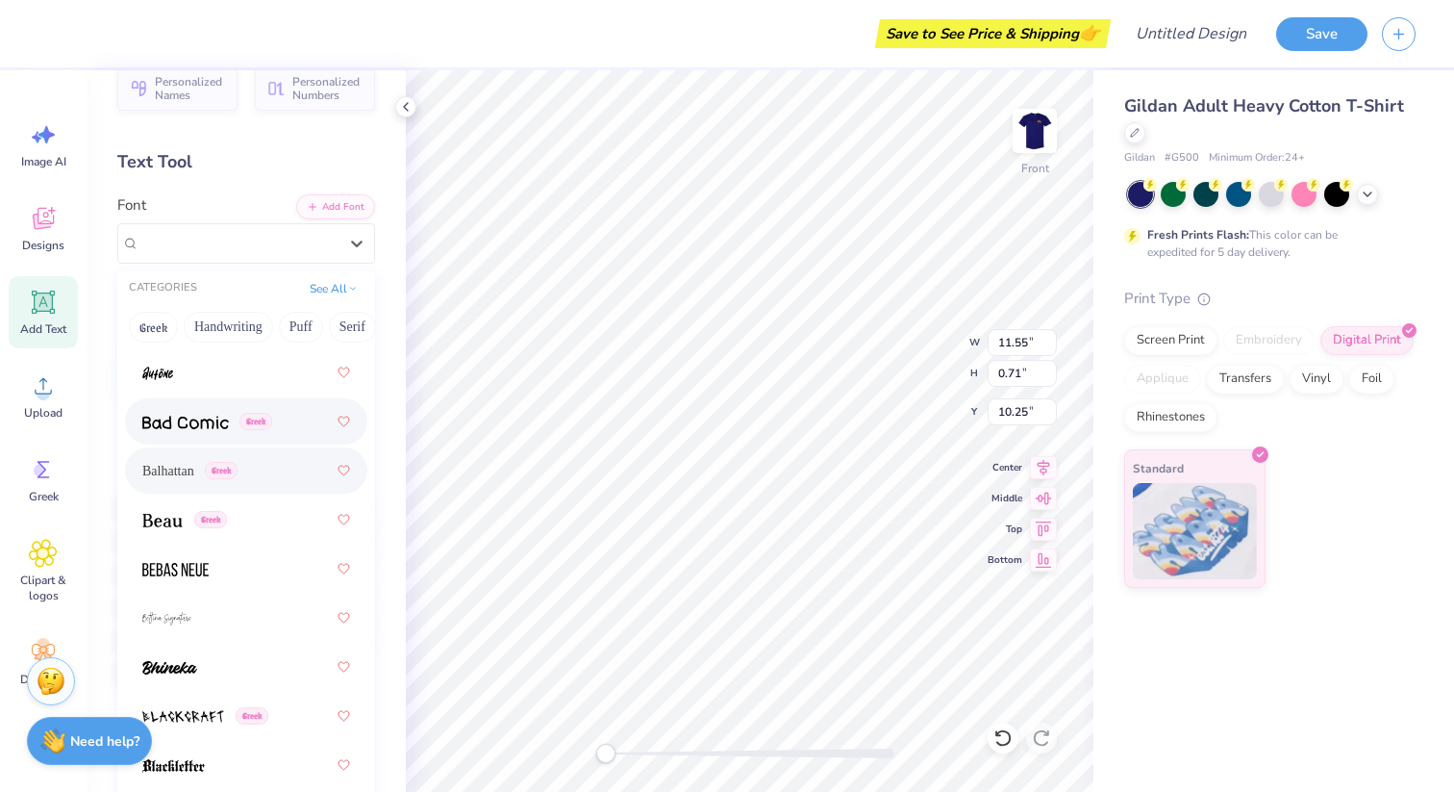
scroll to position [1111, 0]
click at [200, 558] on span at bounding box center [175, 567] width 66 height 20
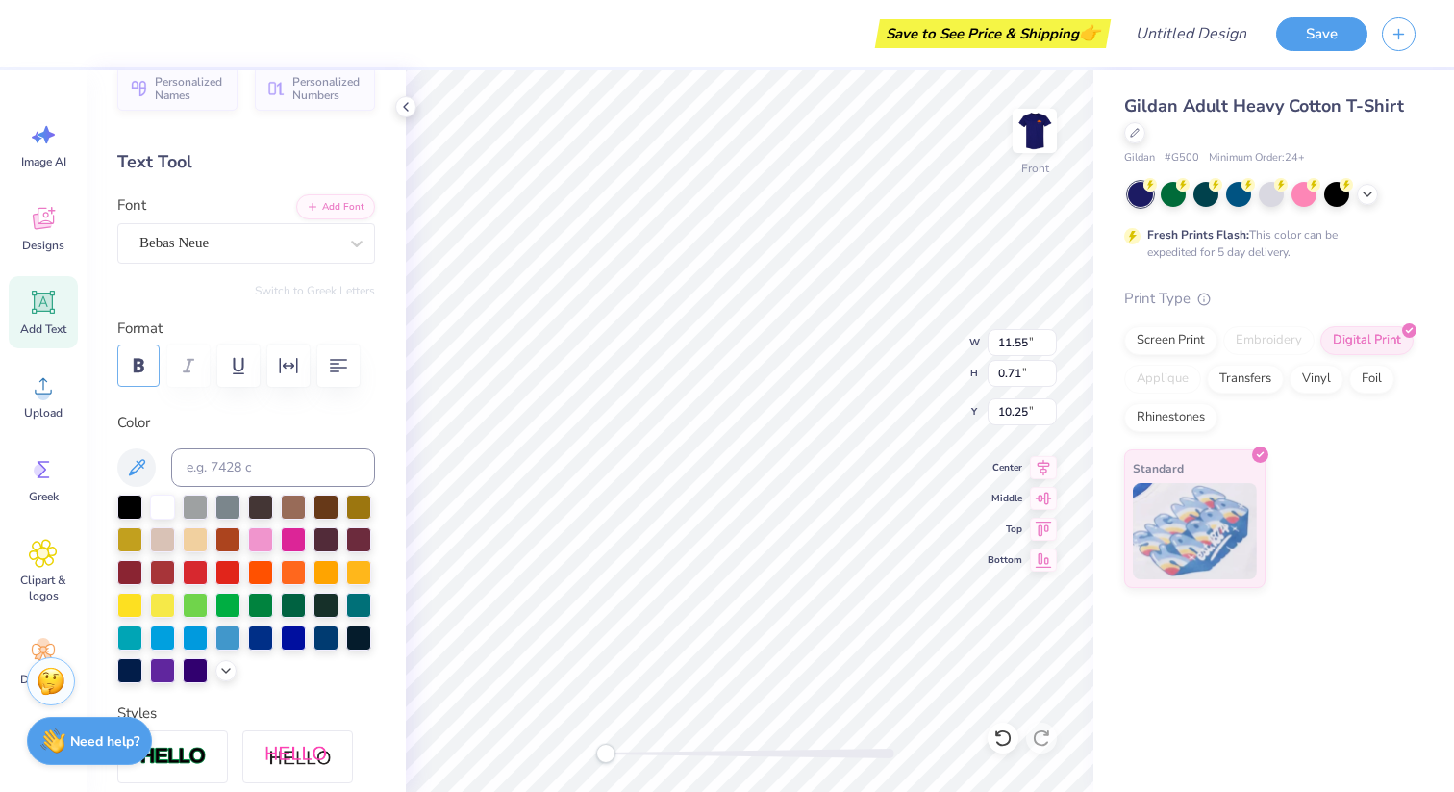
click at [139, 361] on icon "button" at bounding box center [139, 365] width 11 height 14
click at [229, 240] on div "Bebas Neue" at bounding box center [239, 243] width 202 height 30
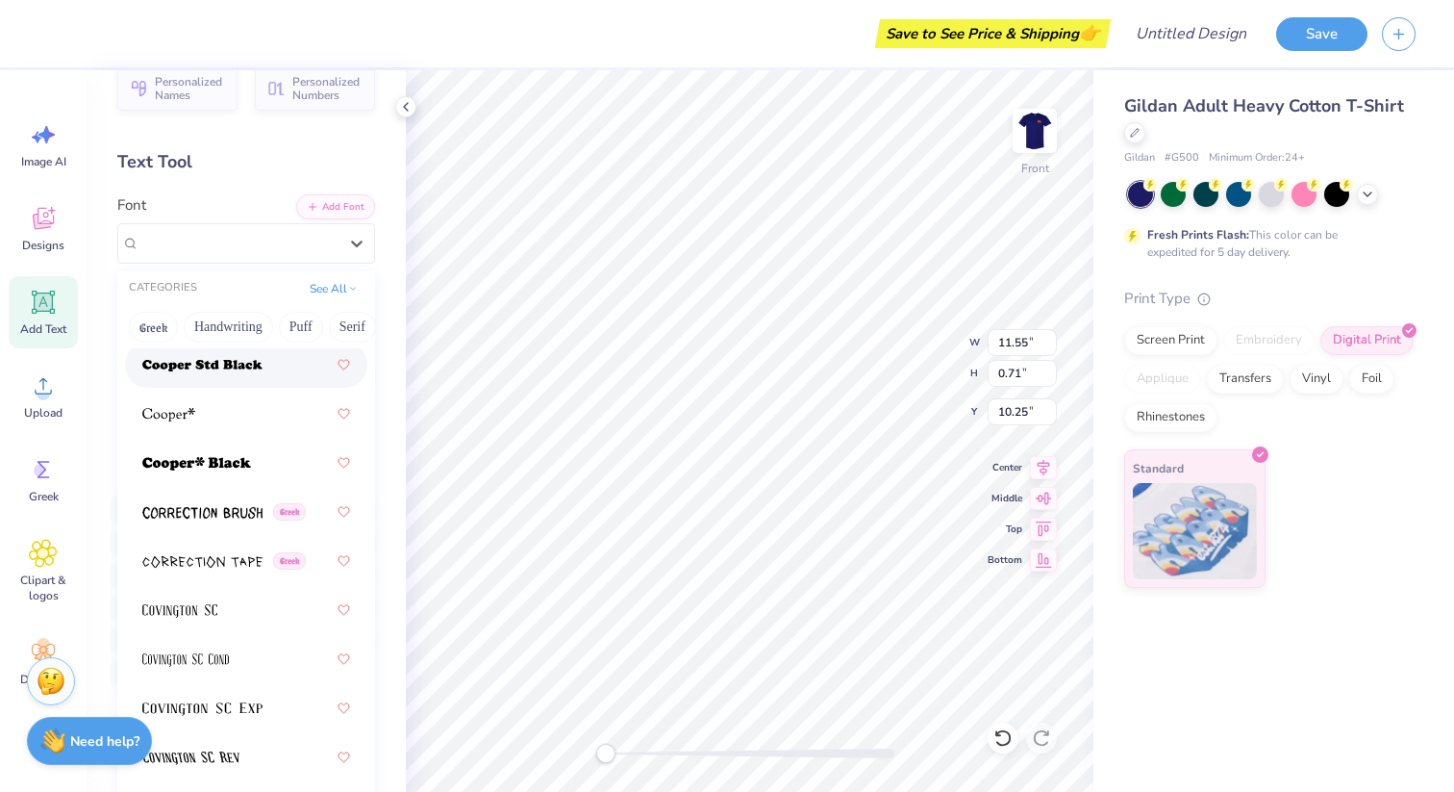
scroll to position [4110, 0]
click at [233, 462] on img at bounding box center [196, 462] width 109 height 13
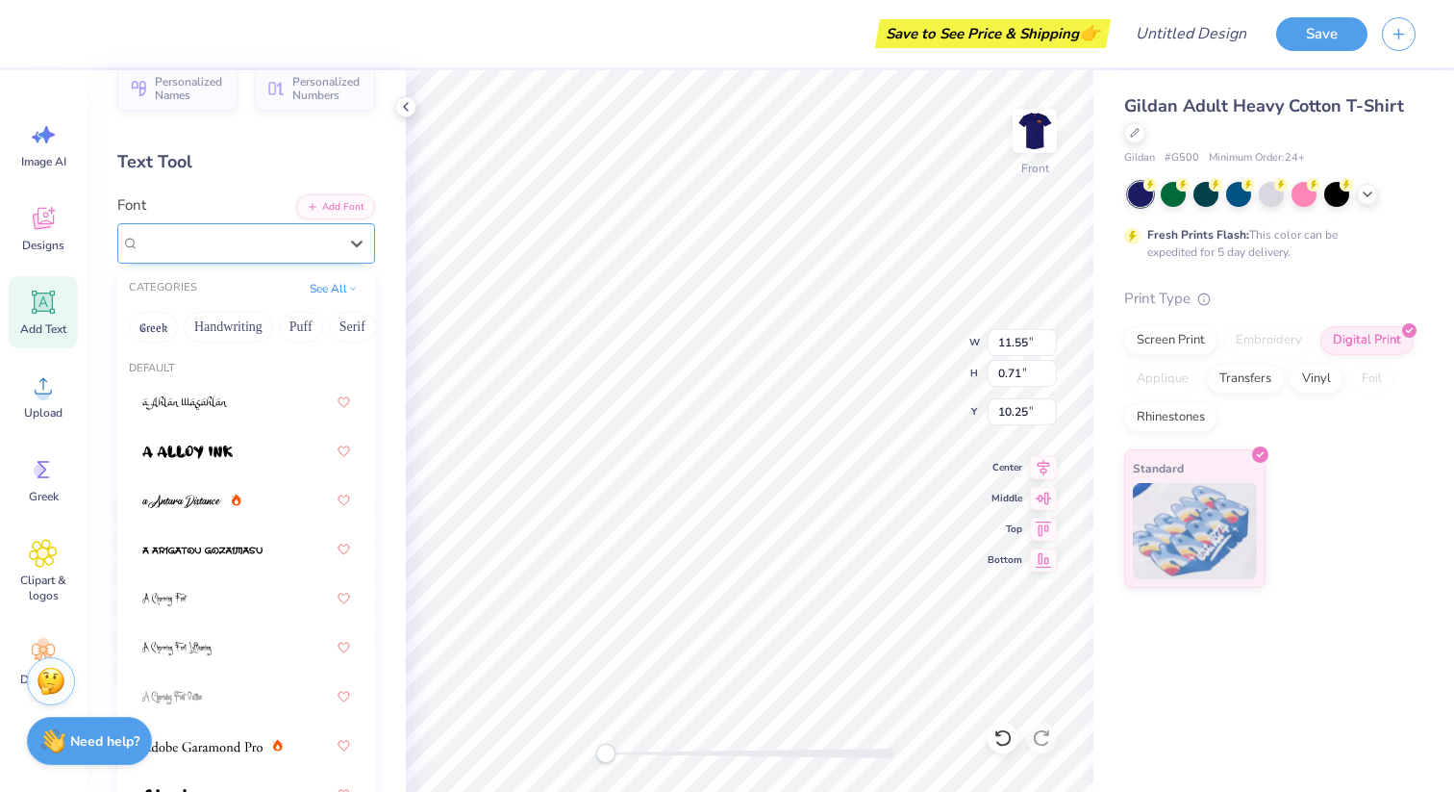
click at [208, 236] on div "Cooper* Black (Black)" at bounding box center [239, 243] width 202 height 30
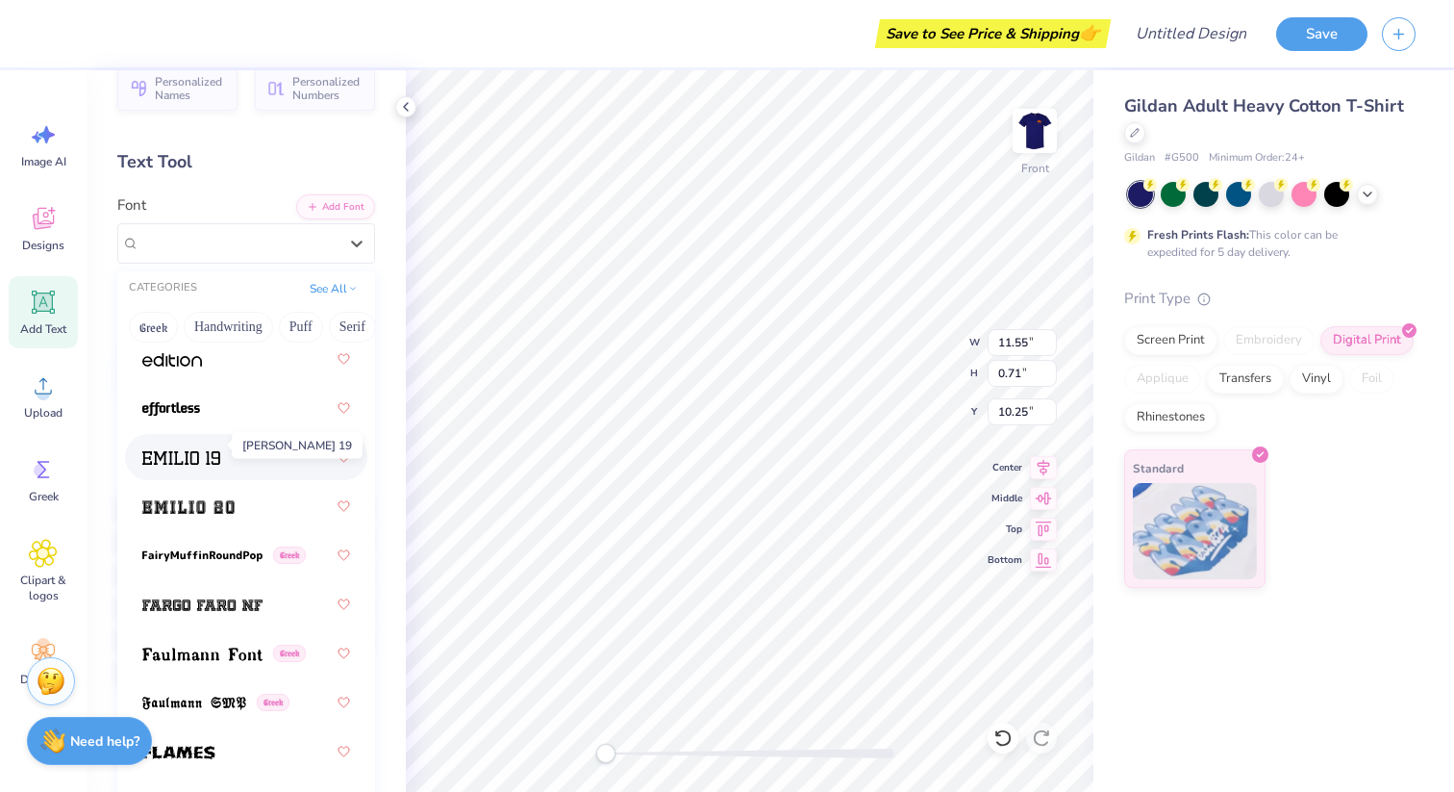
scroll to position [5526, 0]
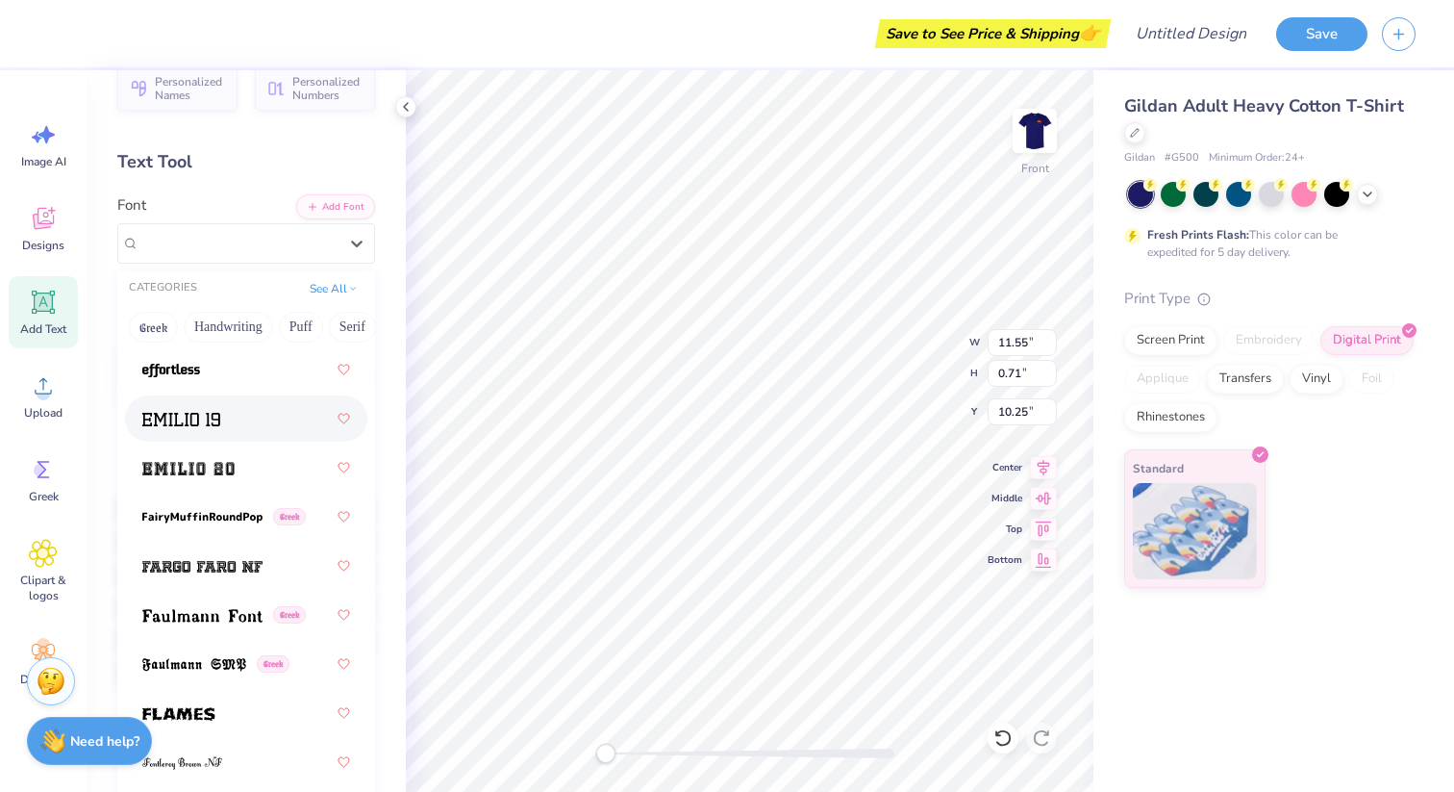
click at [196, 437] on div at bounding box center [246, 418] width 242 height 46
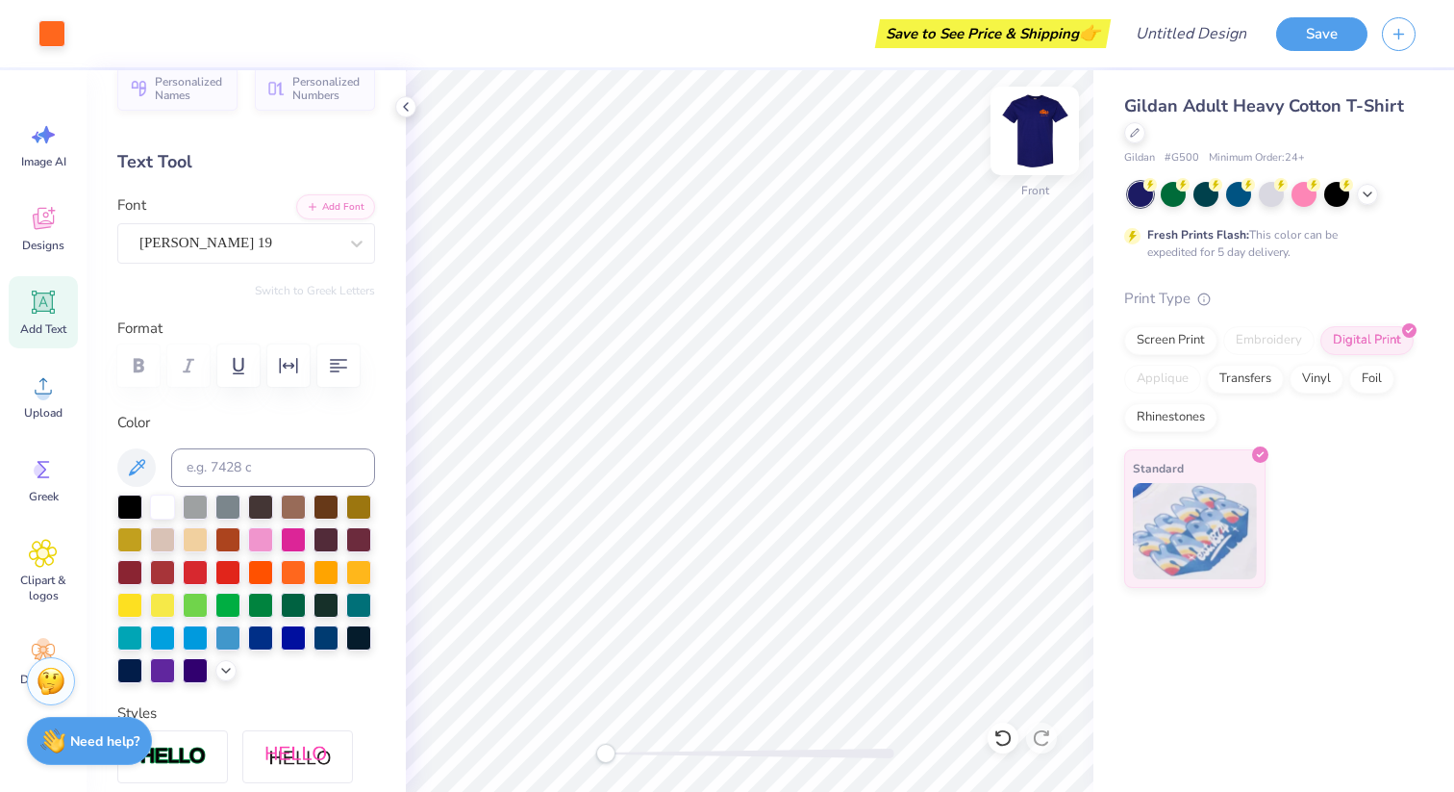
click at [1021, 117] on img at bounding box center [1034, 130] width 77 height 77
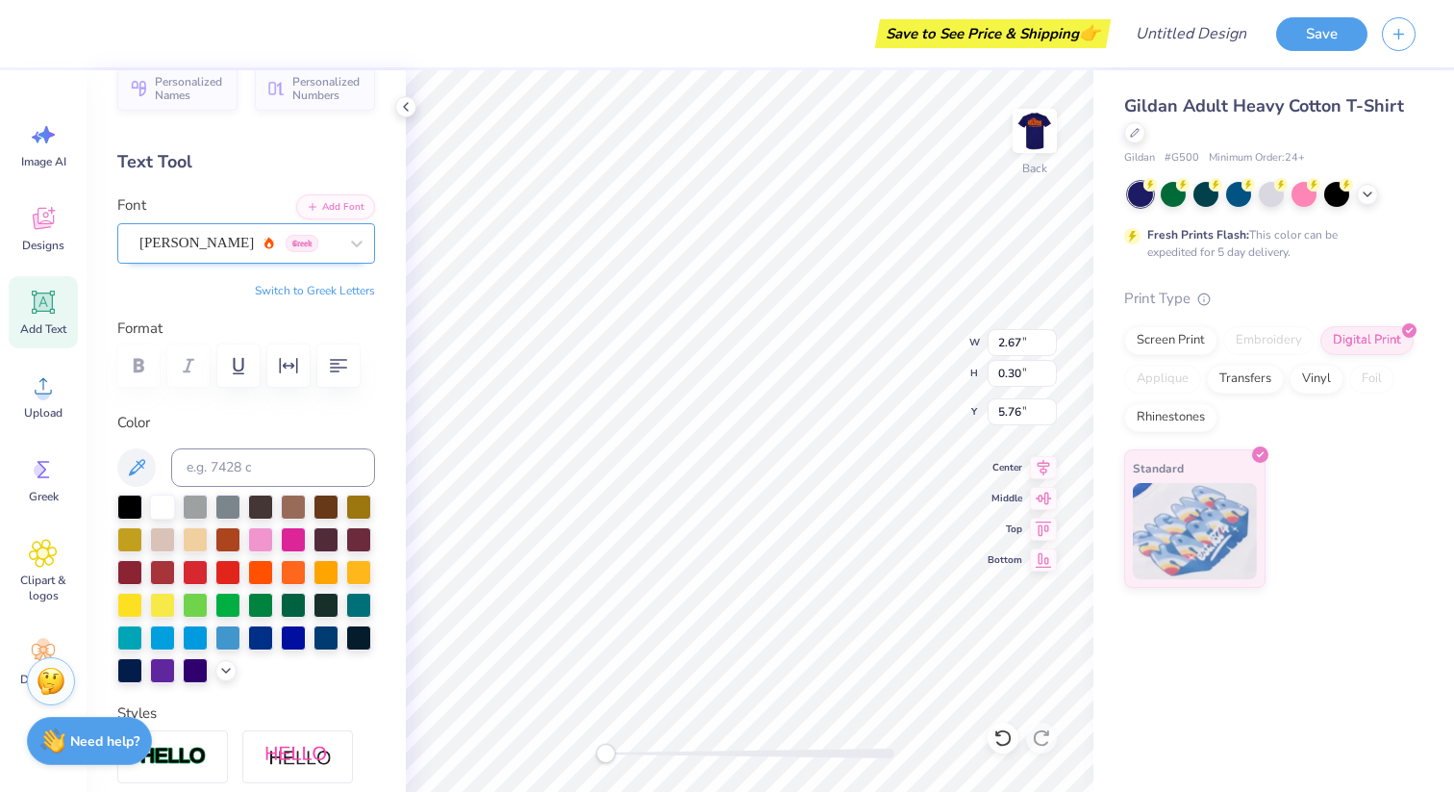
click at [207, 243] on div "Asimov Greek" at bounding box center [239, 243] width 202 height 30
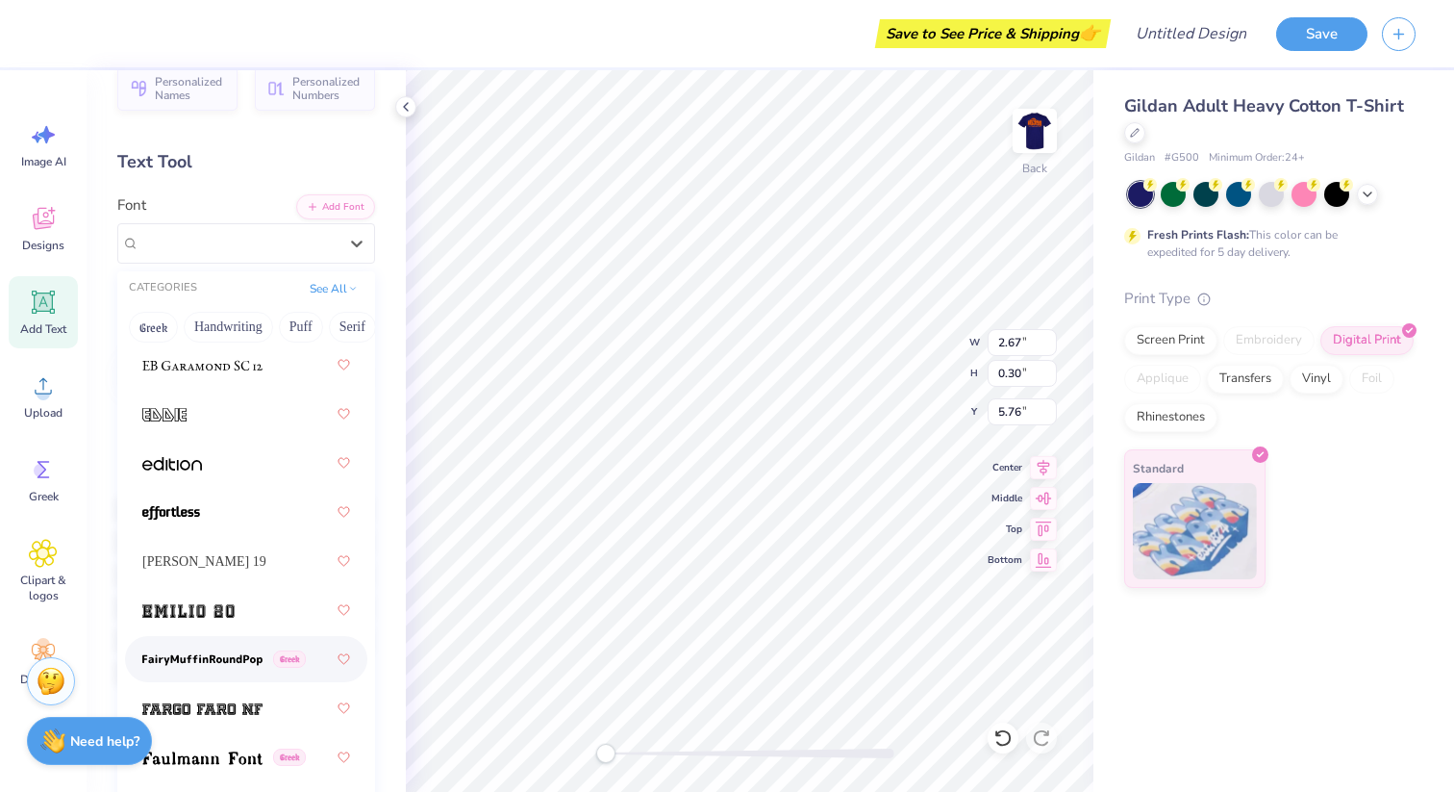
scroll to position [5382, 0]
click at [220, 565] on div "Emilio 19" at bounding box center [246, 562] width 208 height 35
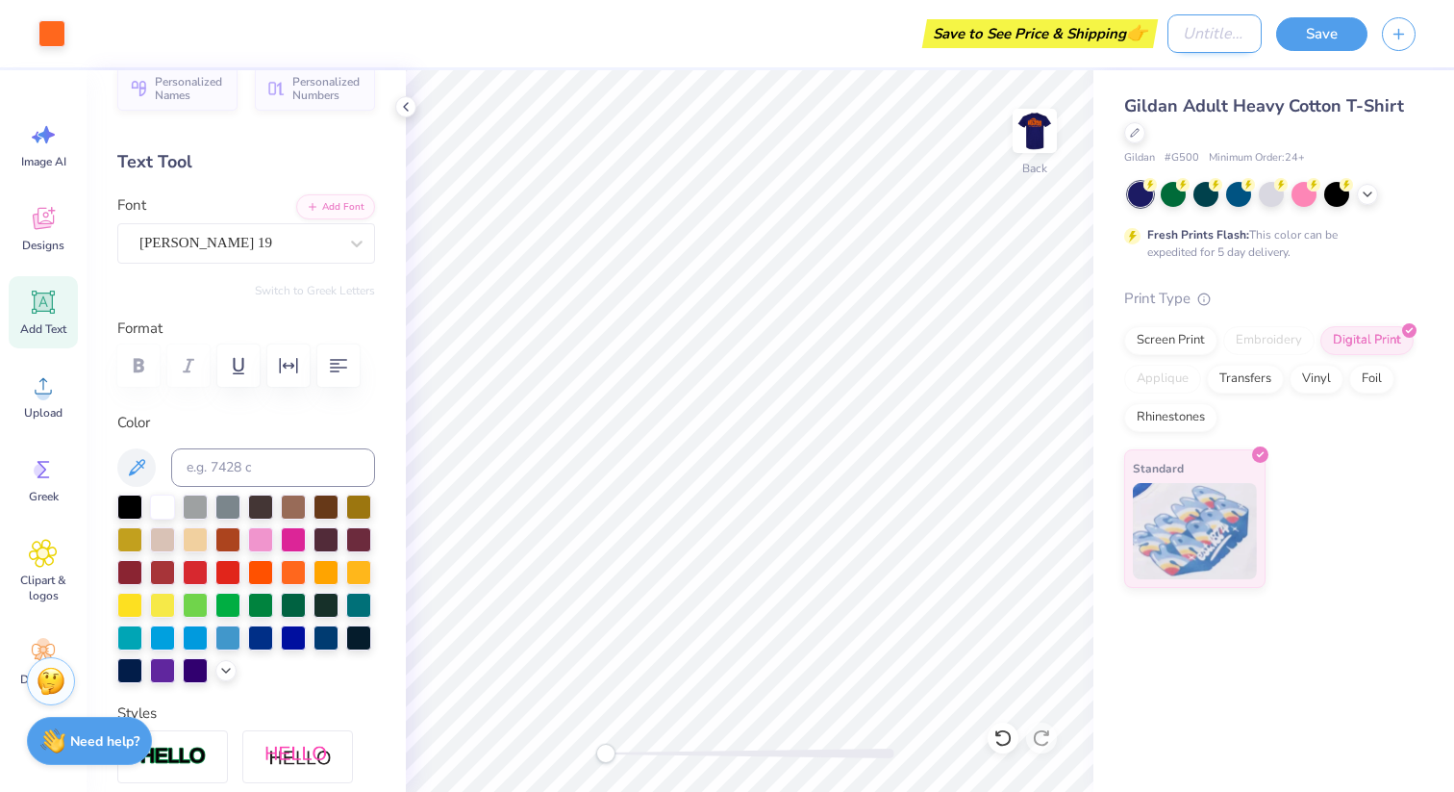
click at [1168, 37] on input "Design Title" at bounding box center [1215, 33] width 94 height 38
type input "ISC Hoco"
click at [1322, 44] on button "Save" at bounding box center [1321, 31] width 91 height 34
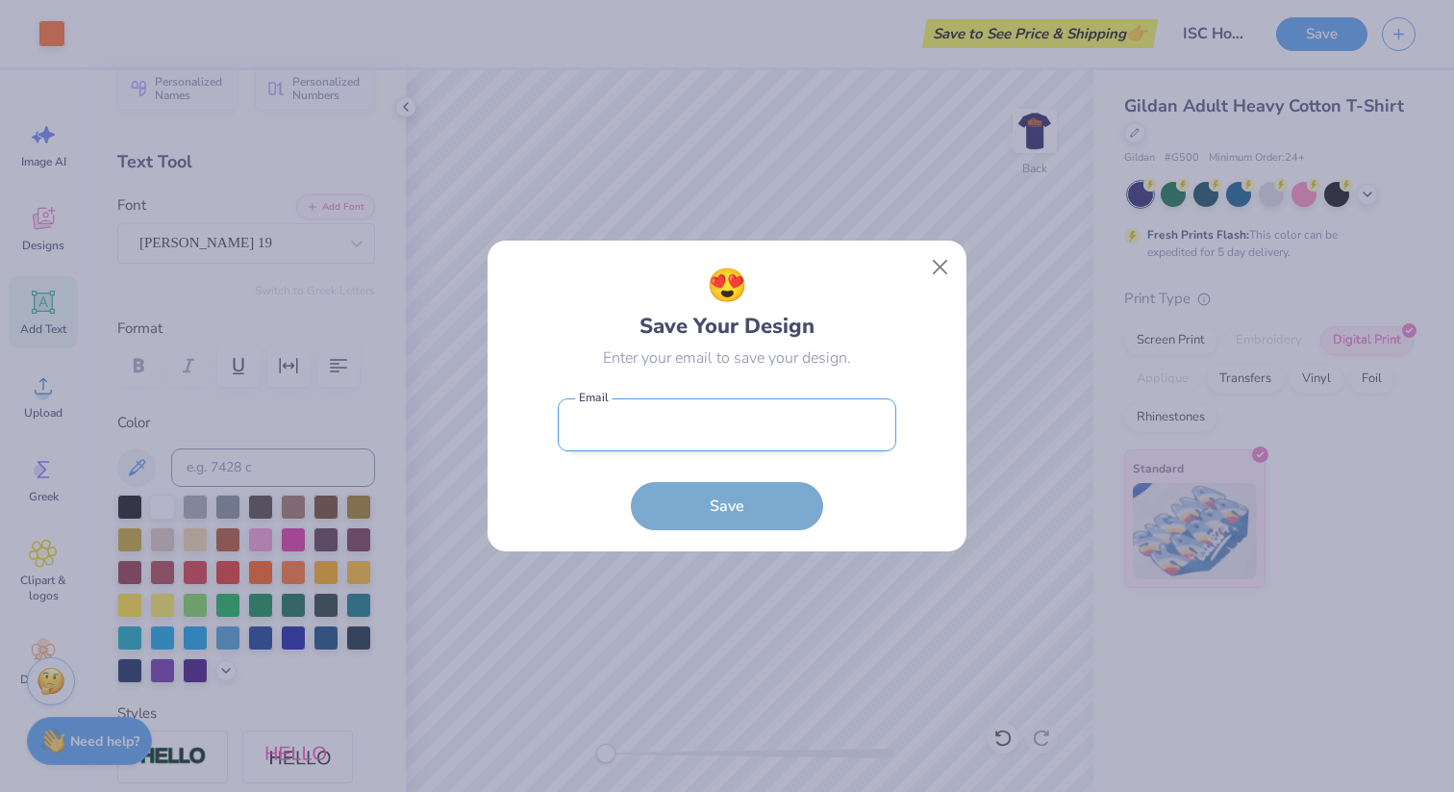
click at [734, 417] on input "email" at bounding box center [727, 424] width 339 height 53
type input "uar2@illinois.edu"
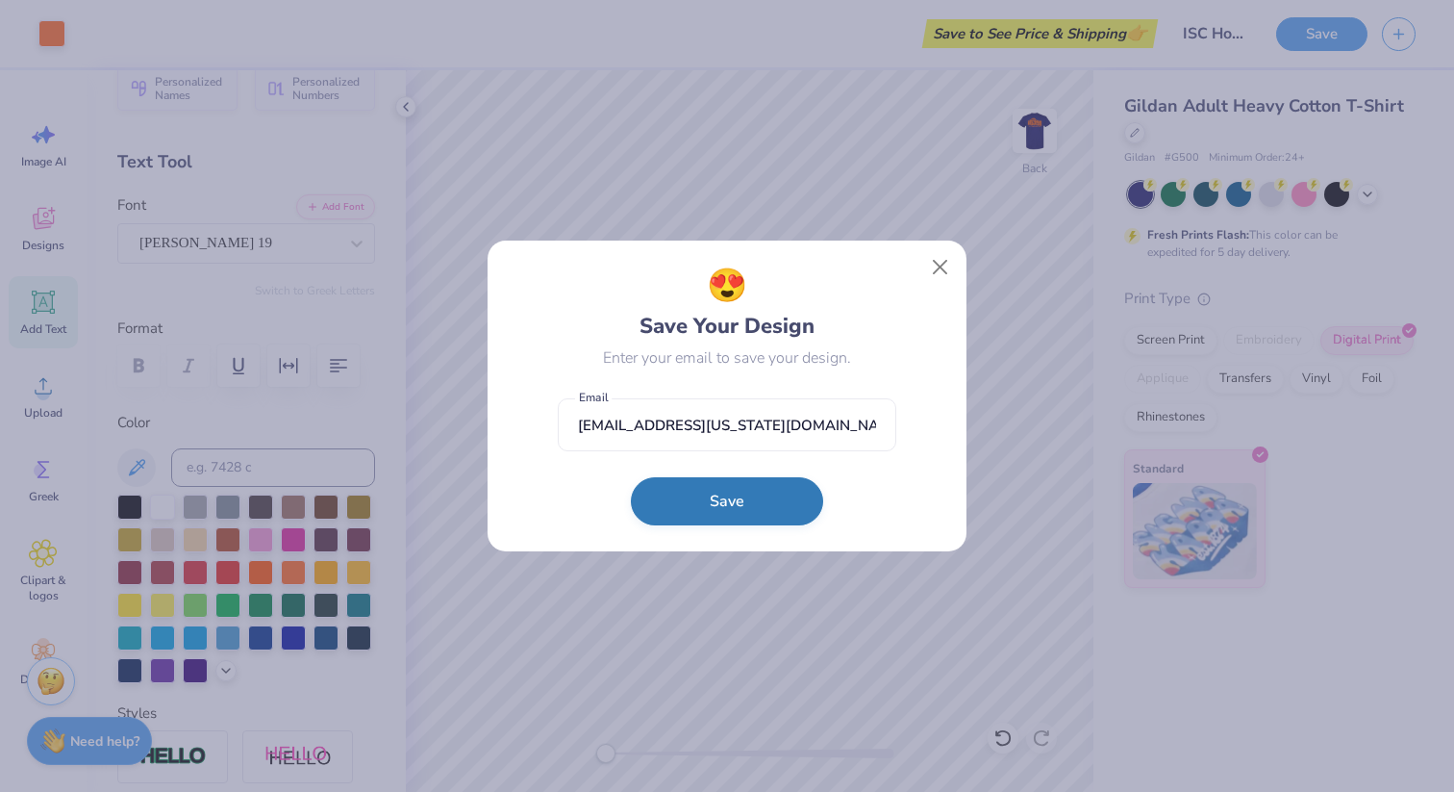
click at [694, 512] on button "Save" at bounding box center [727, 501] width 192 height 48
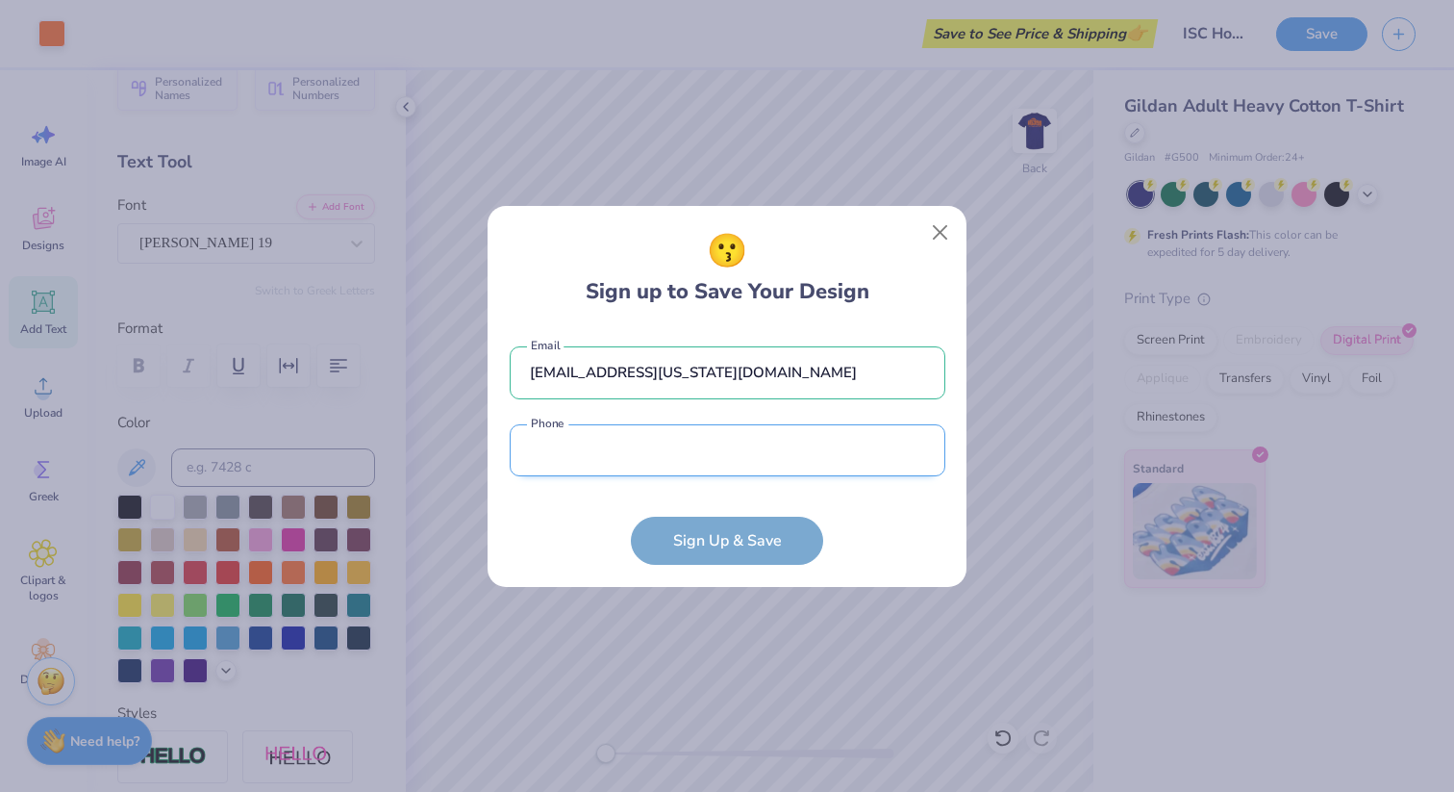
click at [654, 448] on input "tel" at bounding box center [728, 450] width 436 height 53
type input "(650) 686-9133"
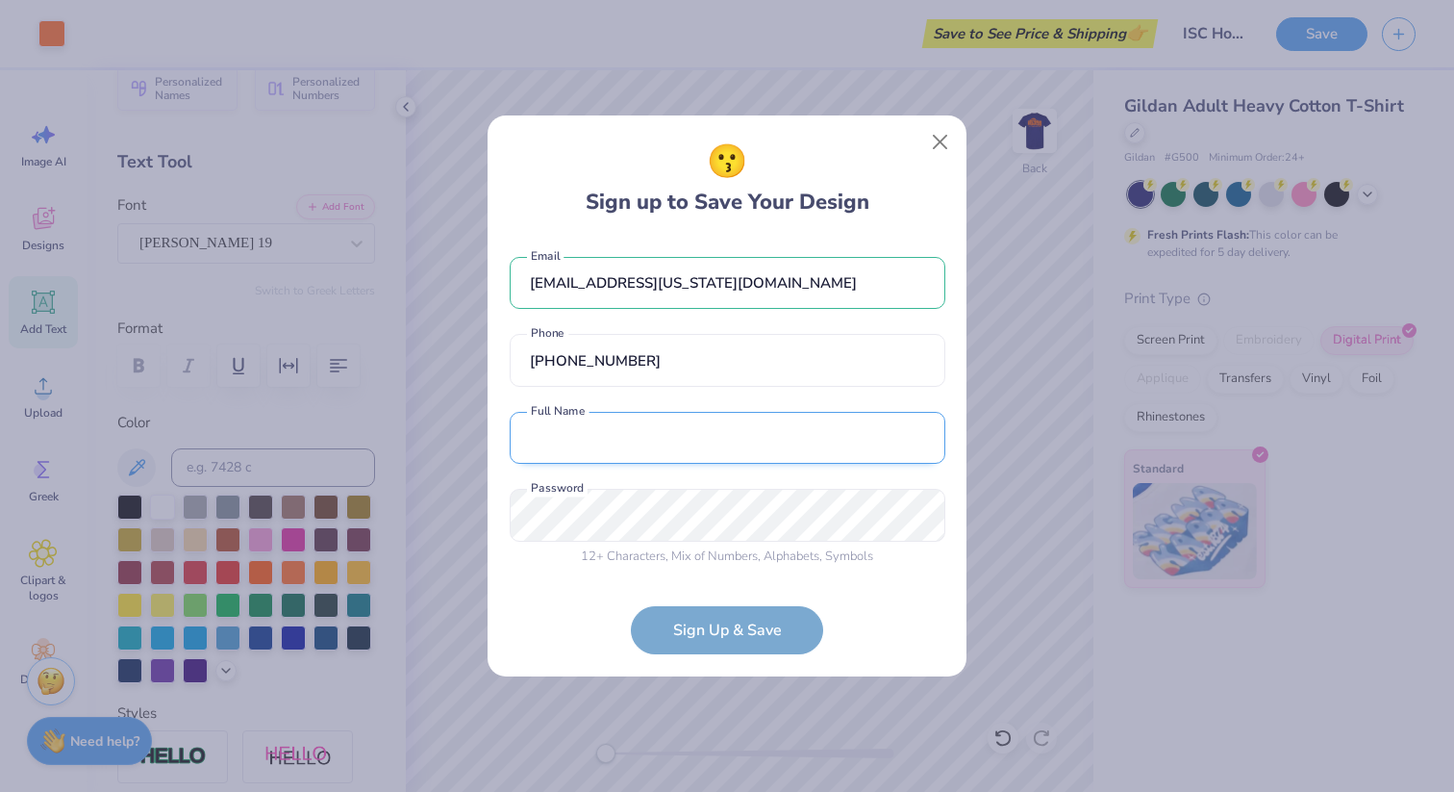
click at [654, 424] on input "text" at bounding box center [728, 438] width 436 height 53
type input "Uma Aradhana Ramesh"
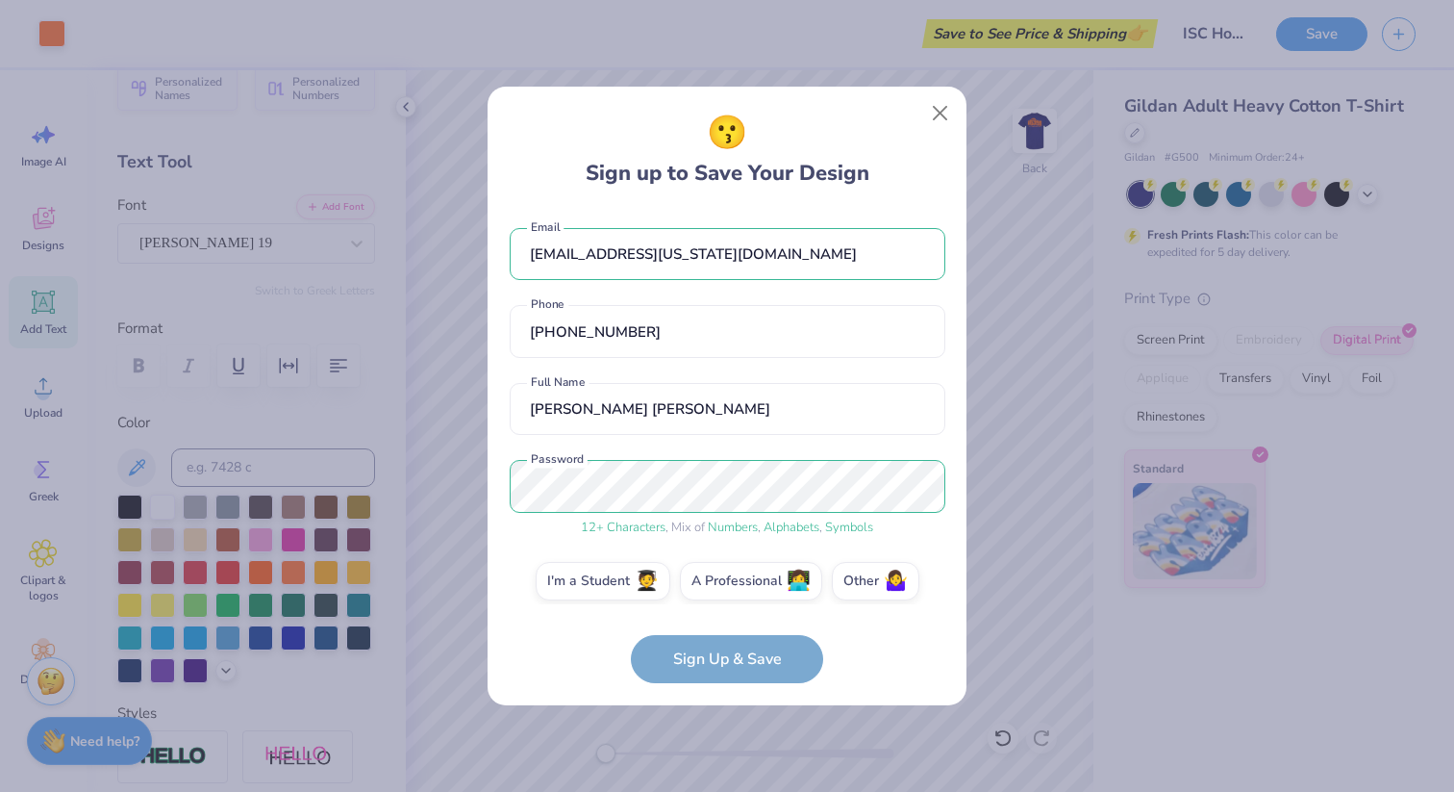
scroll to position [15, 0]
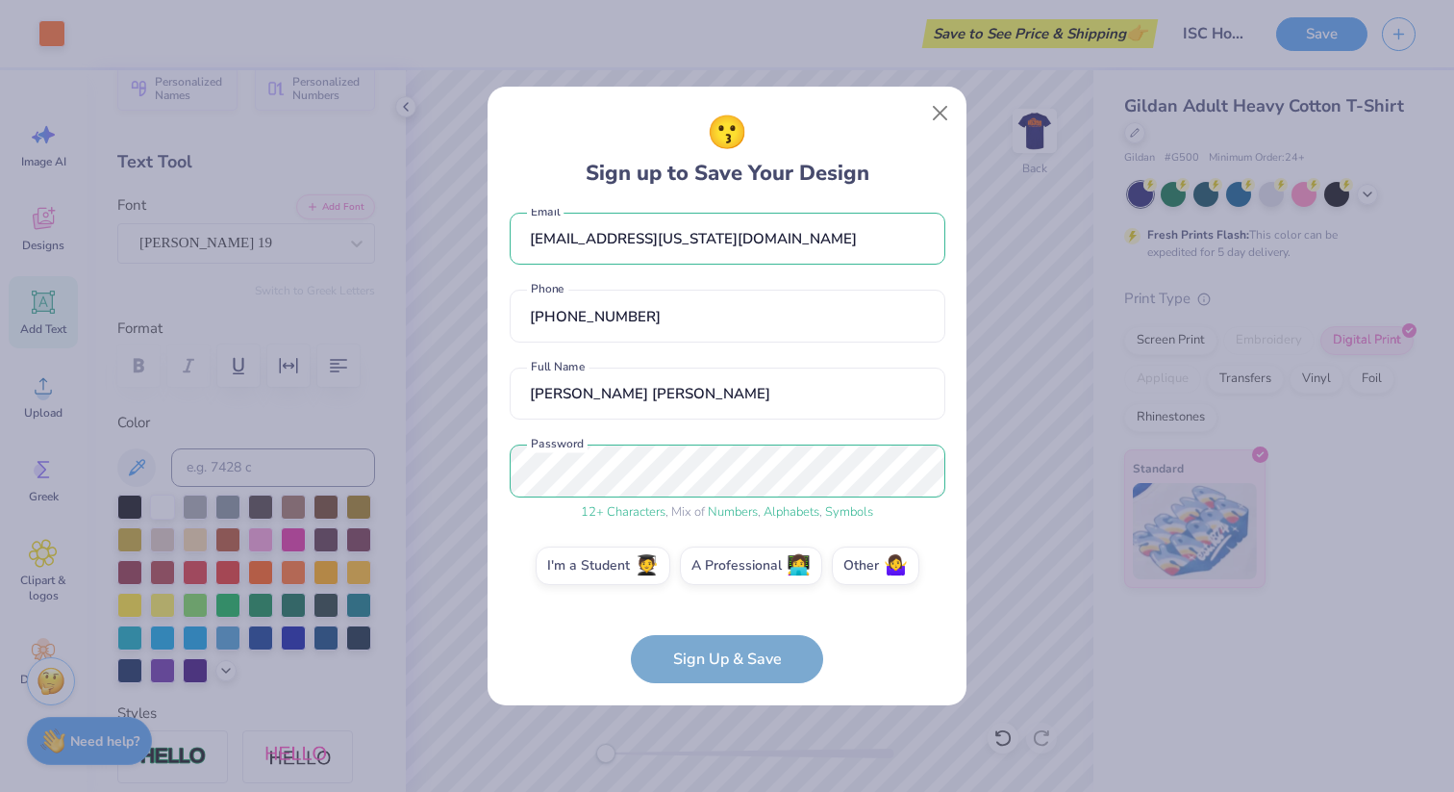
click at [705, 671] on form "uar2@illinois.edu Email (650) 686-9133 Phone Uma Aradhana Ramesh Full Name 12 +…" at bounding box center [728, 446] width 436 height 475
click at [501, 631] on div "😗 Sign up to Save Your Design uar2@illinois.edu Email (650) 686-9133 Phone Uma …" at bounding box center [727, 396] width 479 height 618
click at [618, 554] on label "I'm a Student 🧑‍🎓" at bounding box center [603, 562] width 135 height 38
click at [721, 580] on input "I'm a Student 🧑‍🎓" at bounding box center [727, 586] width 13 height 13
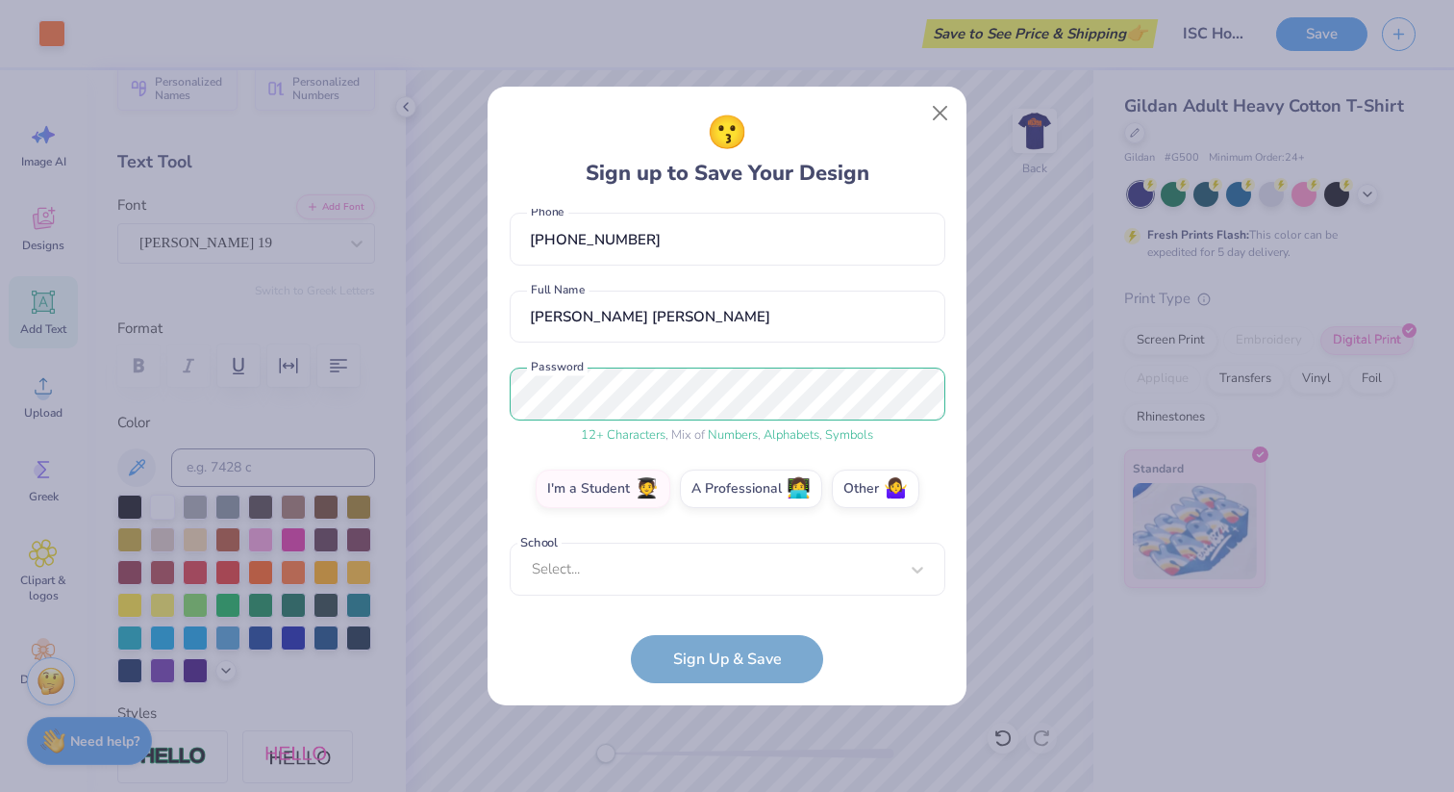
click at [677, 592] on div "uar2@illinois.edu Email (650) 686-9133 Phone Uma Aradhana Ramesh Full Name 12 +…" at bounding box center [728, 407] width 436 height 396
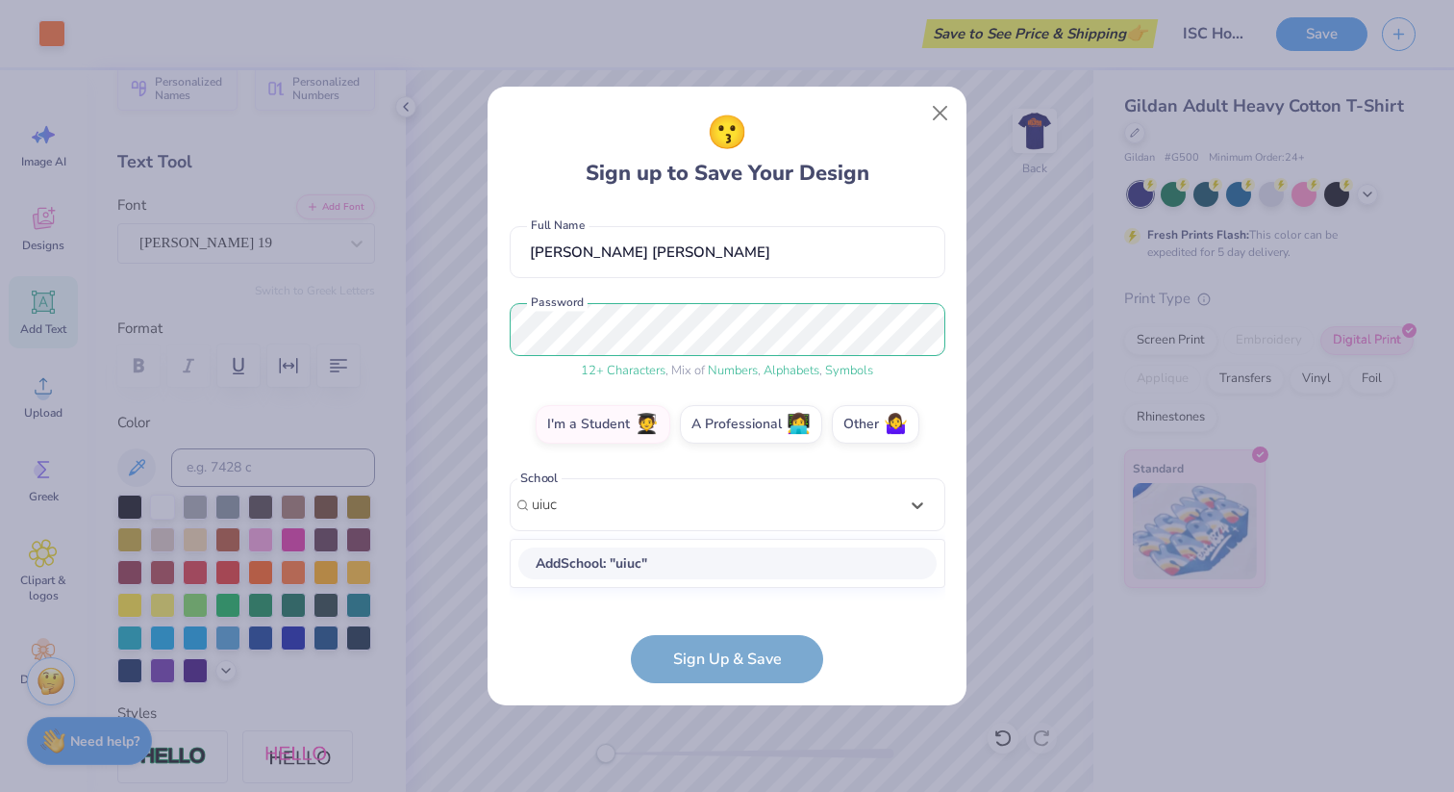
type input "uiuc"
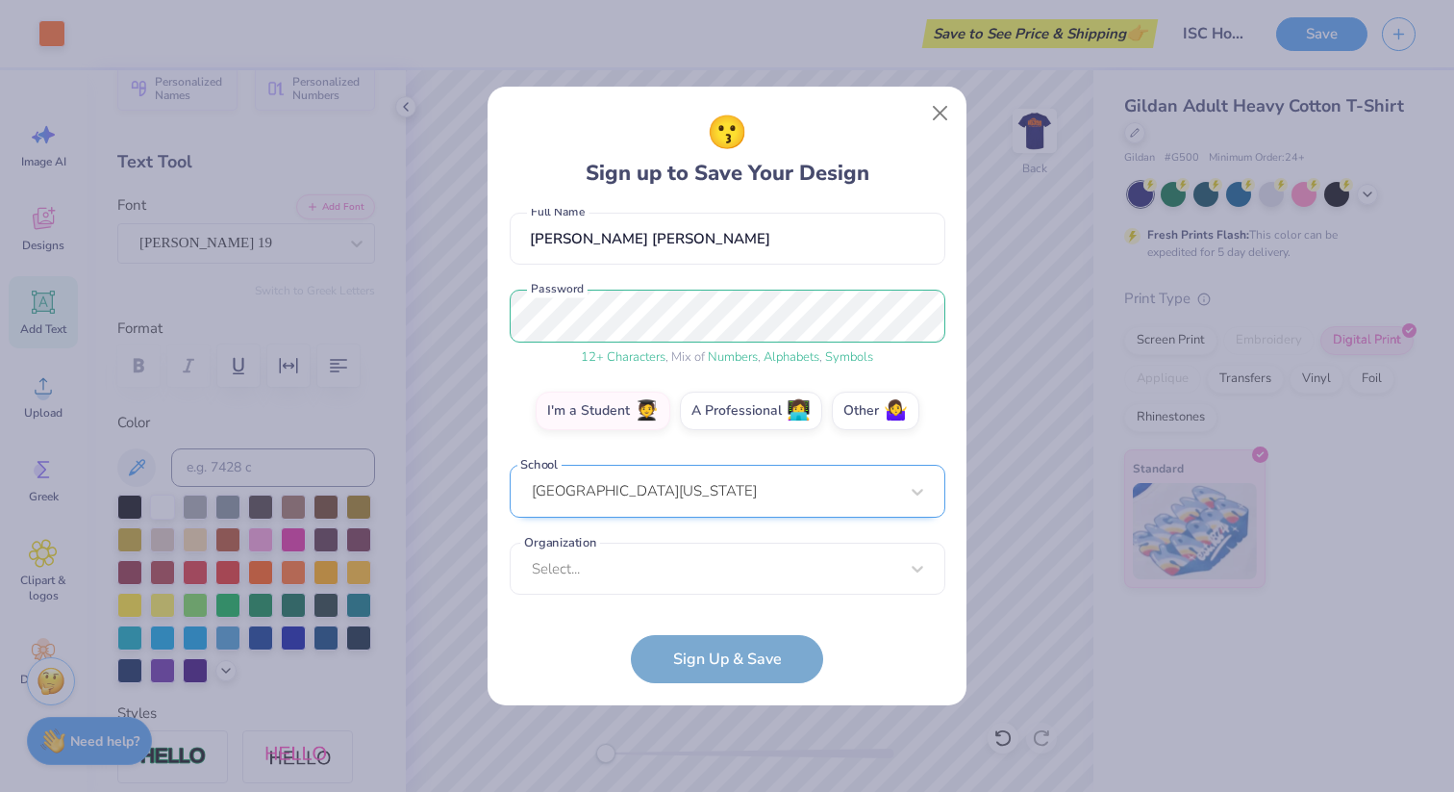
click at [603, 484] on div "University of Illinois Urbana-Champaign" at bounding box center [728, 491] width 436 height 53
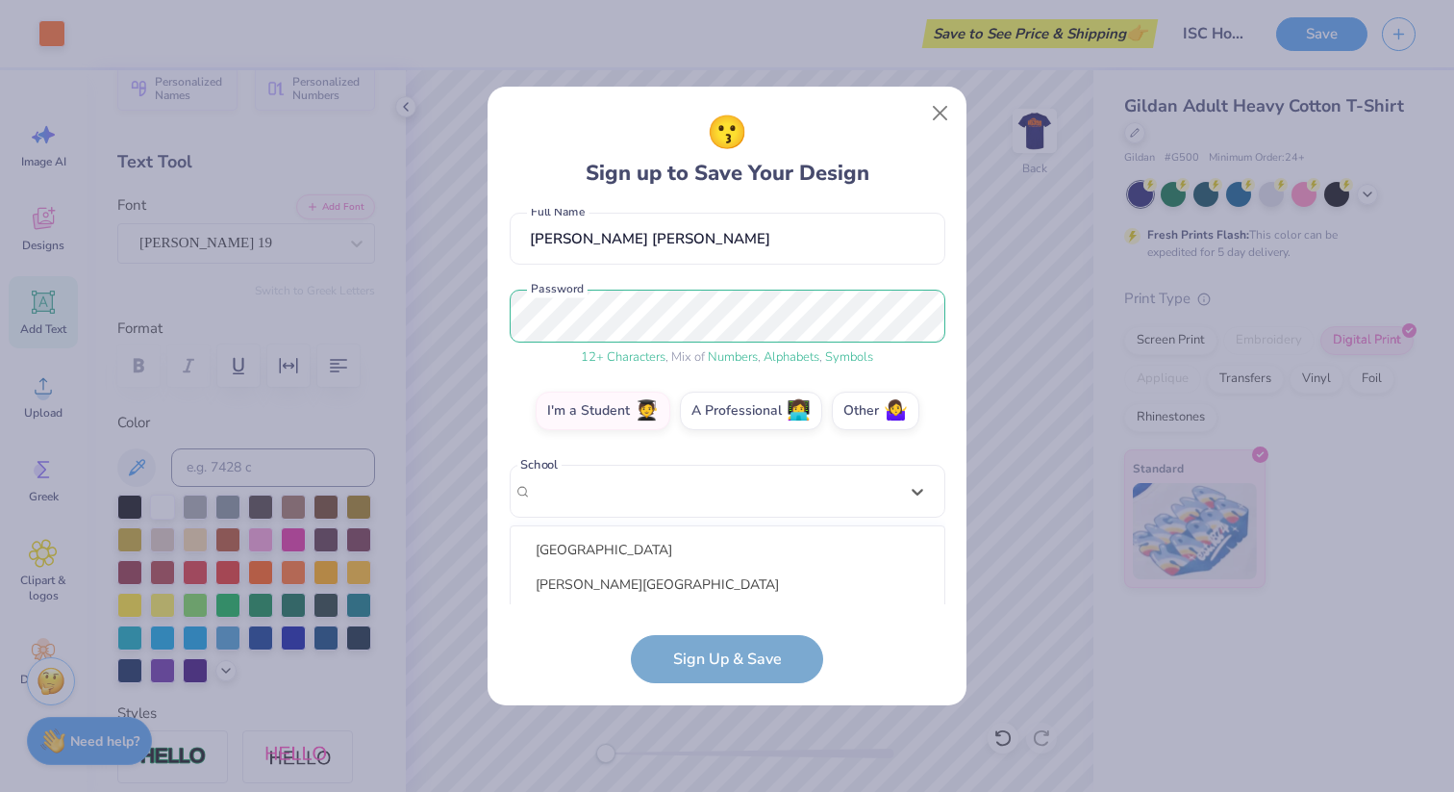
click at [546, 666] on form "uar2@illinois.edu Email (650) 686-9133 Phone Uma Aradhana Ramesh Full Name 12 +…" at bounding box center [728, 446] width 436 height 475
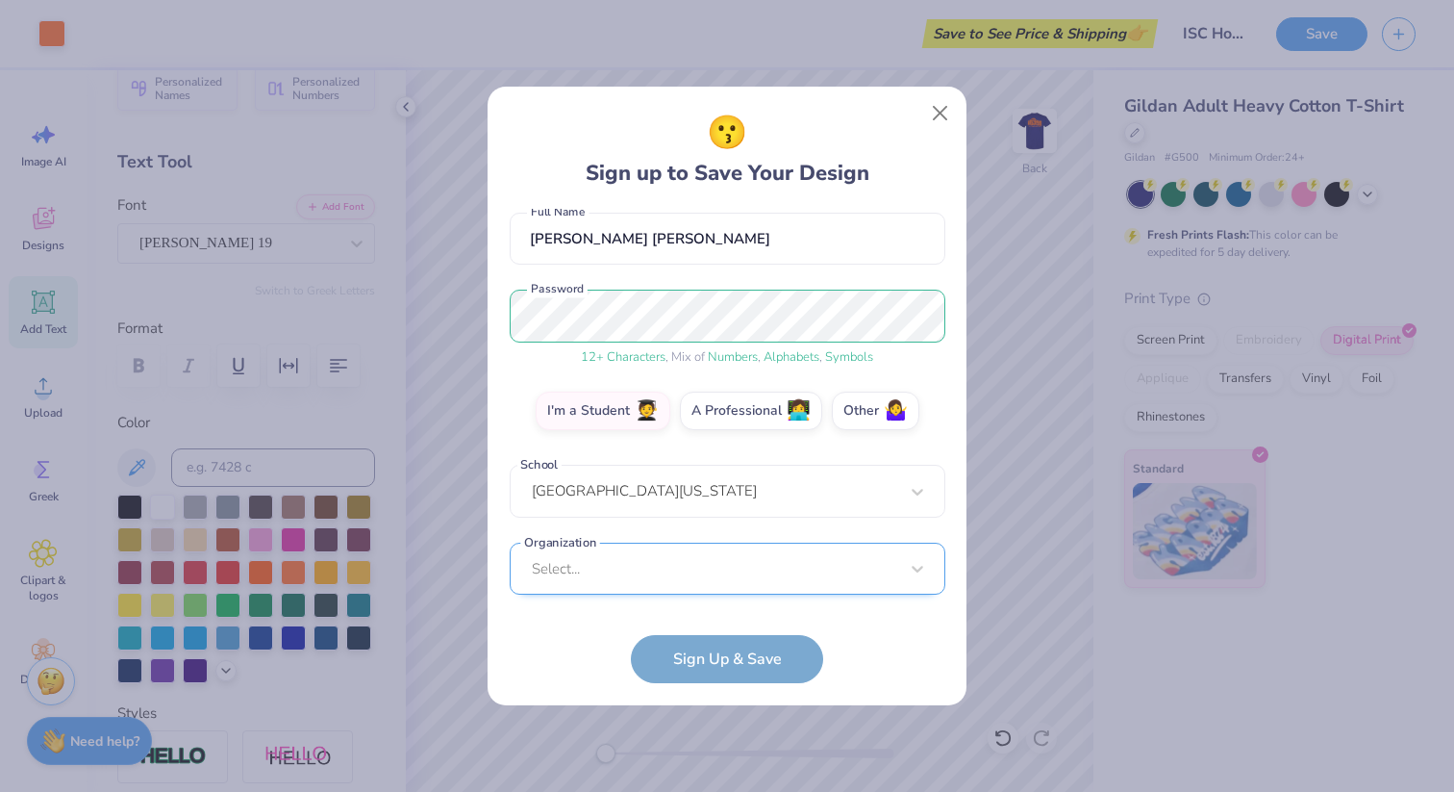
click at [632, 567] on div "Select..." at bounding box center [728, 568] width 436 height 53
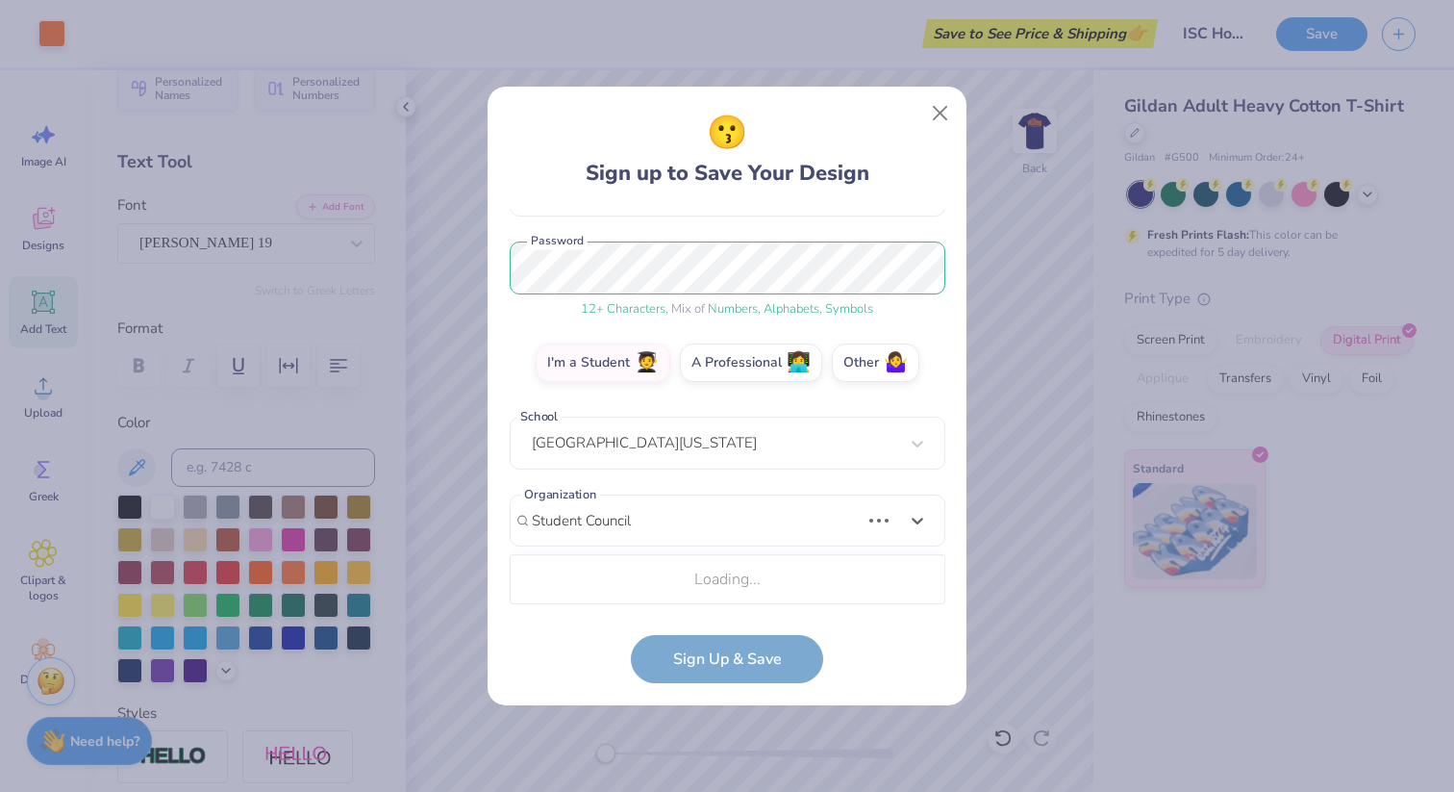
scroll to position [459, 0]
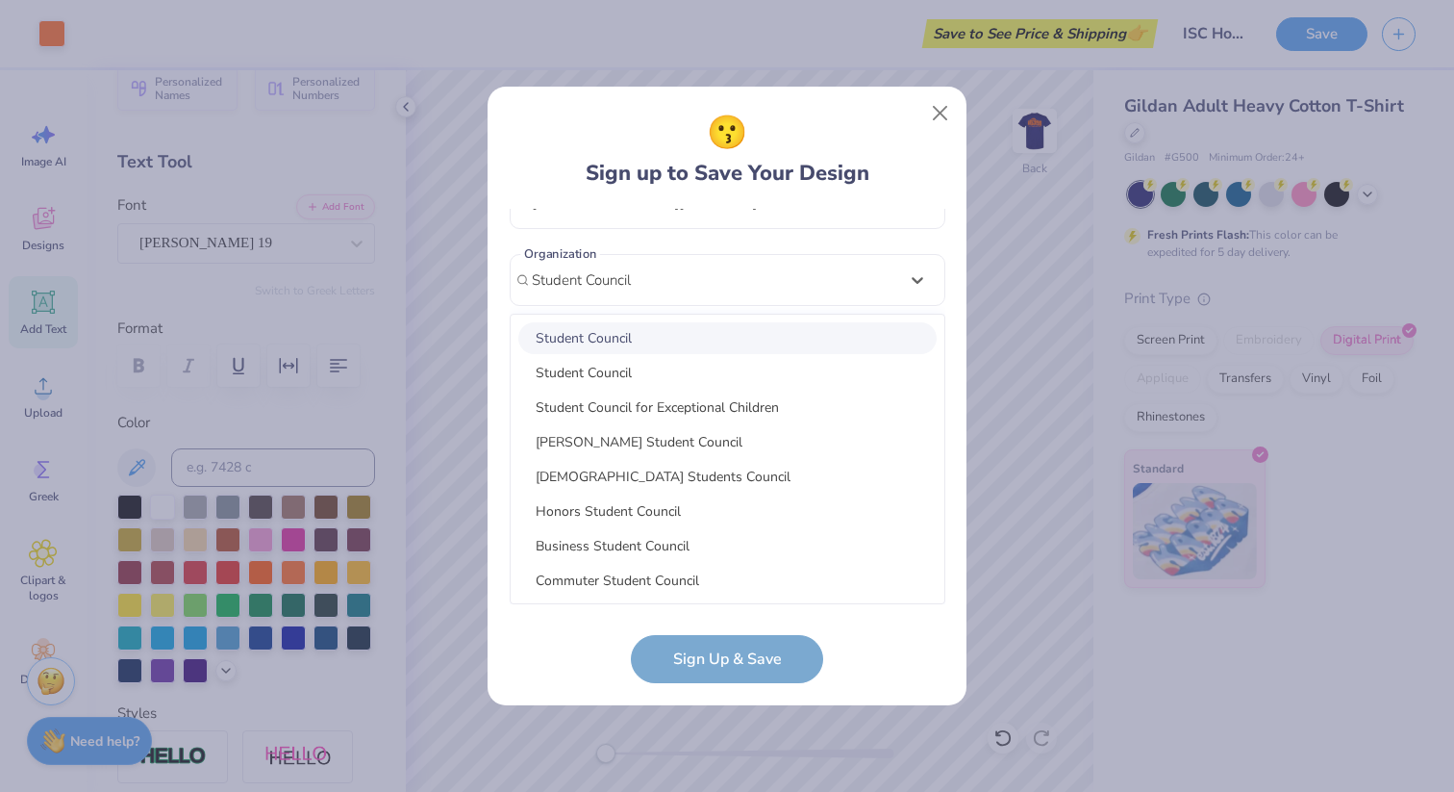
click at [617, 339] on div "Student Council" at bounding box center [727, 338] width 418 height 32
type input "Student Council"
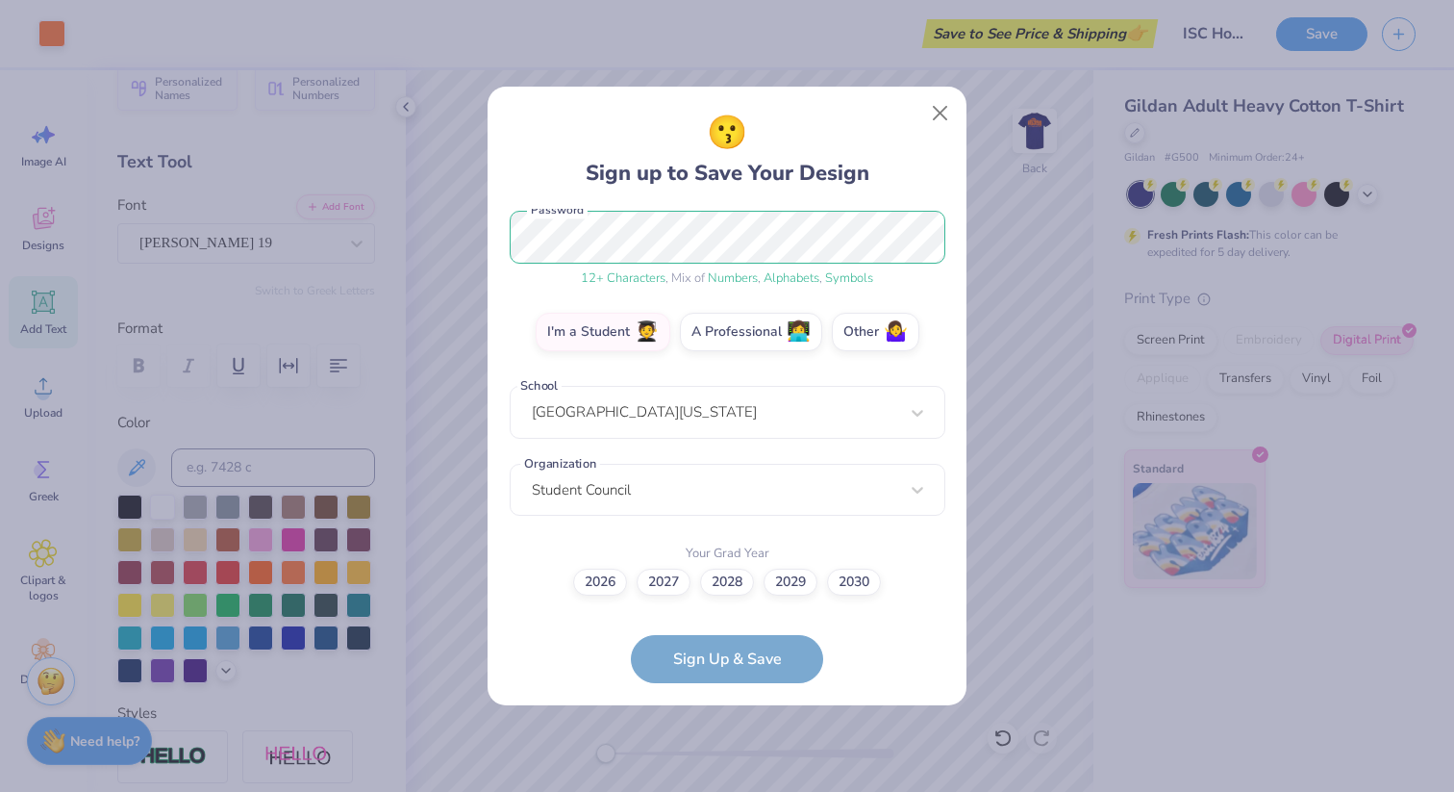
scroll to position [248, 0]
click at [512, 587] on div "2026 2027 2028 2029 2030" at bounding box center [728, 582] width 436 height 27
click at [712, 580] on label "2028" at bounding box center [727, 579] width 54 height 27
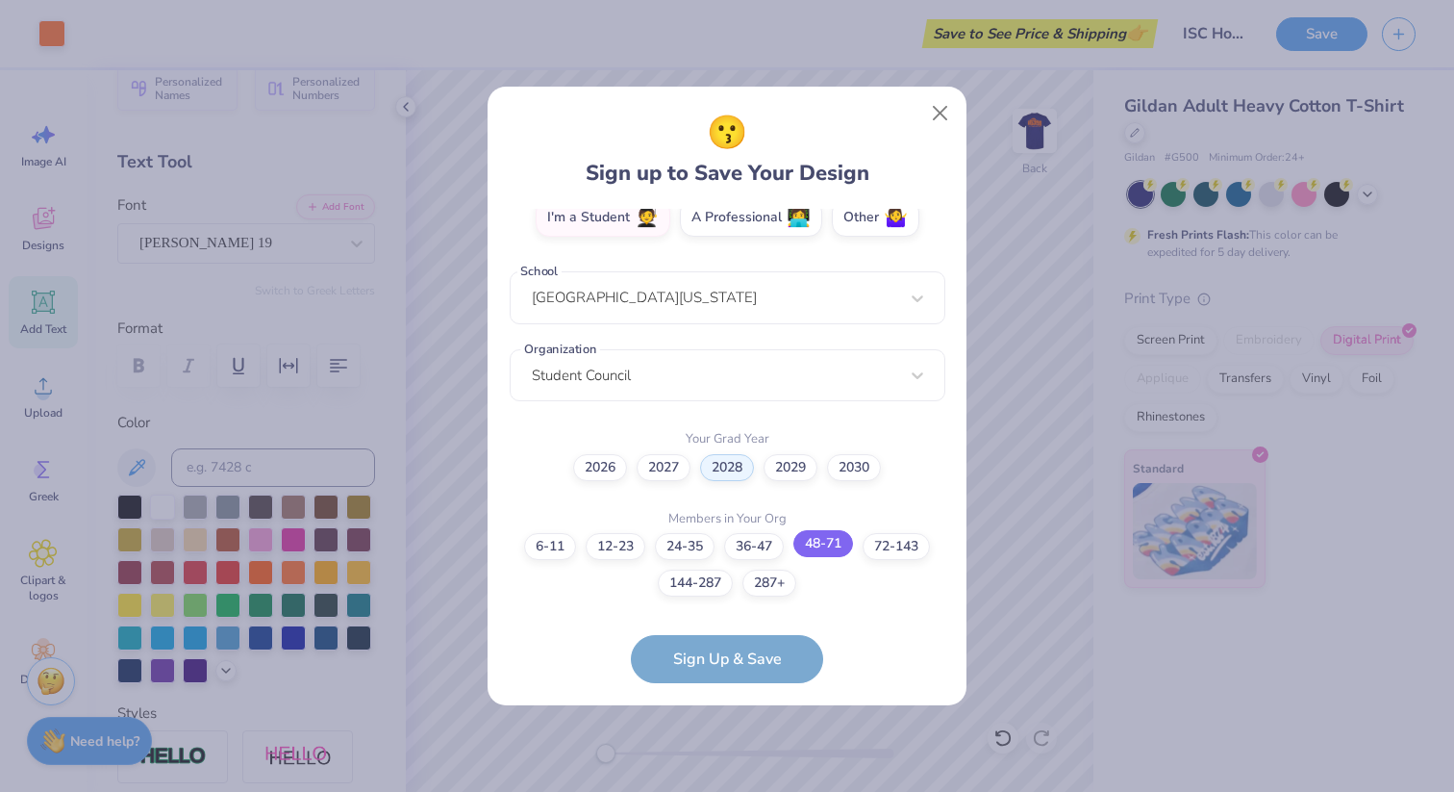
click at [849, 548] on label "48-71" at bounding box center [823, 543] width 60 height 27
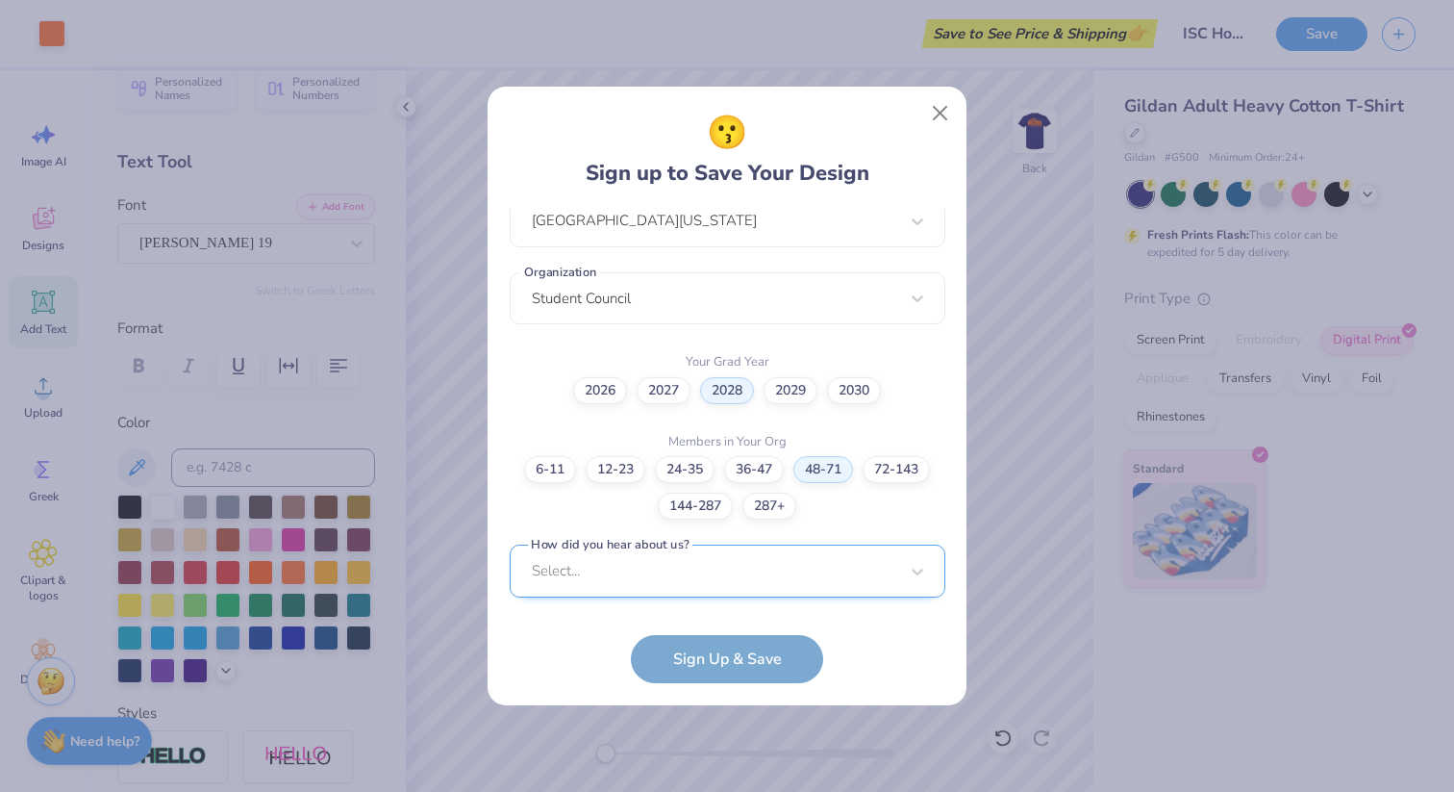
scroll to position [729, 0]
click at [696, 565] on div "Select..." at bounding box center [728, 568] width 436 height 53
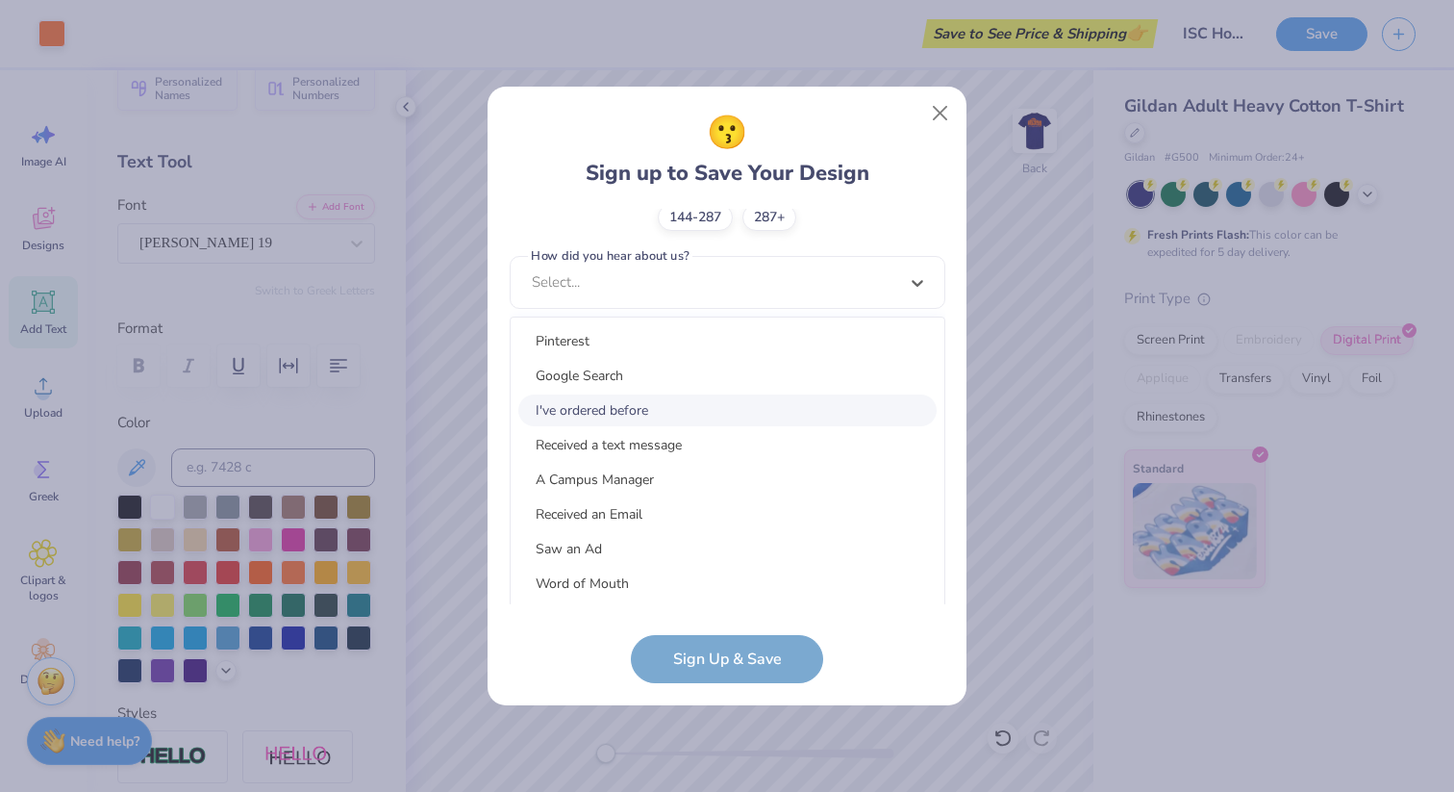
click at [636, 401] on div "I've ordered before" at bounding box center [727, 410] width 418 height 32
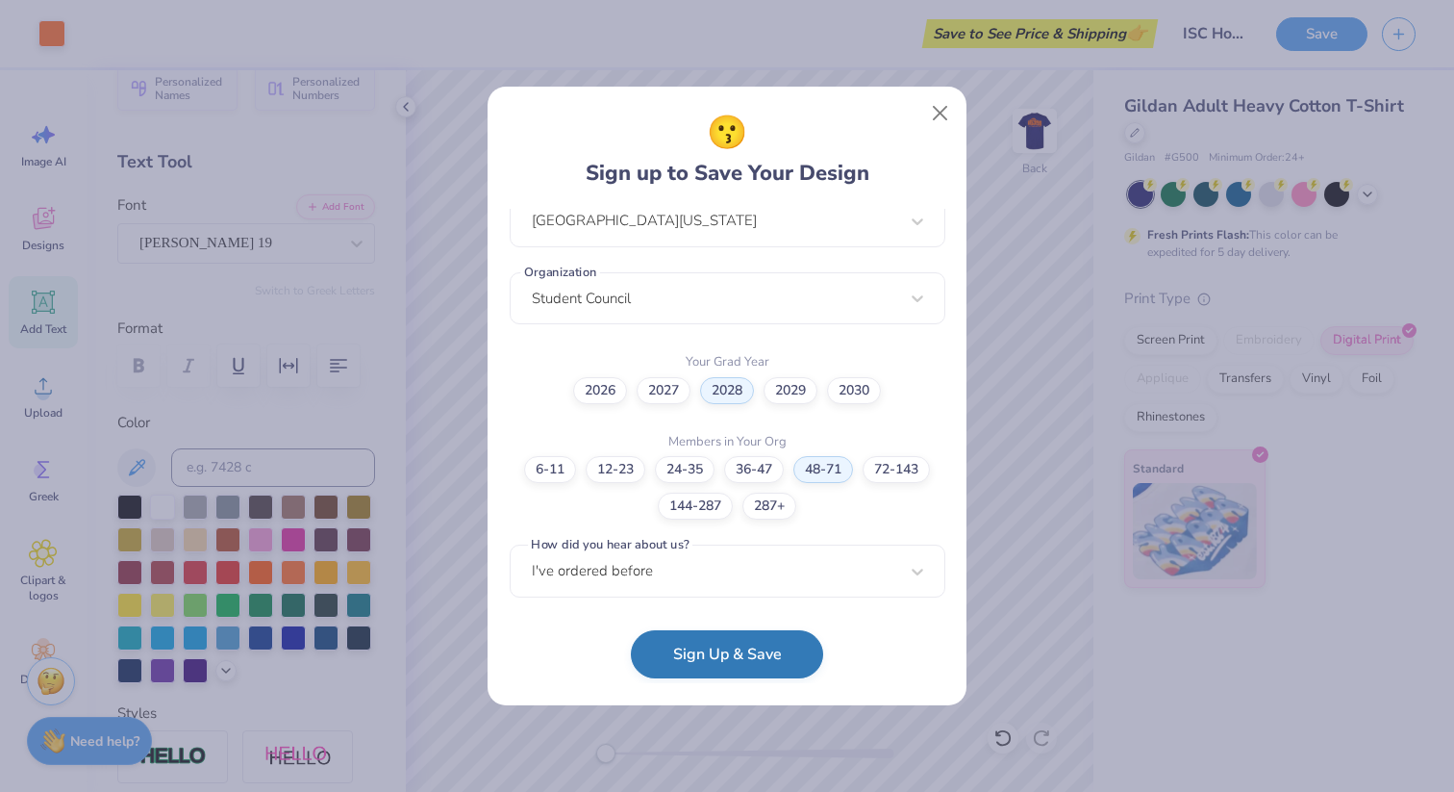
click at [717, 646] on button "Sign Up & Save" at bounding box center [727, 654] width 192 height 48
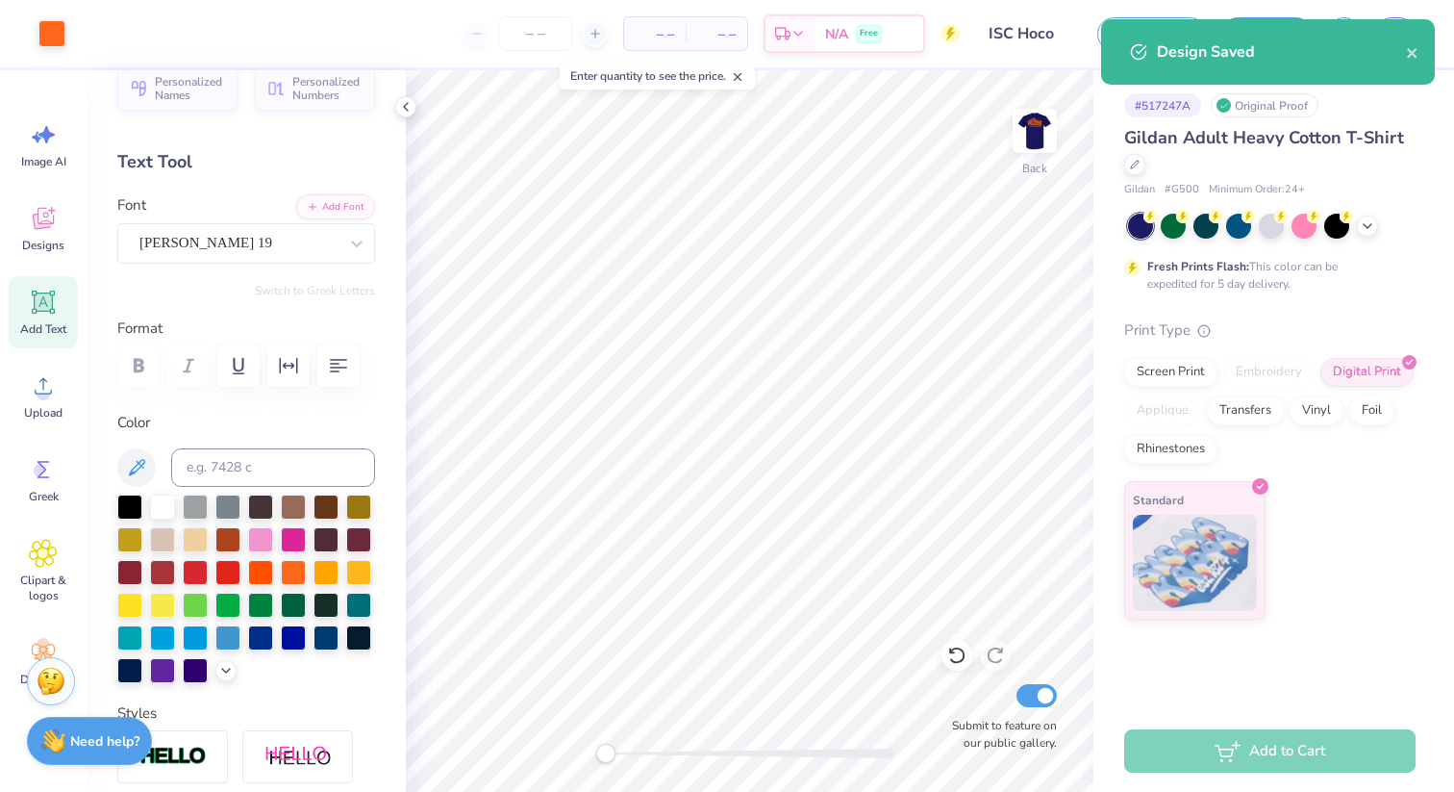
click at [668, 44] on div "– – Per Item" at bounding box center [655, 33] width 62 height 33
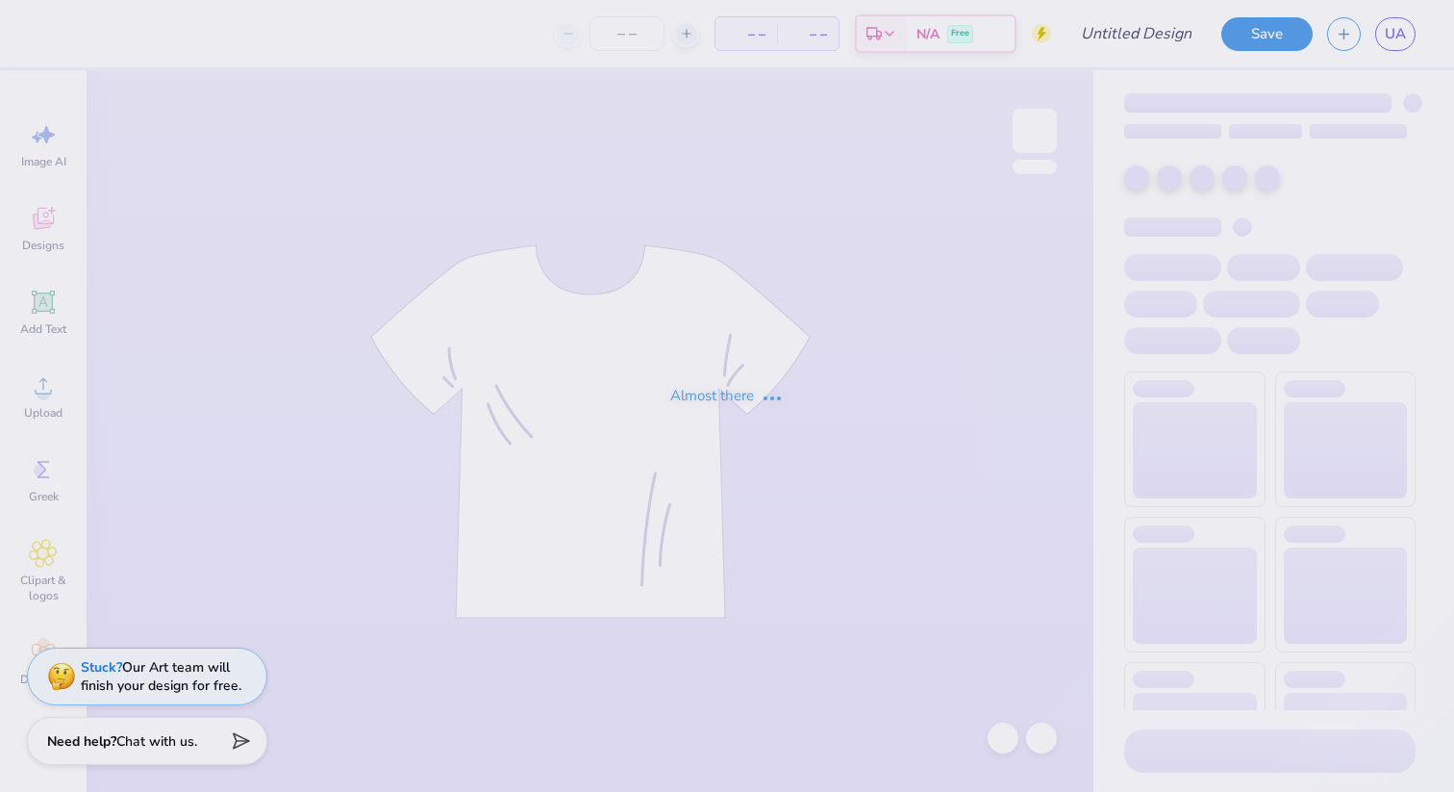
type input "ISC Hoco"
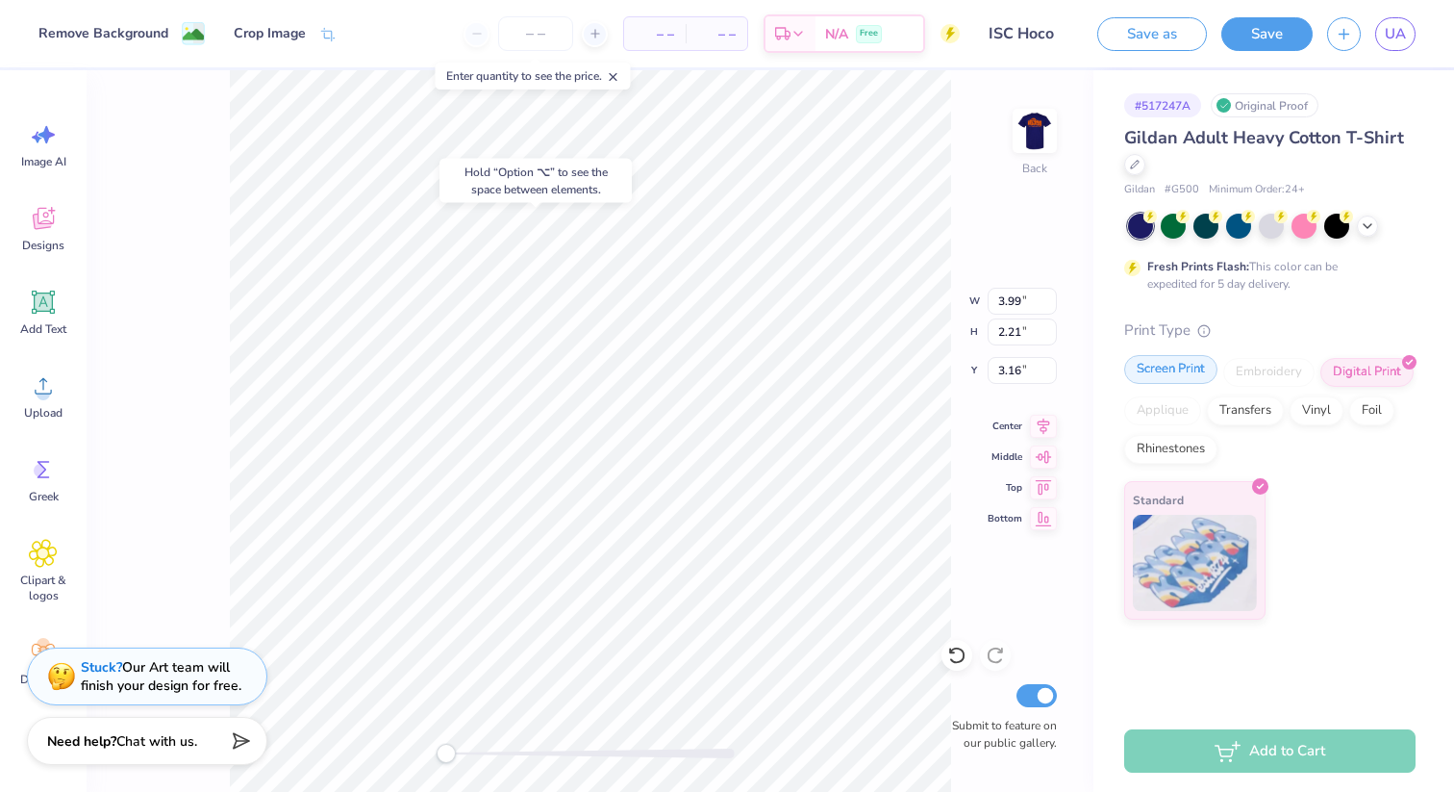
click at [1170, 373] on div "Screen Print" at bounding box center [1170, 369] width 93 height 29
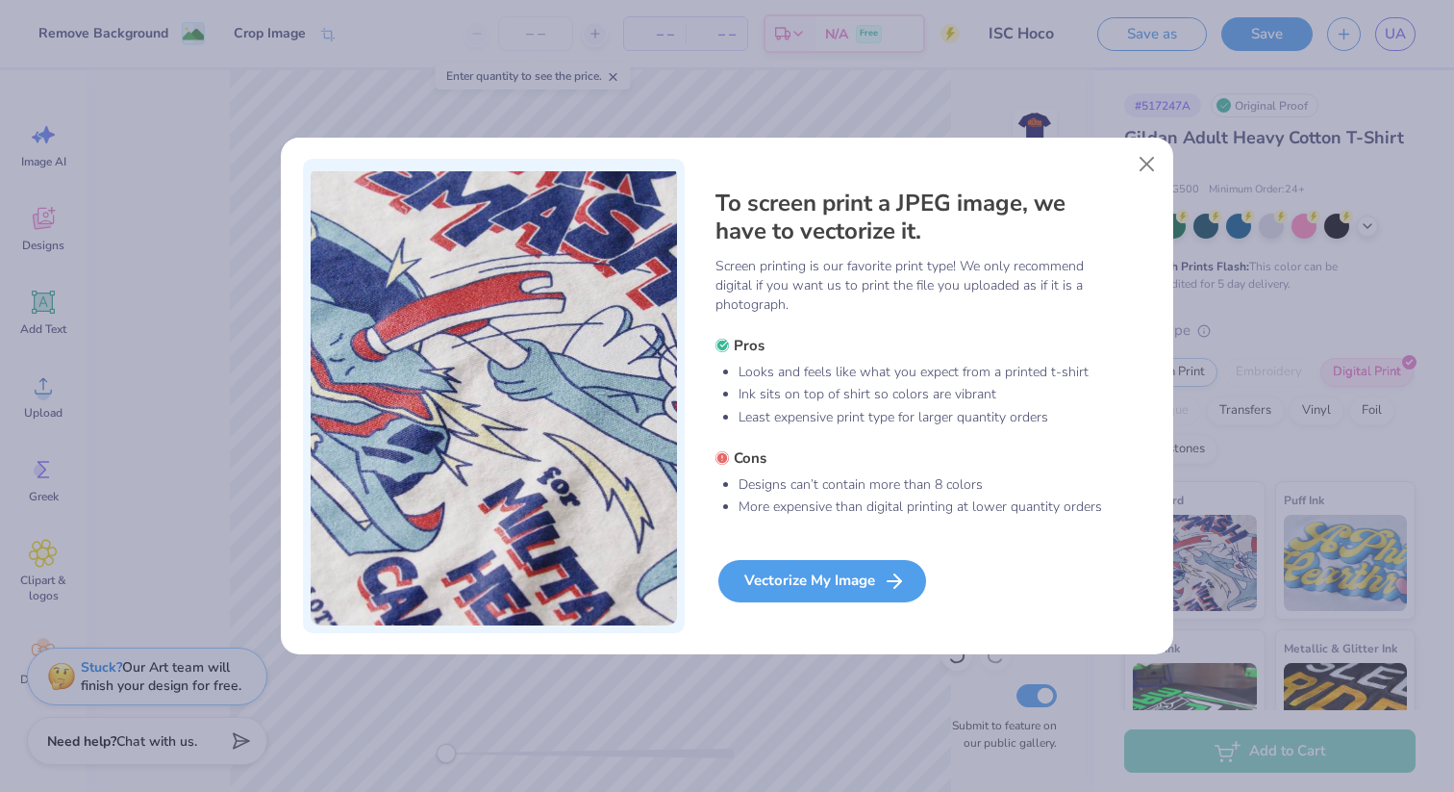
click at [850, 597] on div "Vectorize My Image" at bounding box center [822, 581] width 208 height 42
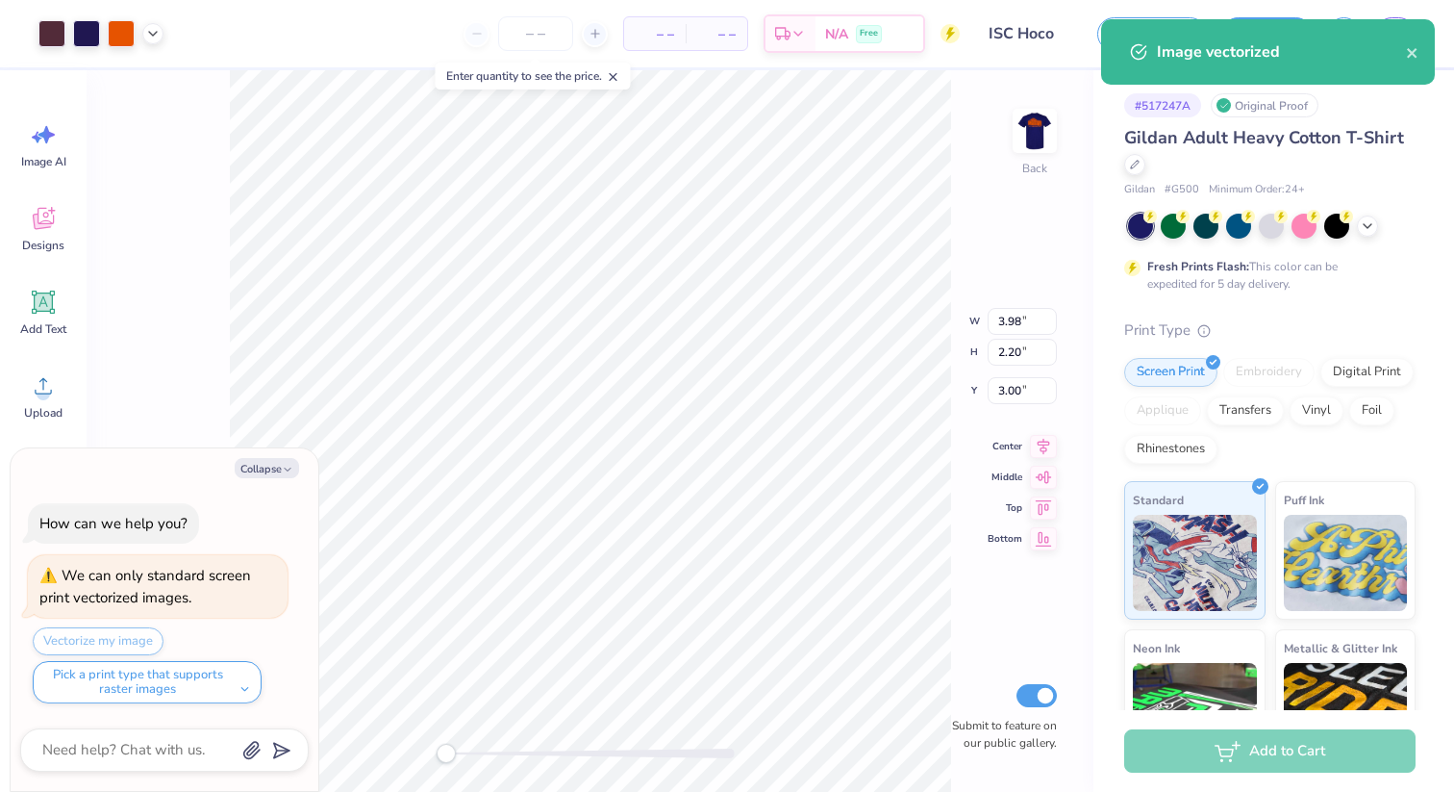
type input "3.98"
type input "2.20"
type input "3.00"
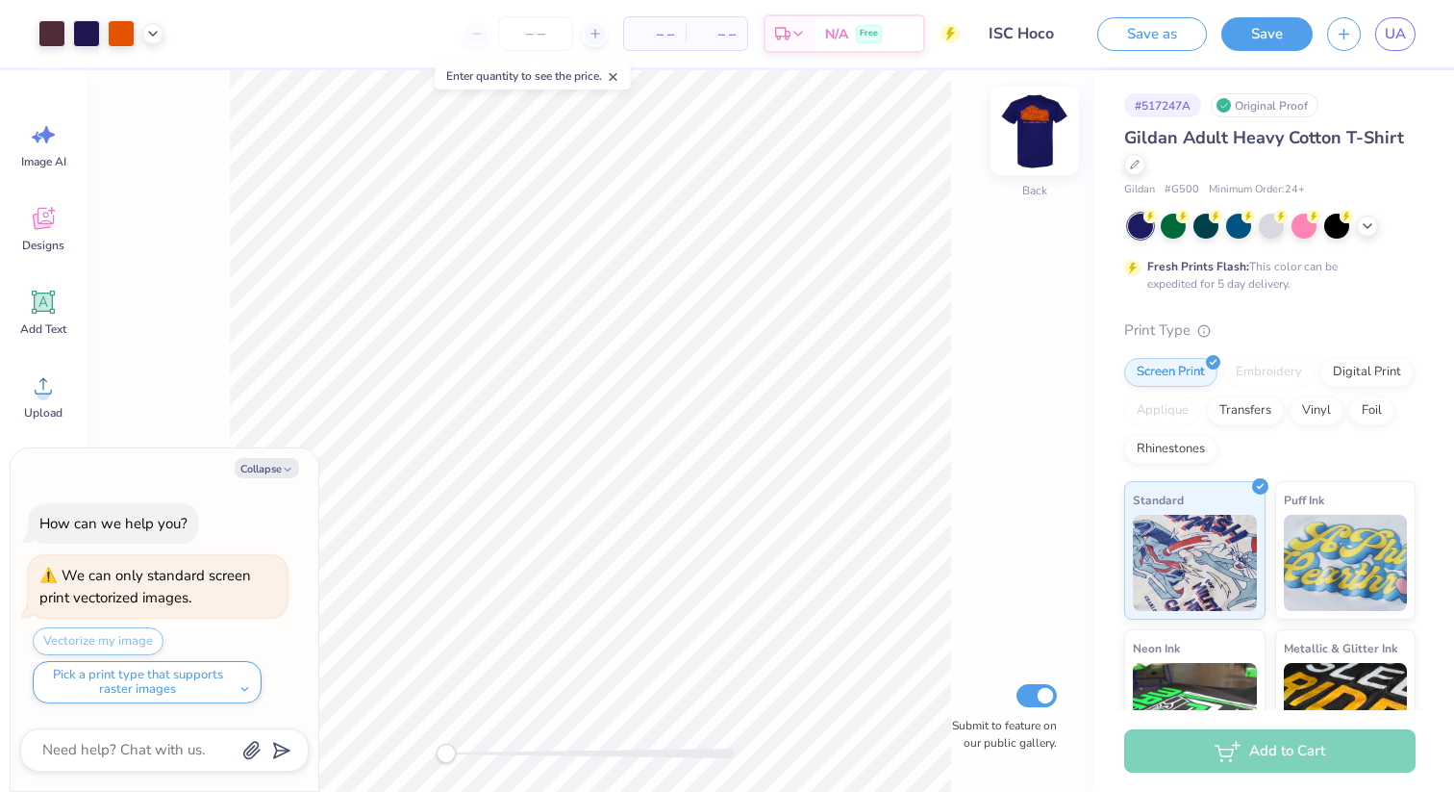
click at [1038, 147] on img at bounding box center [1034, 130] width 77 height 77
type textarea "x"
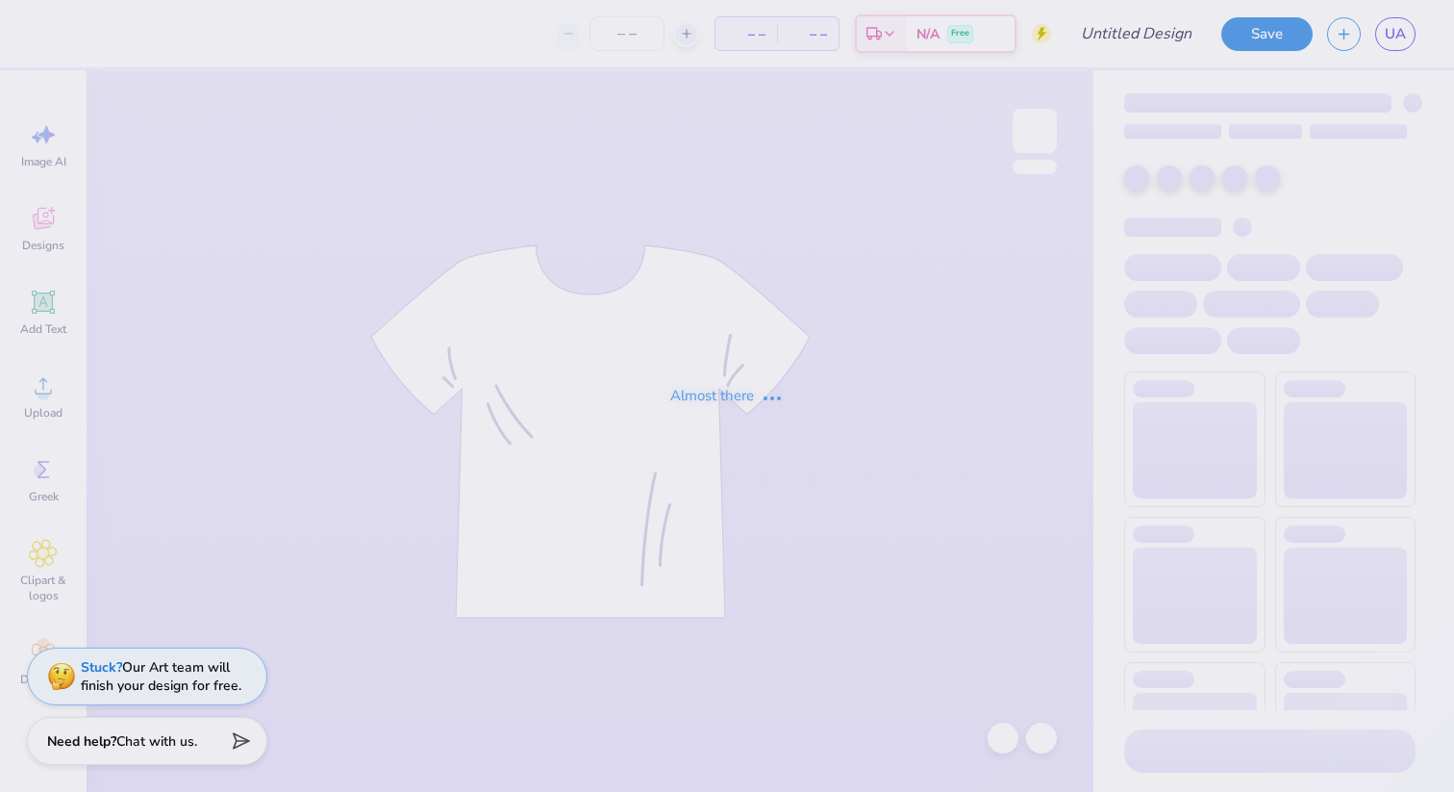
type input "ISC Hoco"
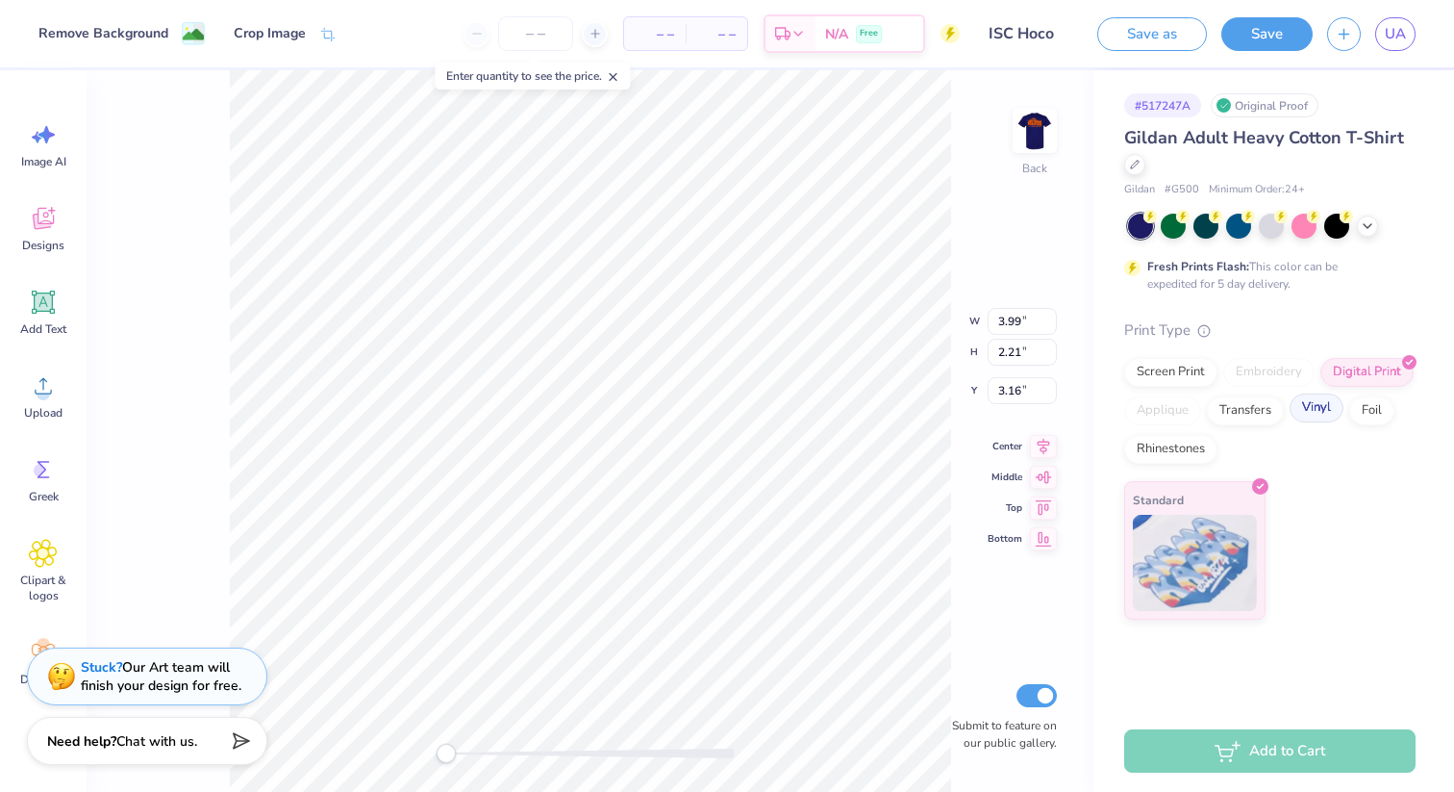
click at [1304, 410] on div "Vinyl" at bounding box center [1317, 407] width 54 height 29
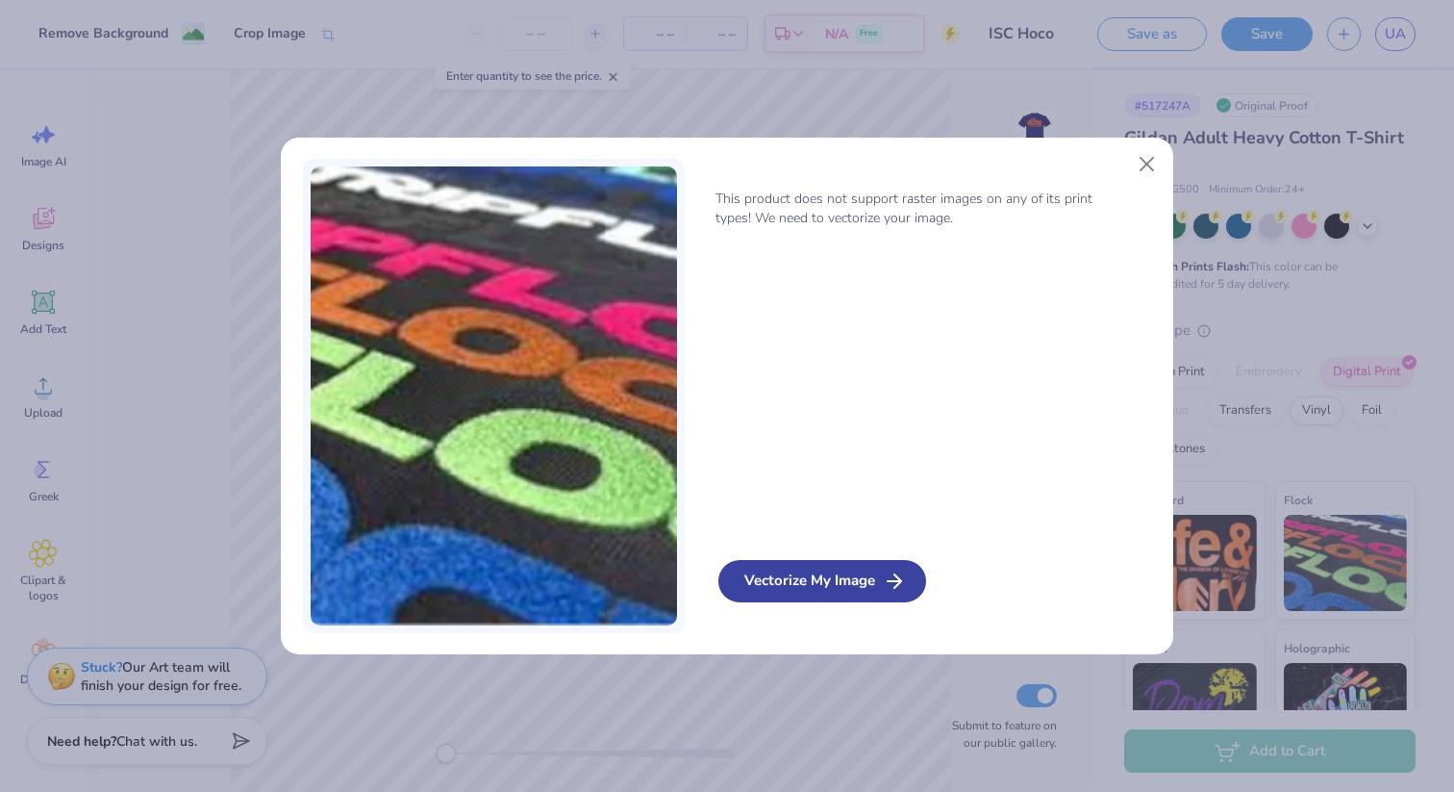
click at [818, 580] on div "Vectorize My Image" at bounding box center [822, 581] width 208 height 42
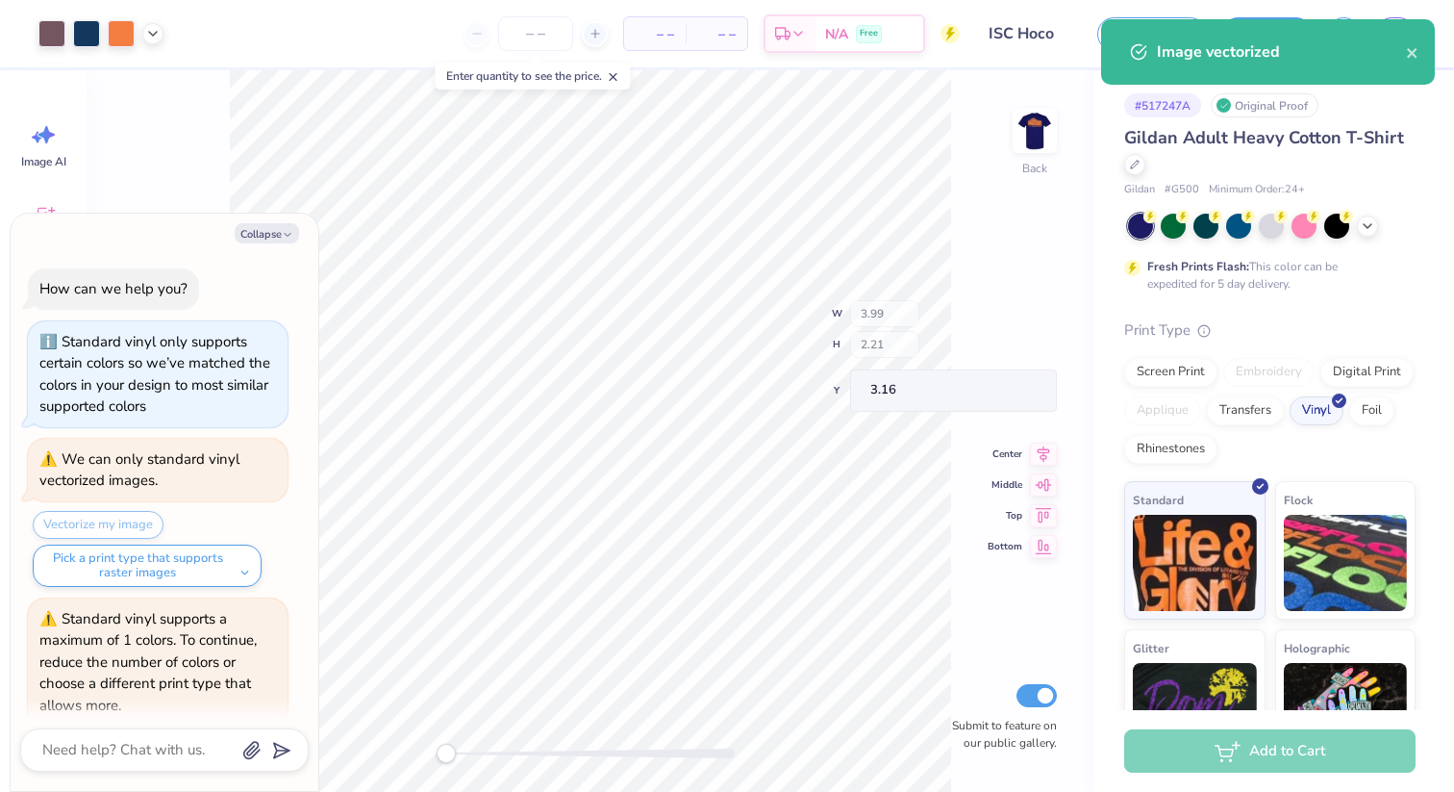
scroll to position [74, 0]
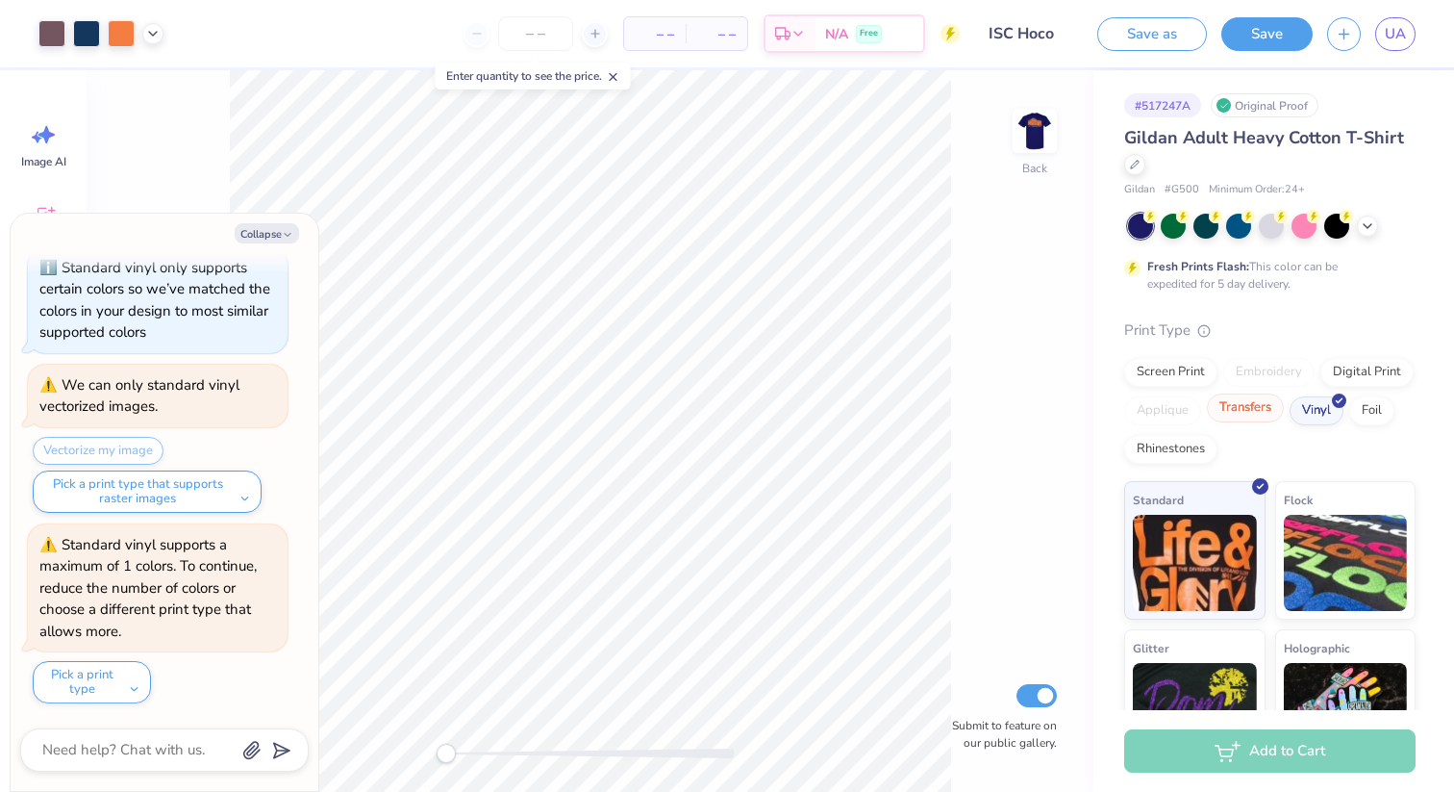
click at [1250, 413] on div "Transfers" at bounding box center [1245, 407] width 77 height 29
type textarea "x"
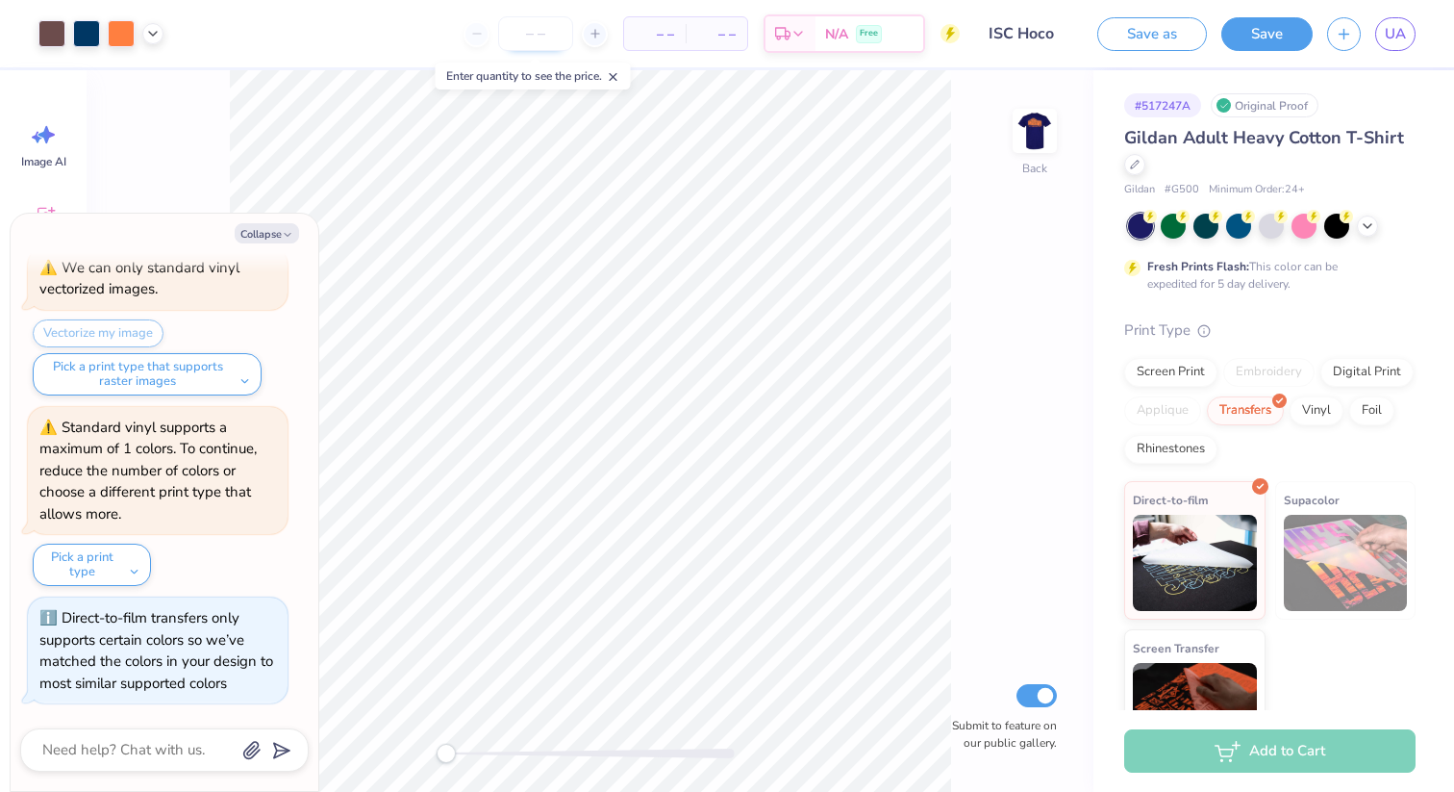
click at [520, 40] on input "number" at bounding box center [535, 33] width 75 height 35
type input "70"
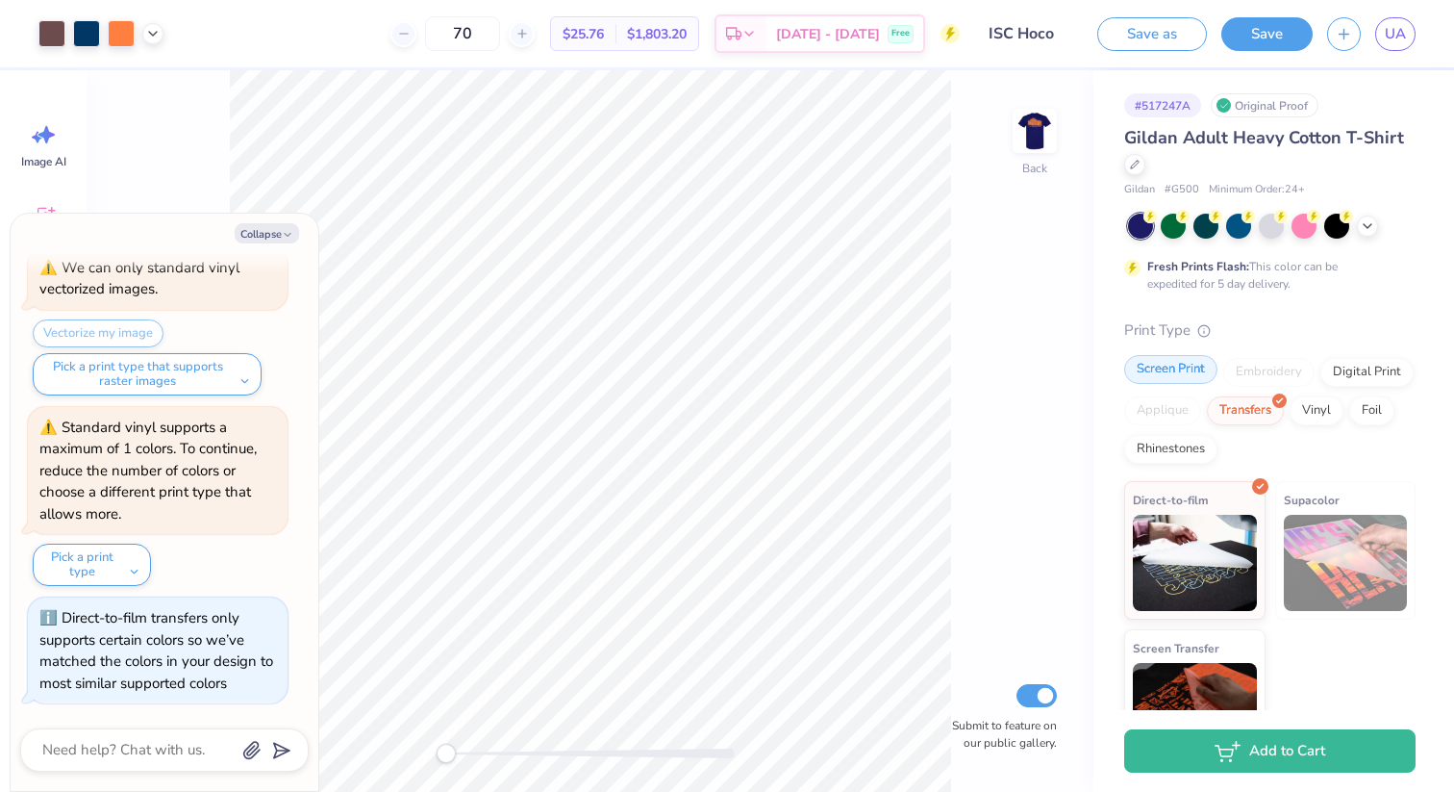
click at [1185, 369] on div "Screen Print" at bounding box center [1170, 369] width 93 height 29
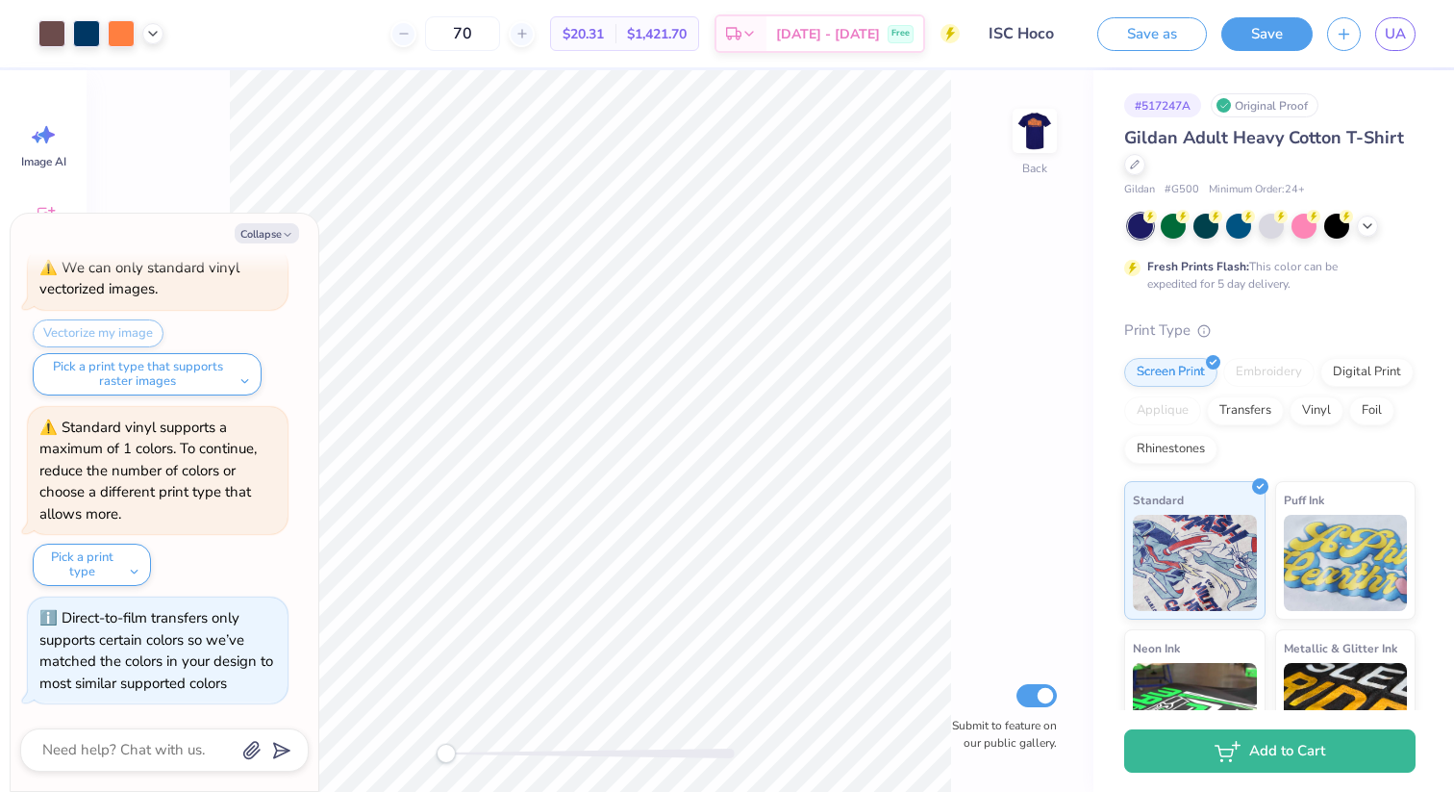
click at [987, 255] on div "Back Submit to feature on our public gallery." at bounding box center [590, 430] width 1007 height 721
click at [1040, 116] on img at bounding box center [1034, 130] width 77 height 77
type textarea "x"
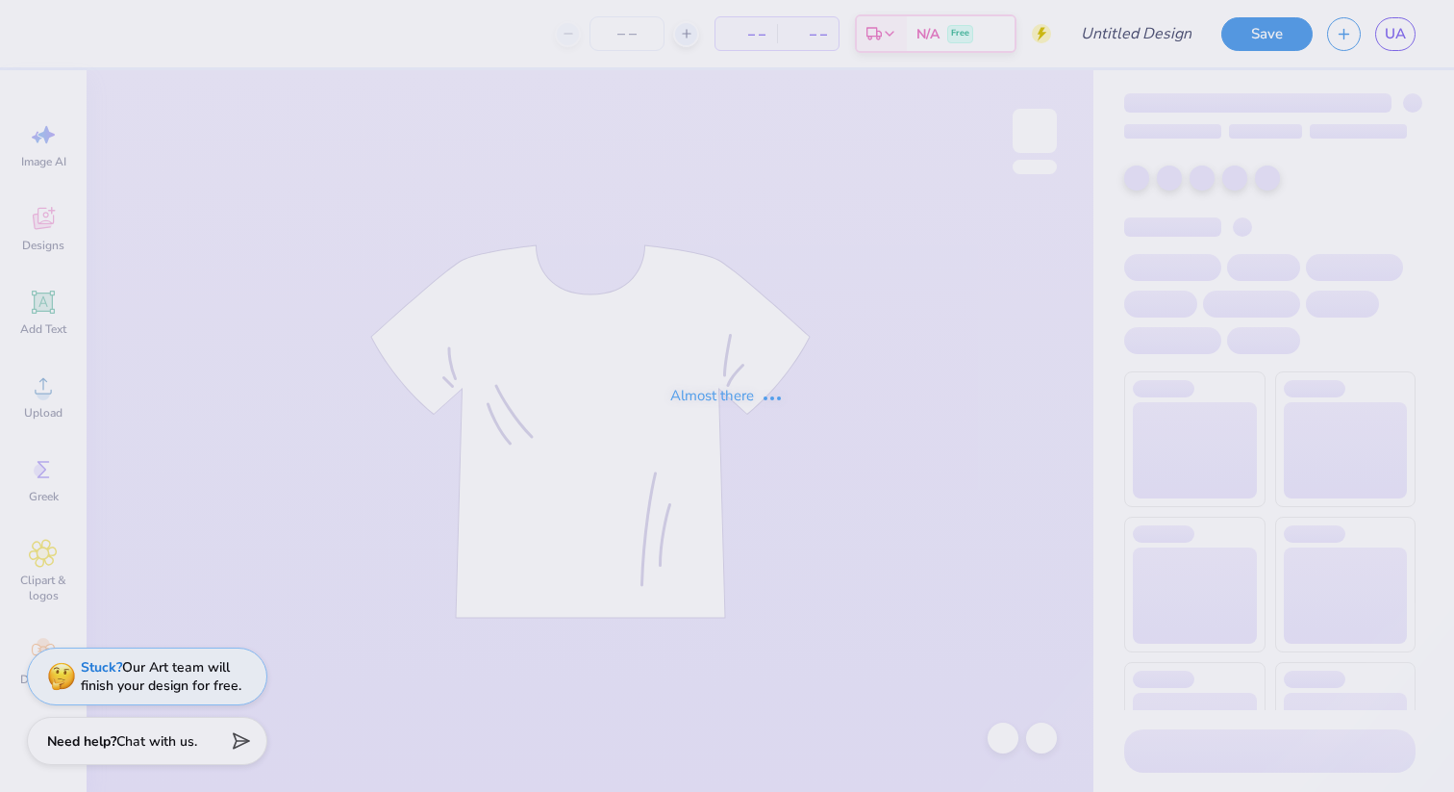
type input "ISC Hoco"
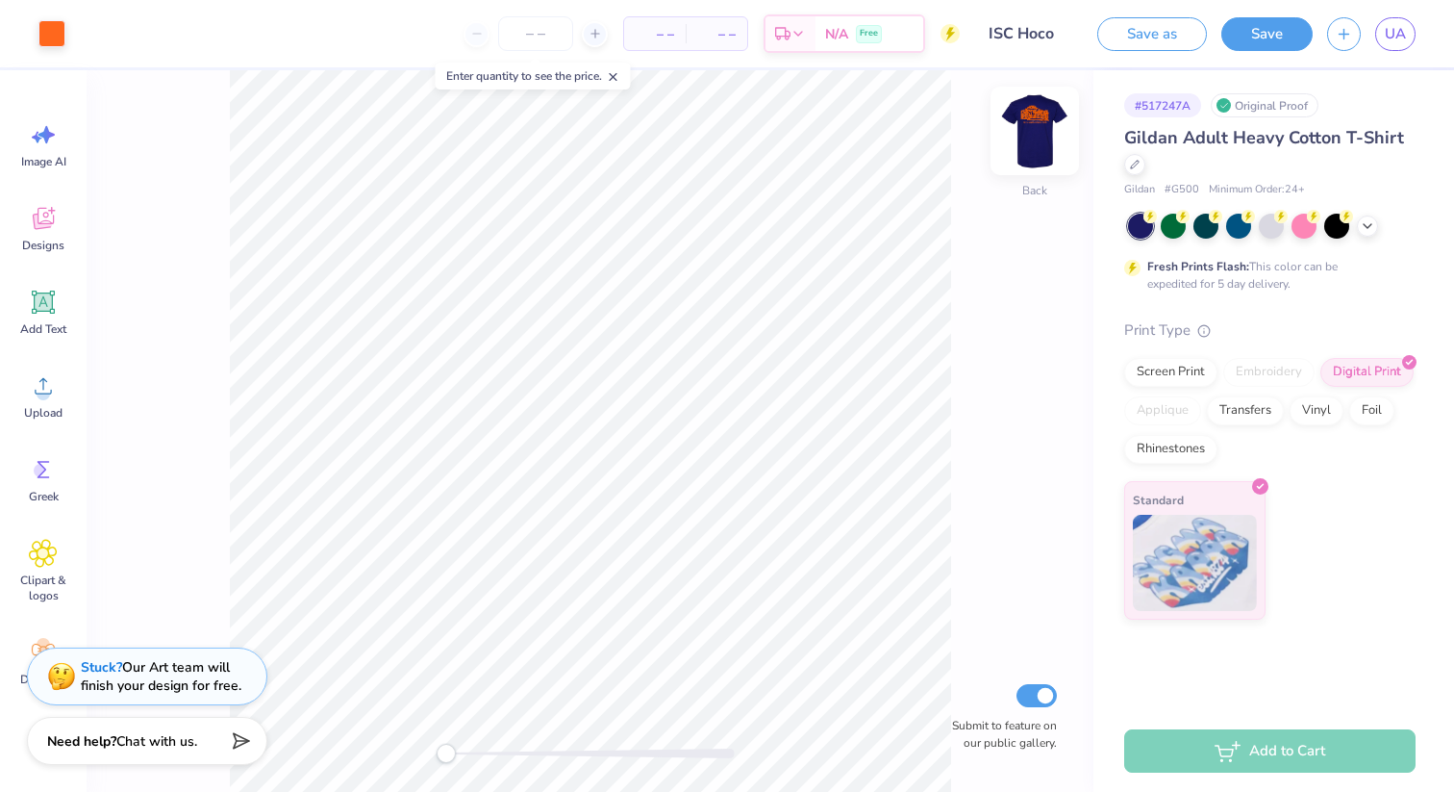
click at [1022, 131] on img at bounding box center [1034, 130] width 77 height 77
